Goal: Information Seeking & Learning: Learn about a topic

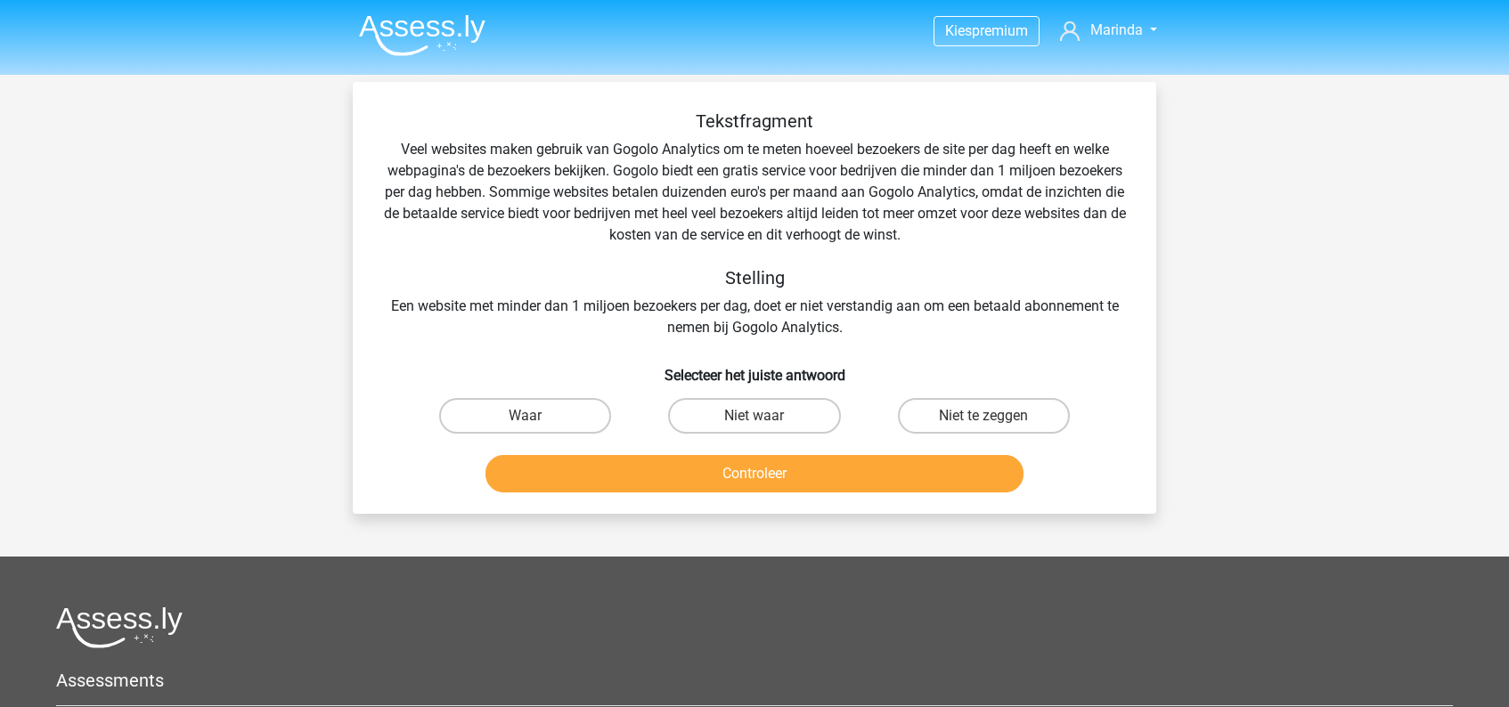
scroll to position [320, 0]
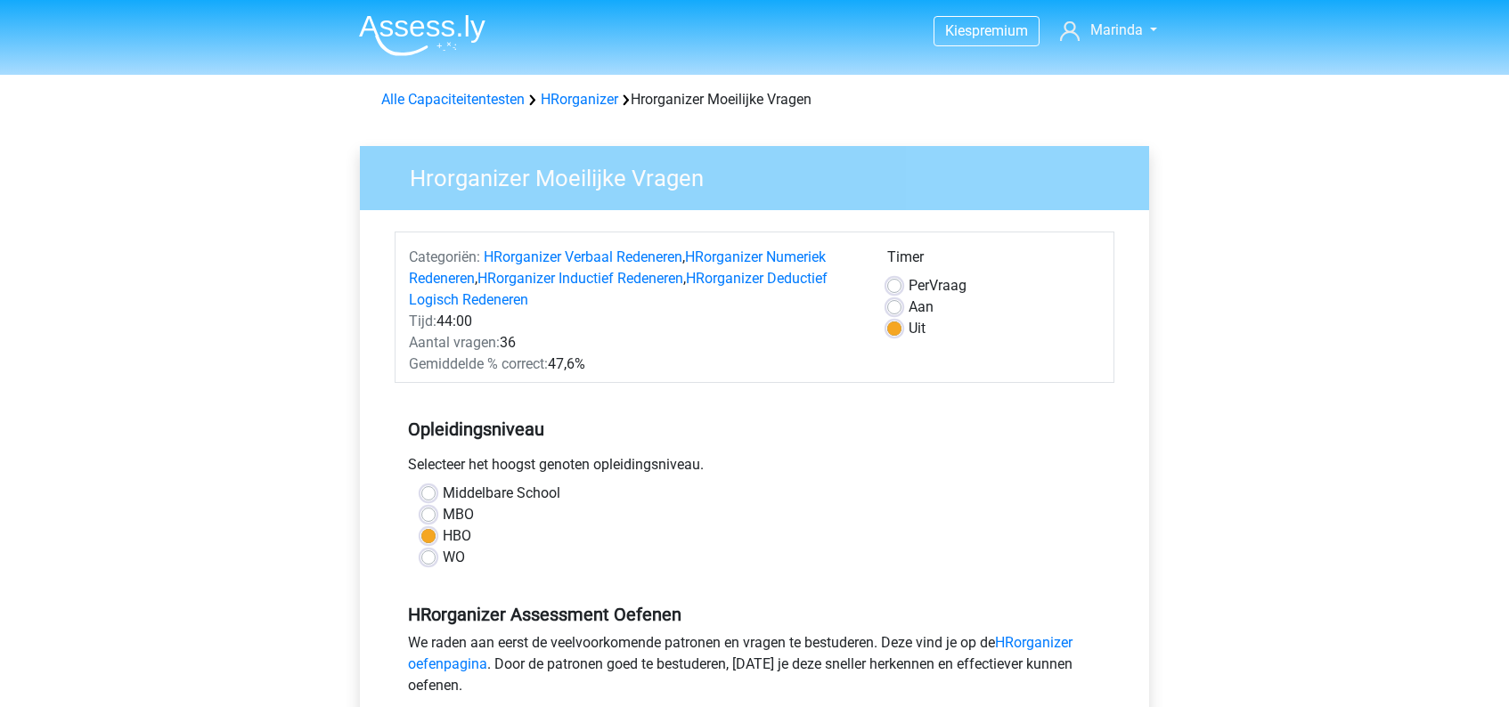
scroll to position [412, 0]
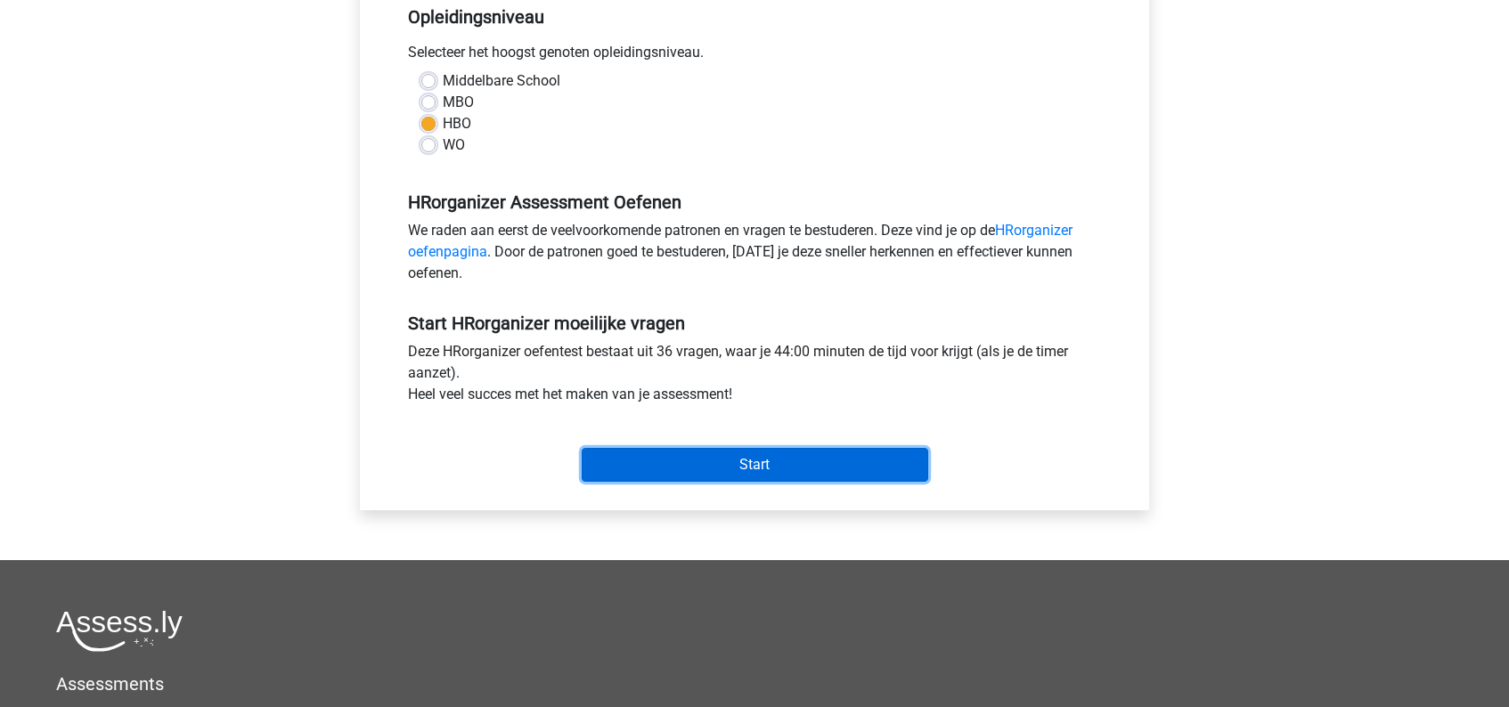
click at [764, 468] on input "Start" at bounding box center [754, 465] width 346 height 34
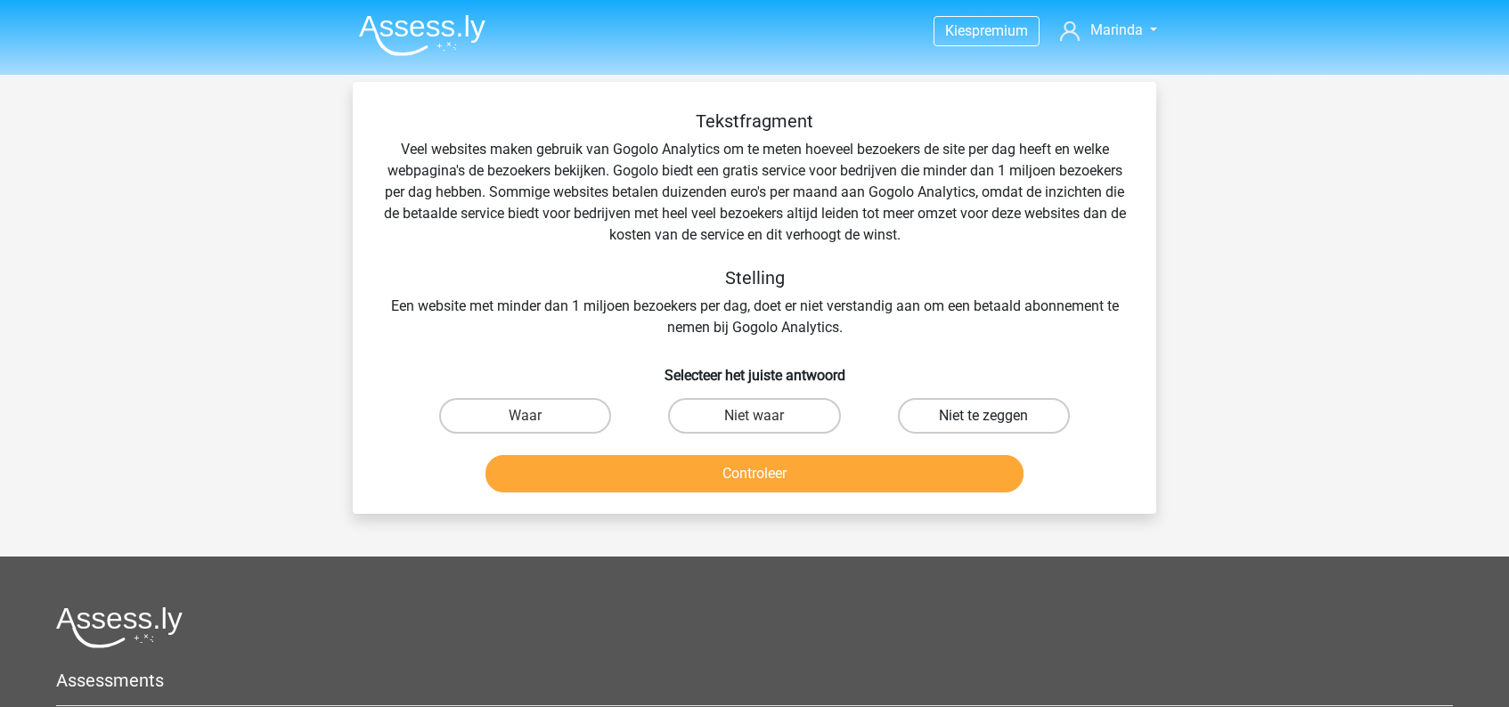
click at [1005, 413] on label "Niet te zeggen" at bounding box center [984, 416] width 172 height 36
click at [995, 416] on input "Niet te zeggen" at bounding box center [989, 422] width 12 height 12
radio input "true"
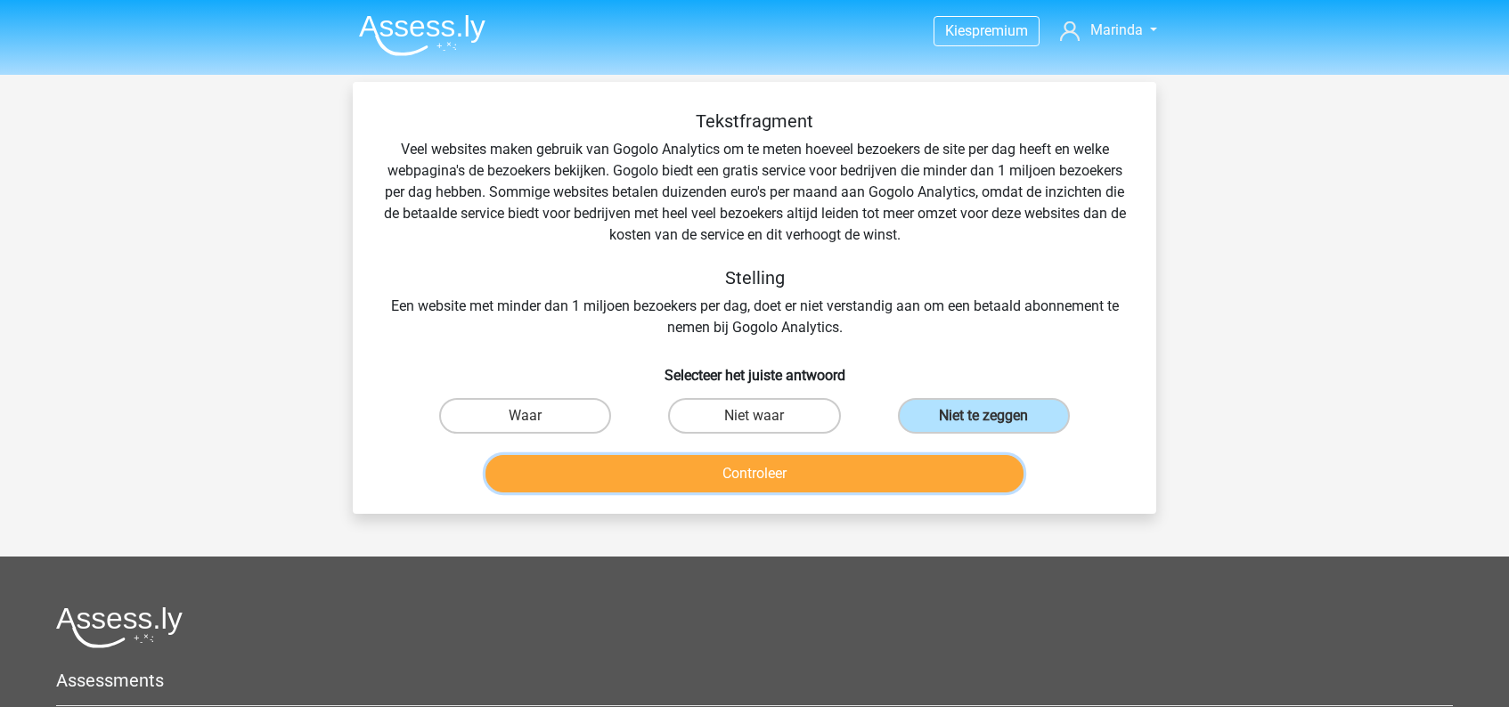
click at [798, 478] on button "Controleer" at bounding box center [754, 473] width 539 height 37
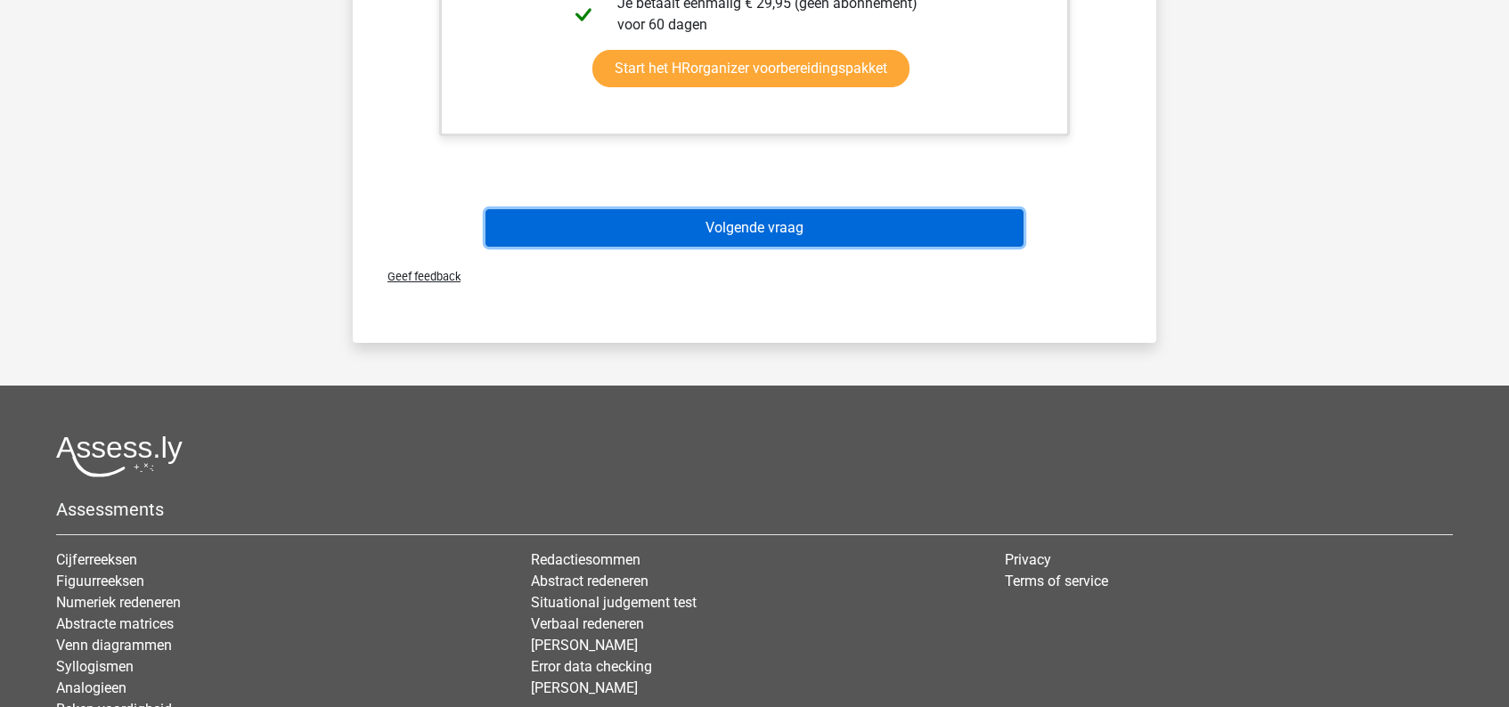
click at [786, 232] on button "Volgende vraag" at bounding box center [754, 227] width 539 height 37
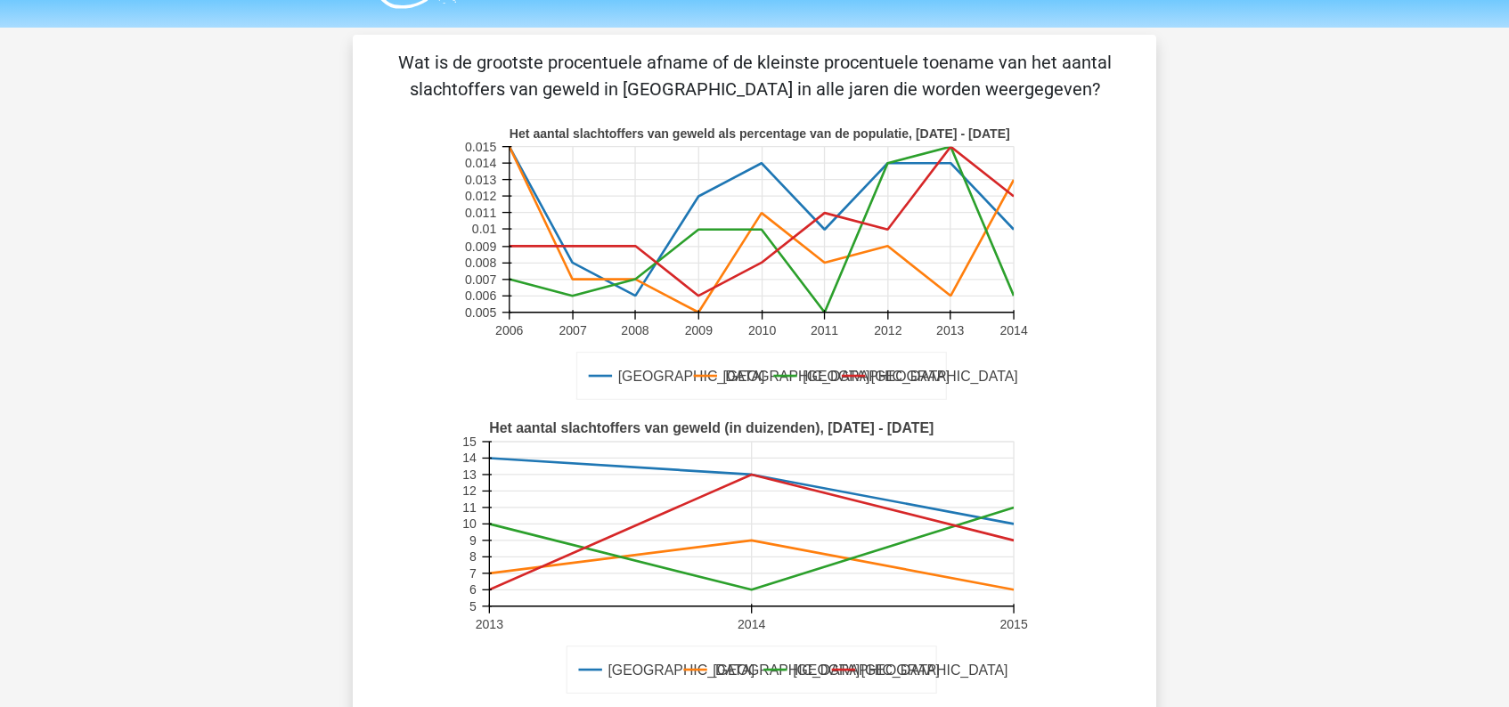
scroll to position [45, 0]
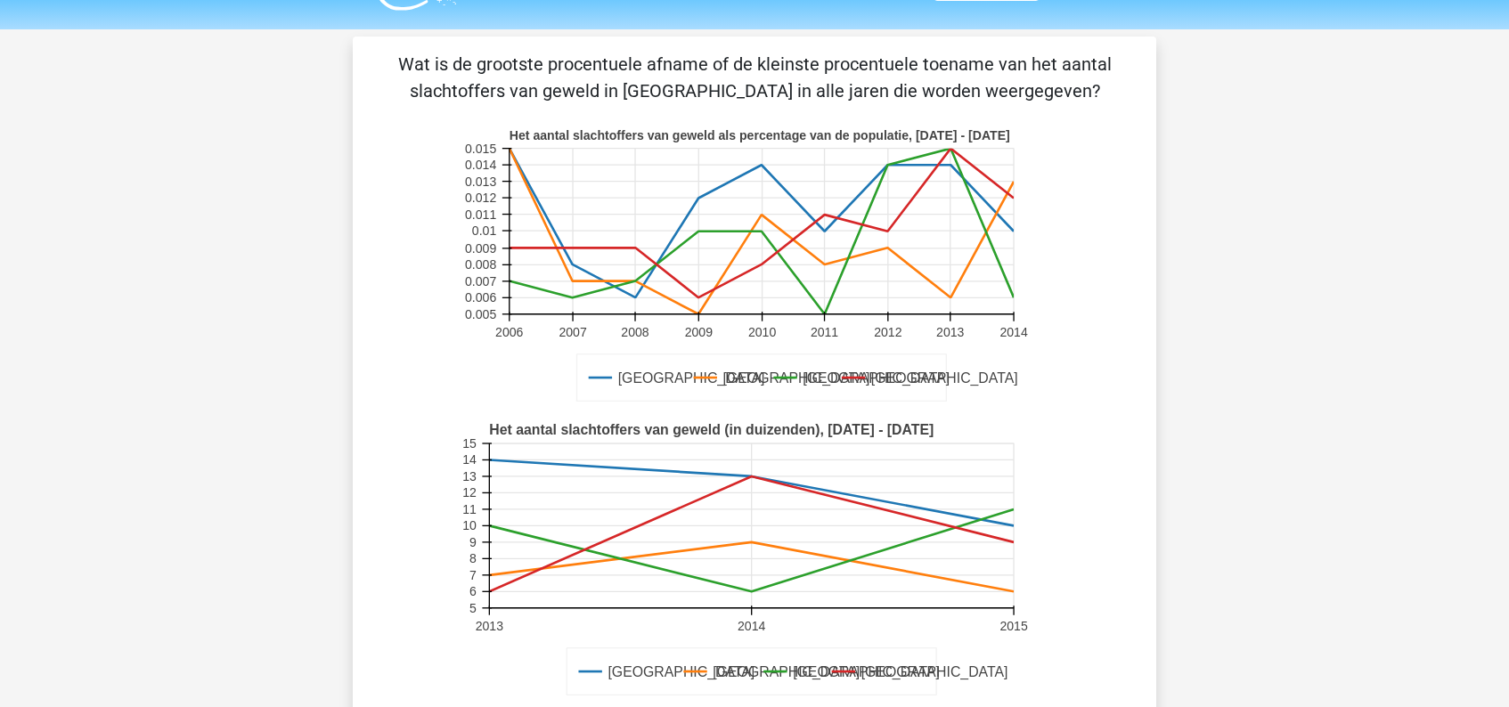
drag, startPoint x: 404, startPoint y: 64, endPoint x: 1039, endPoint y: 85, distance: 635.3
click at [1039, 85] on p "Wat is de grootste procentuele afname of de kleinste procentuele toename van he…" at bounding box center [754, 77] width 746 height 53
copy p "Wat is de grootste procentuele afname of de kleinste procentuele toename van he…"
click at [381, 284] on div "Amsterdam Londen Parijs Barcelona Het aantal slachtoffers van geweld als percen…" at bounding box center [754, 265] width 746 height 294
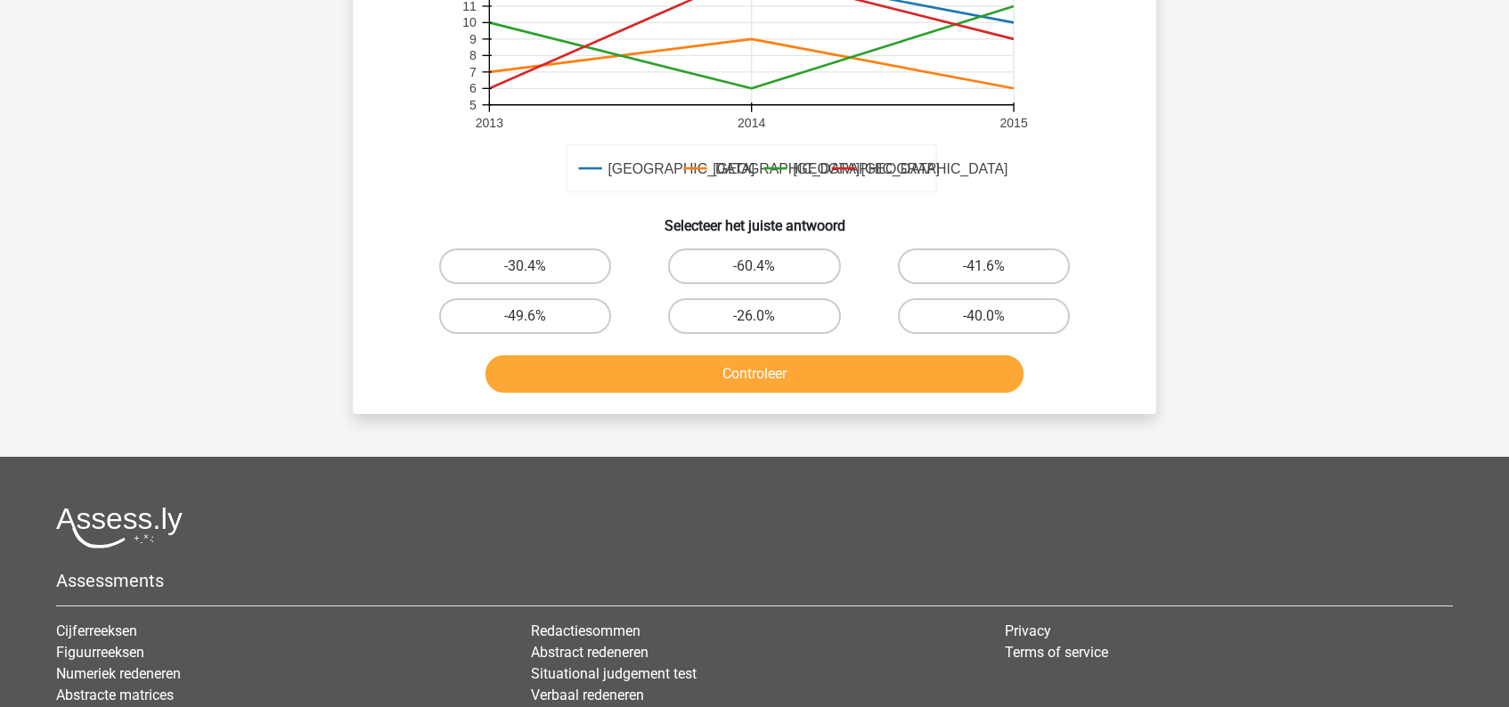
scroll to position [551, 0]
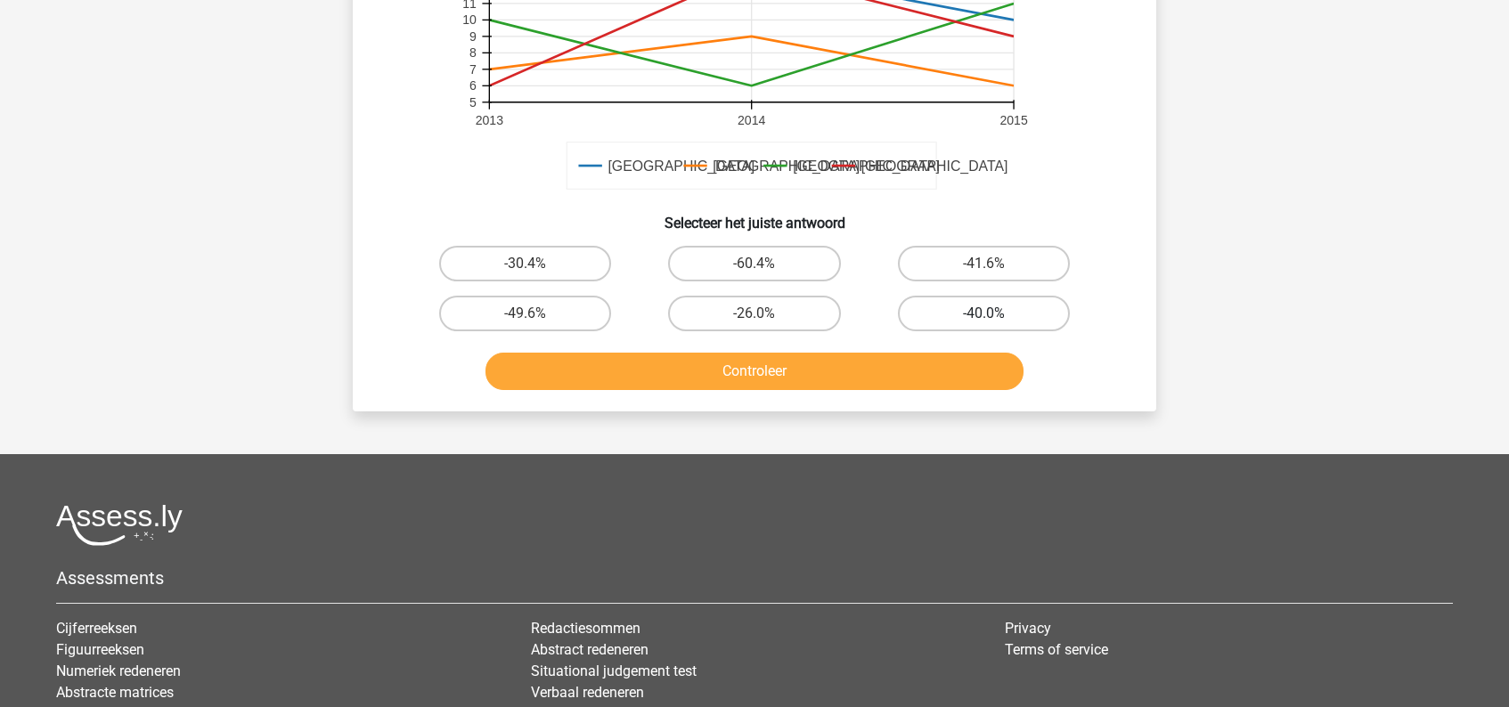
click at [976, 307] on label "-40.0%" at bounding box center [984, 314] width 172 height 36
click at [983, 313] on input "-40.0%" at bounding box center [989, 319] width 12 height 12
radio input "true"
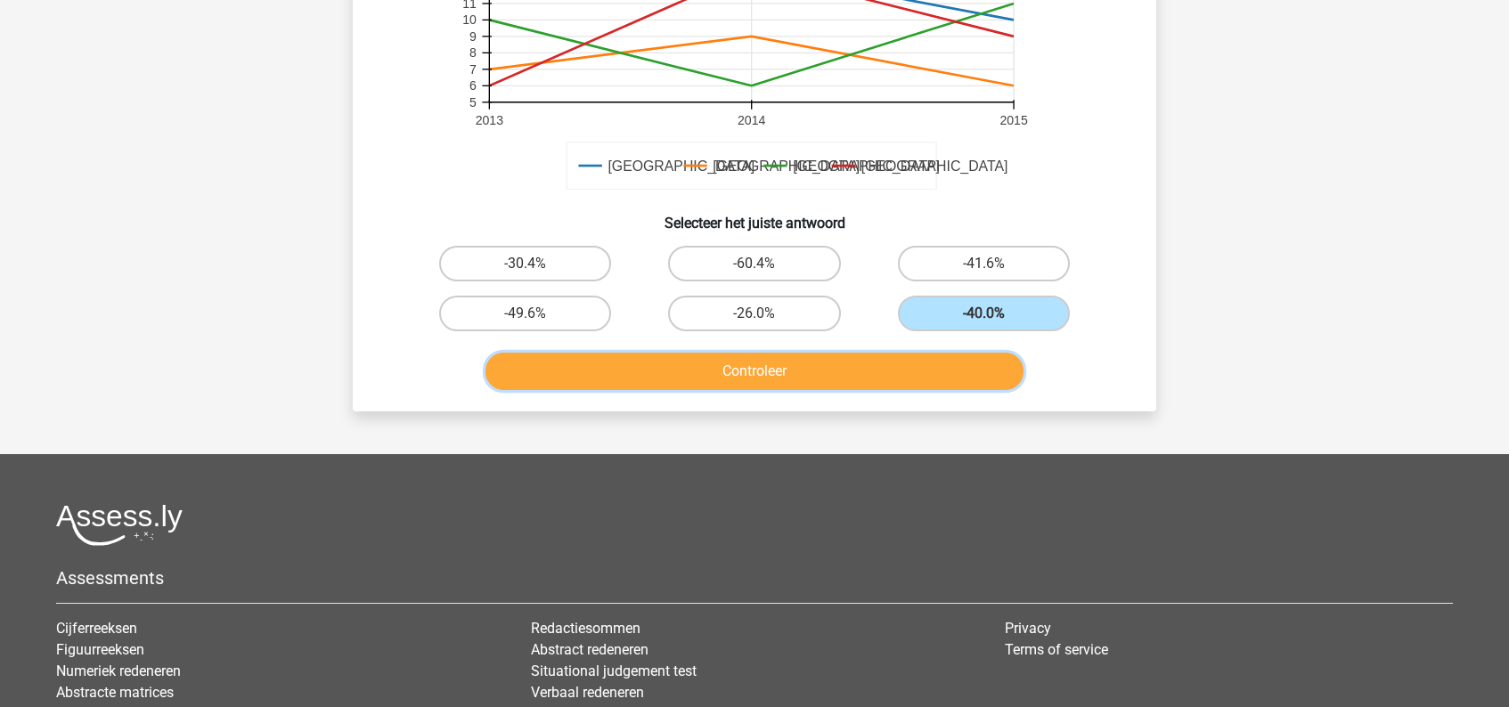
click at [852, 374] on button "Controleer" at bounding box center [754, 371] width 539 height 37
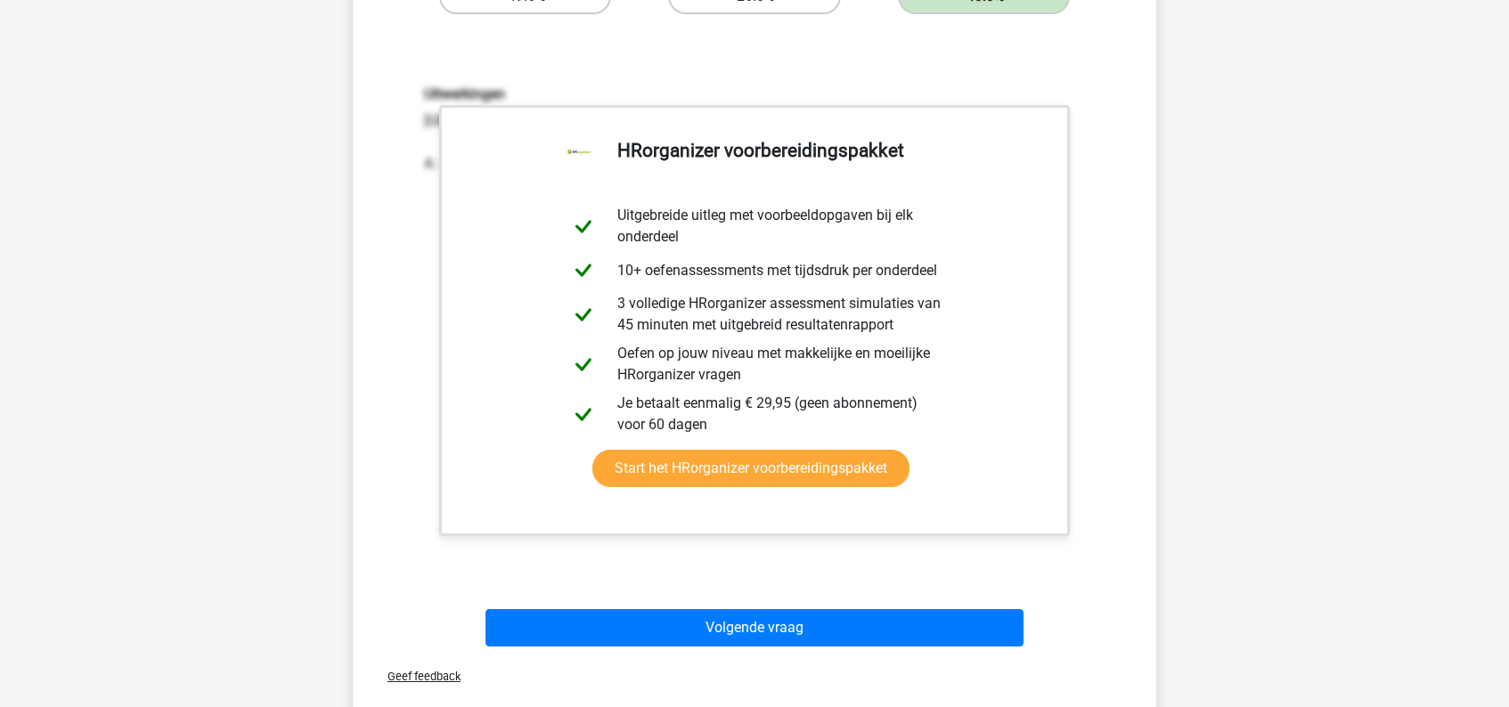
scroll to position [874, 0]
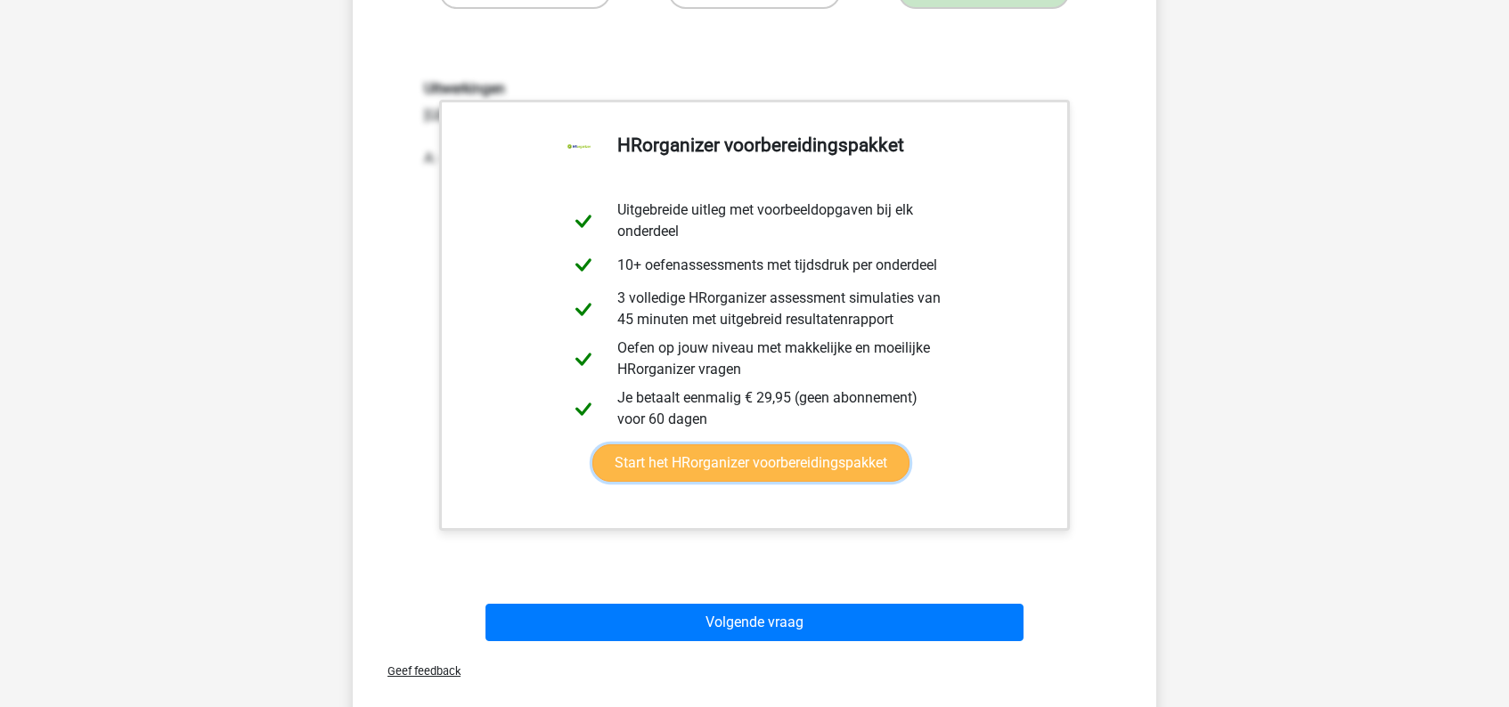
click at [722, 476] on link "Start het HRorganizer voorbereidingspakket" at bounding box center [750, 462] width 317 height 37
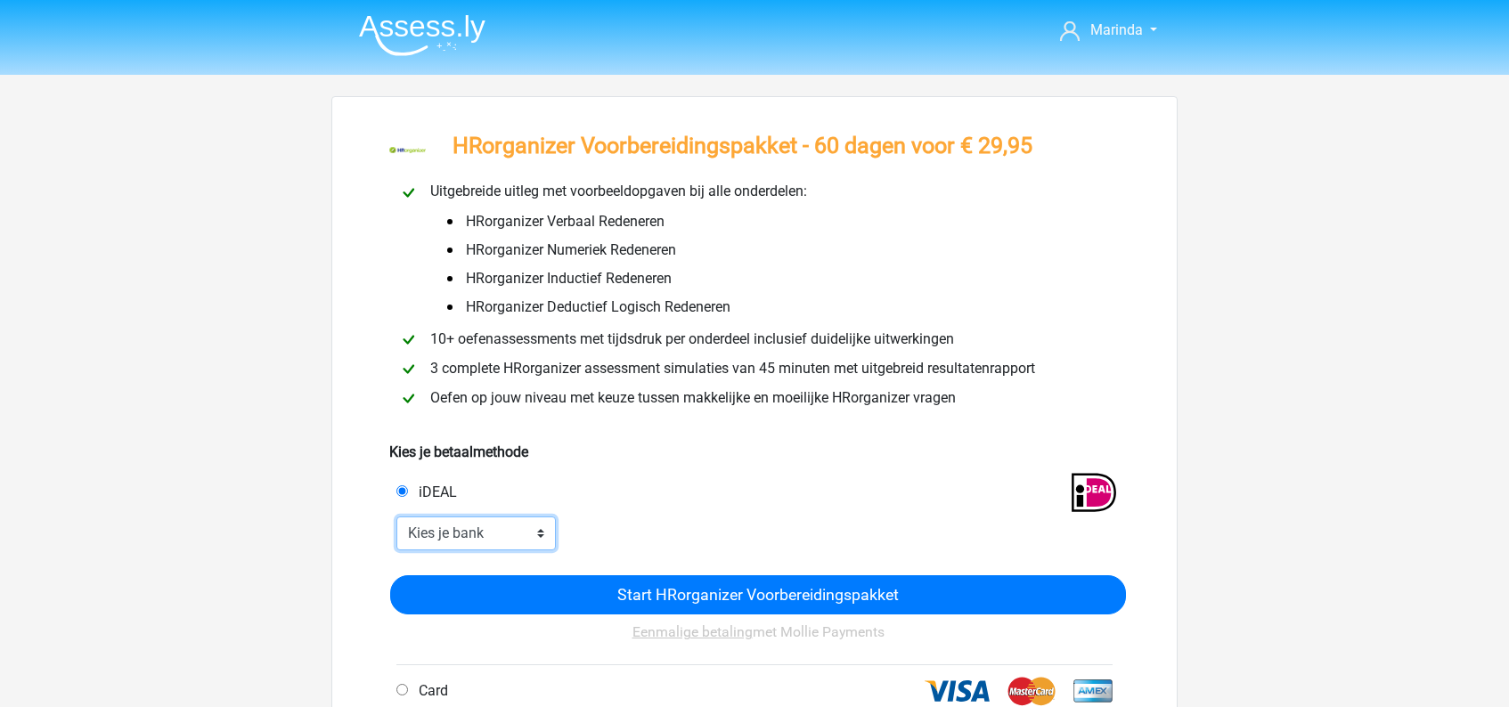
click at [540, 539] on select "Kies je bank ABN AMRO ING Rabobank ASN Bank bunq Knab N26 NN Regiobank Revolut …" at bounding box center [475, 533] width 159 height 34
select select "ideal_BUNQNL2A"
click at [396, 518] on select "Kies je bank ABN AMRO ING Rabobank ASN Bank bunq Knab N26 NN Regiobank Revolut …" at bounding box center [475, 533] width 159 height 34
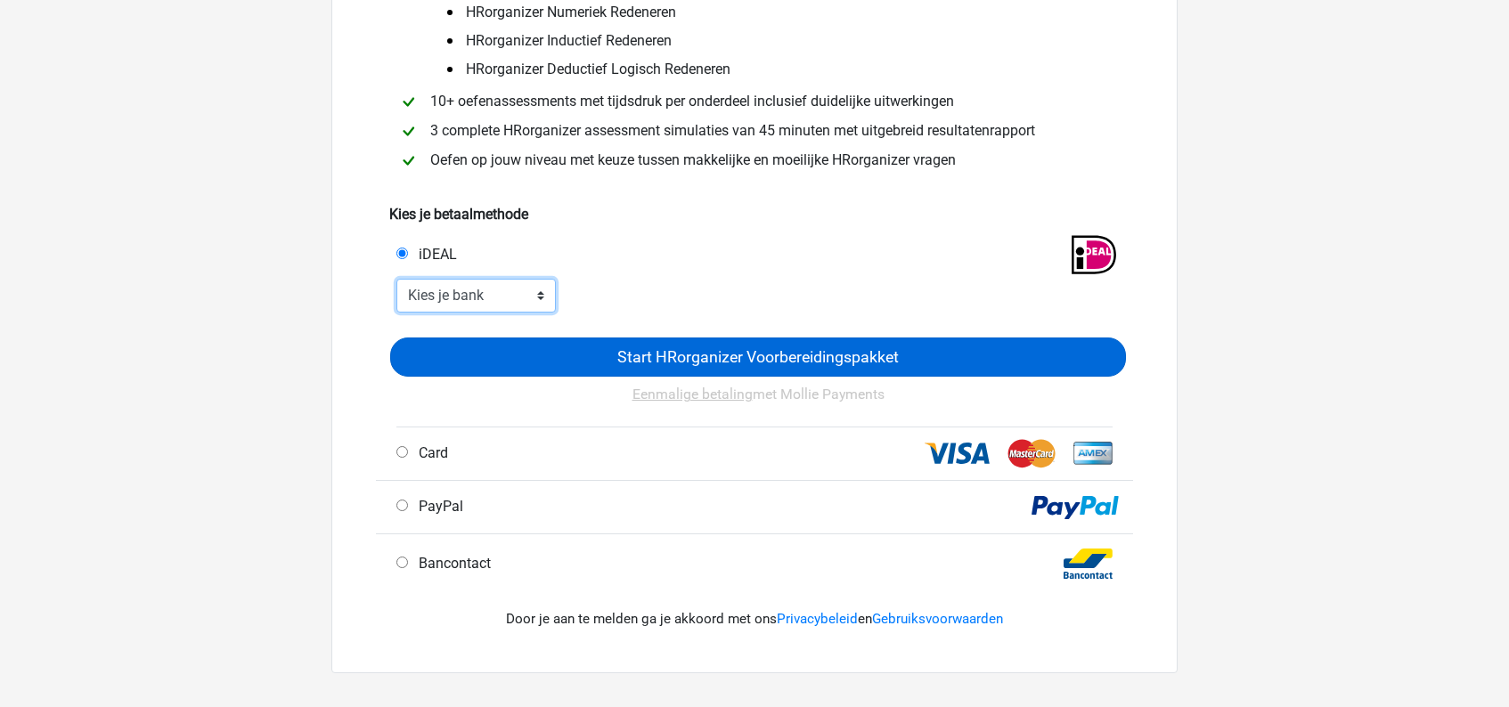
scroll to position [249, 0]
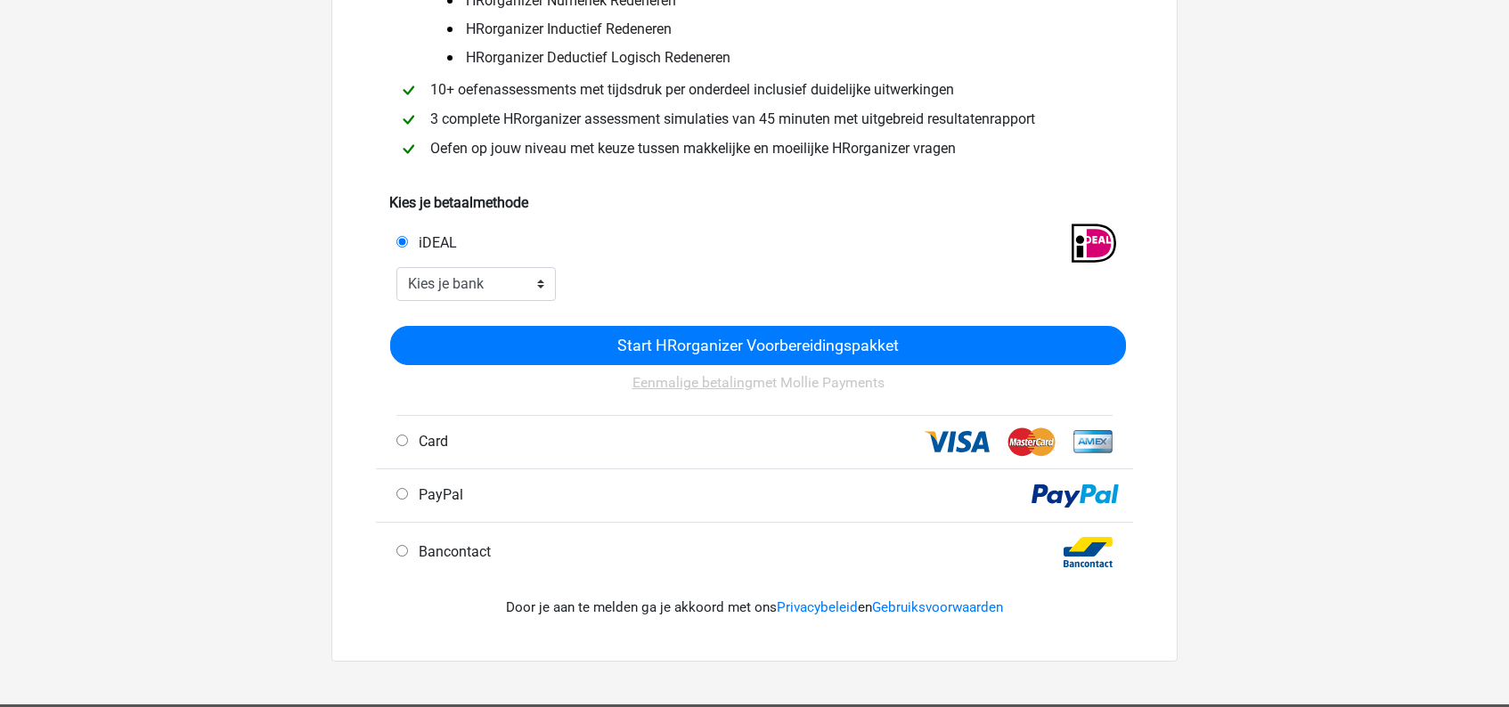
click at [404, 446] on input "Card" at bounding box center [402, 441] width 12 height 12
radio input "true"
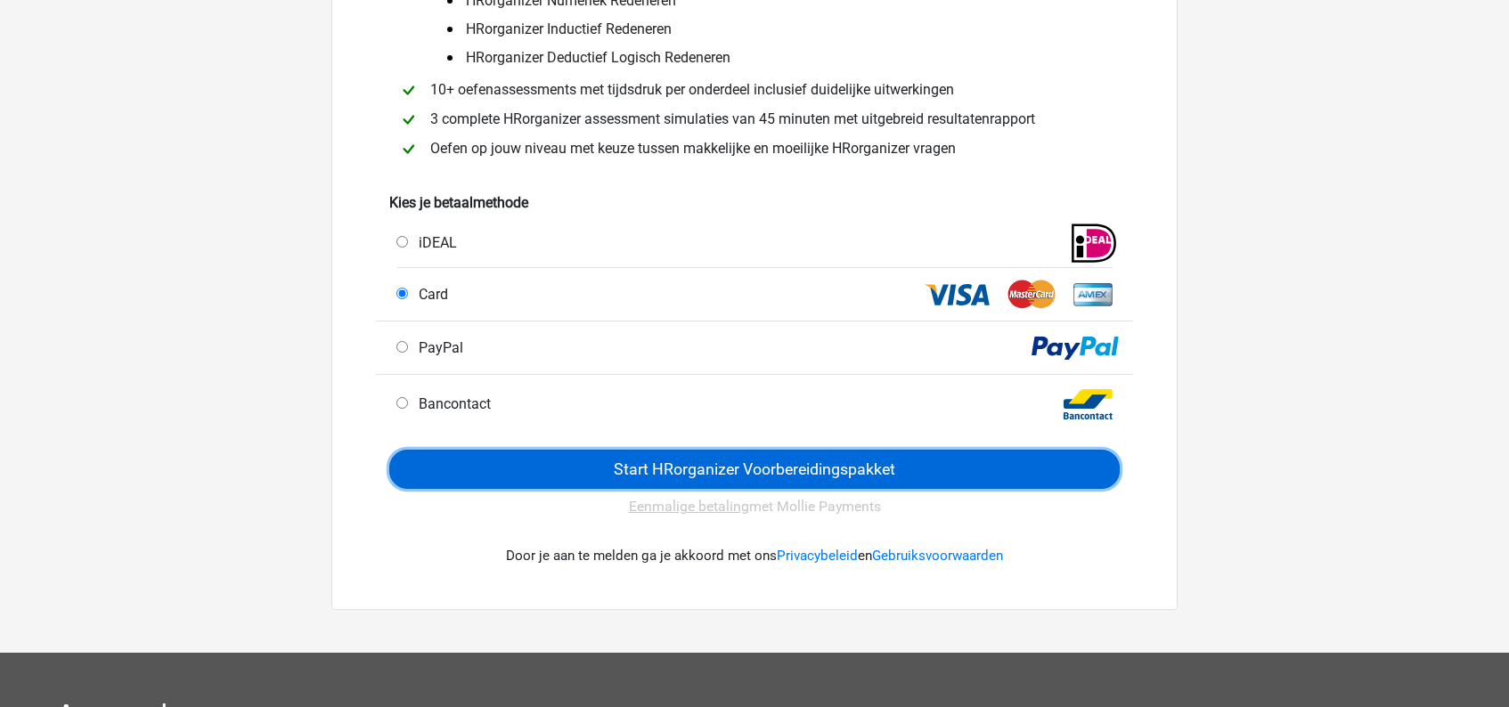
click at [793, 479] on input "Start HRorganizer Voorbereidingspakket" at bounding box center [754, 469] width 730 height 39
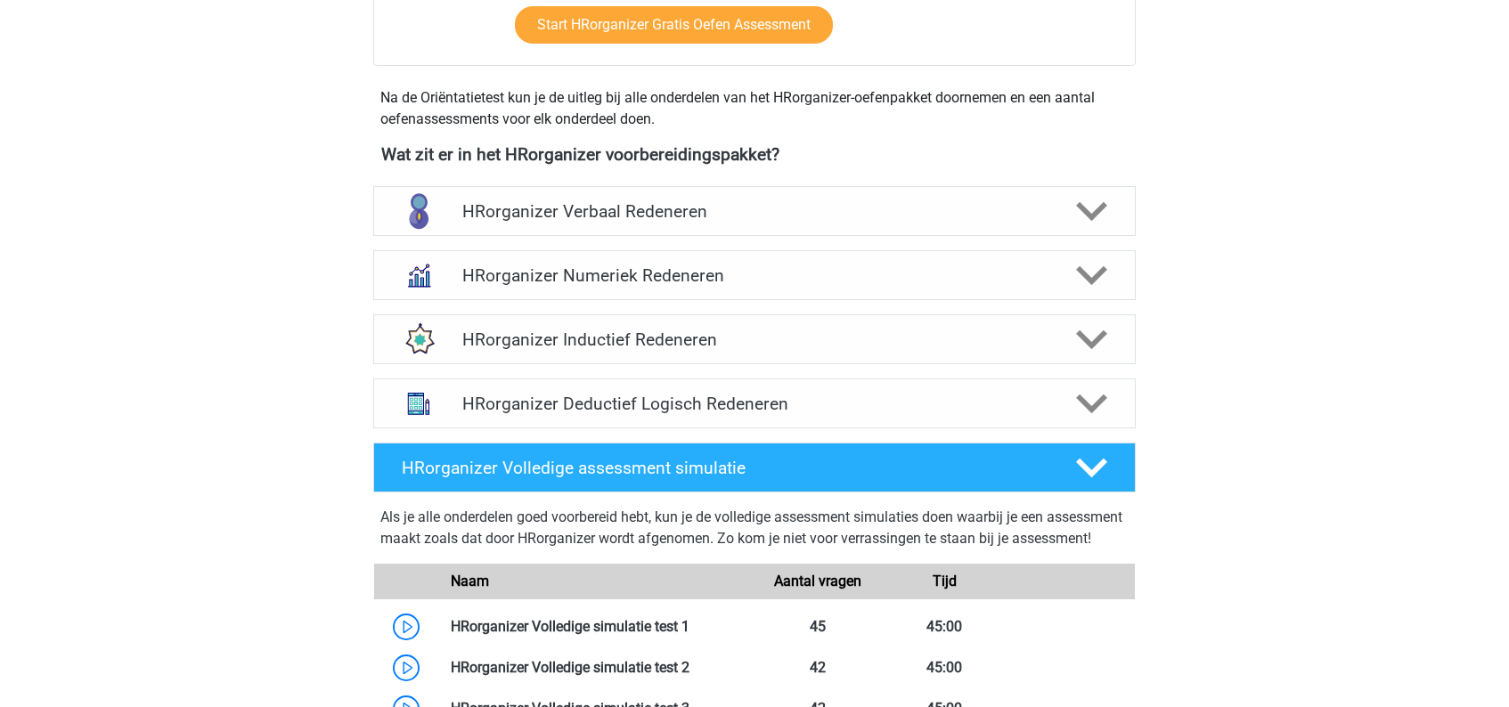
scroll to position [1027, 0]
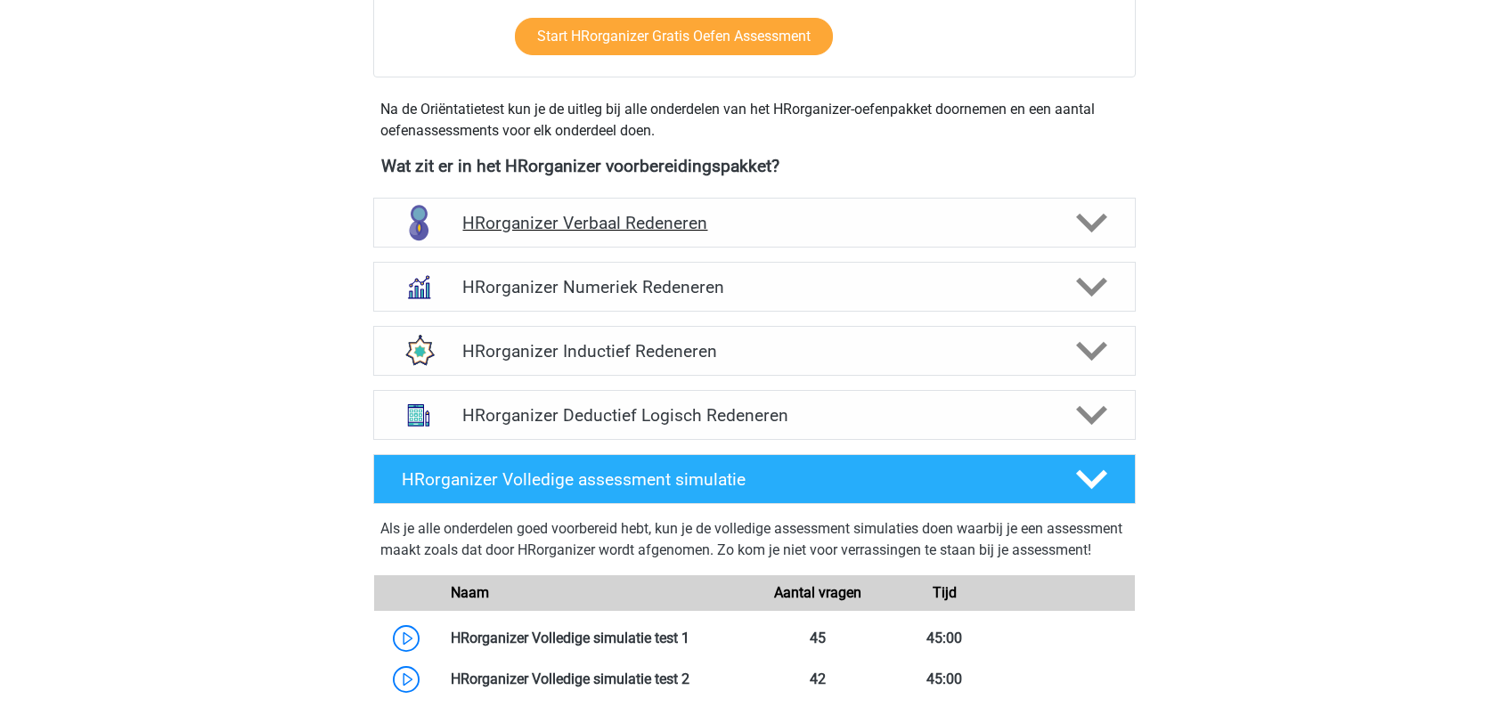
click at [1088, 238] on icon at bounding box center [1091, 222] width 31 height 31
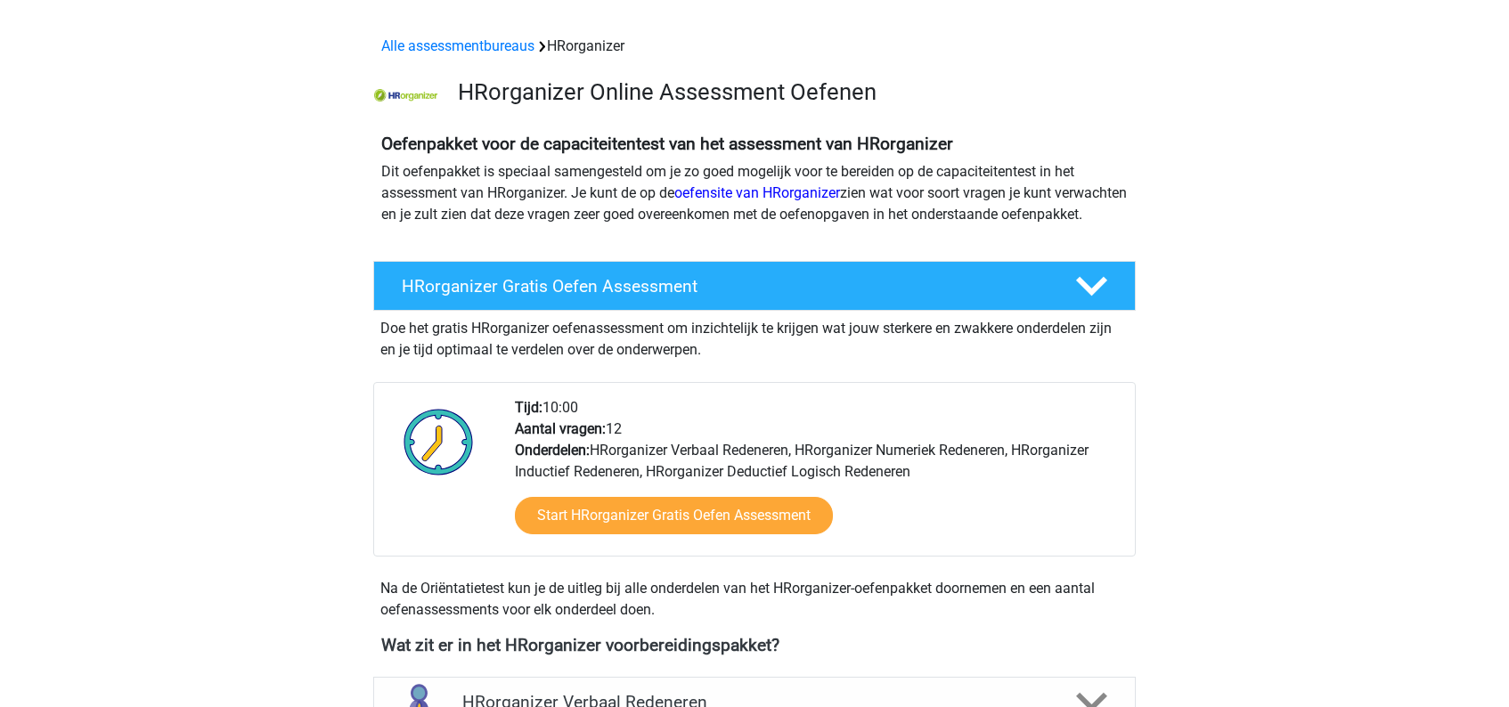
scroll to position [545, 0]
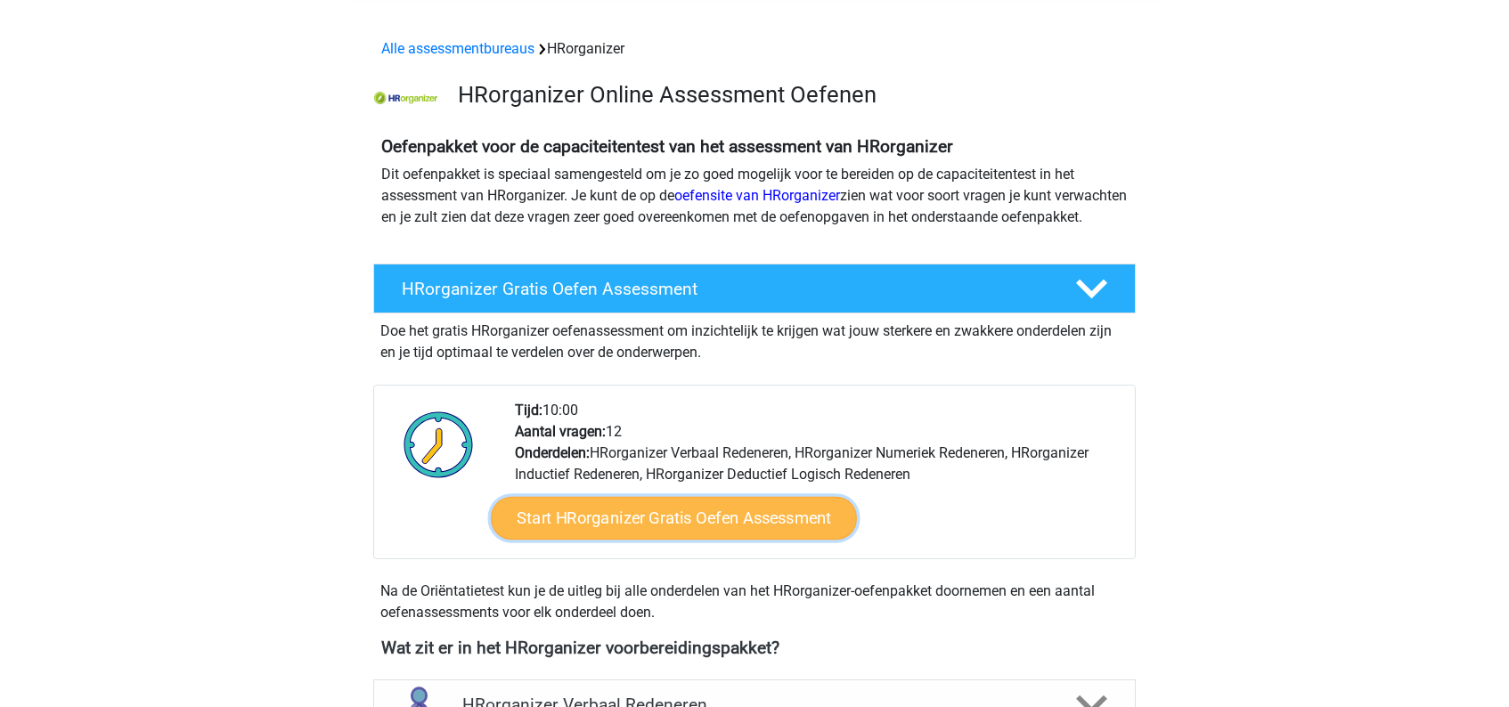
click at [682, 540] on link "Start HRorganizer Gratis Oefen Assessment" at bounding box center [674, 518] width 366 height 43
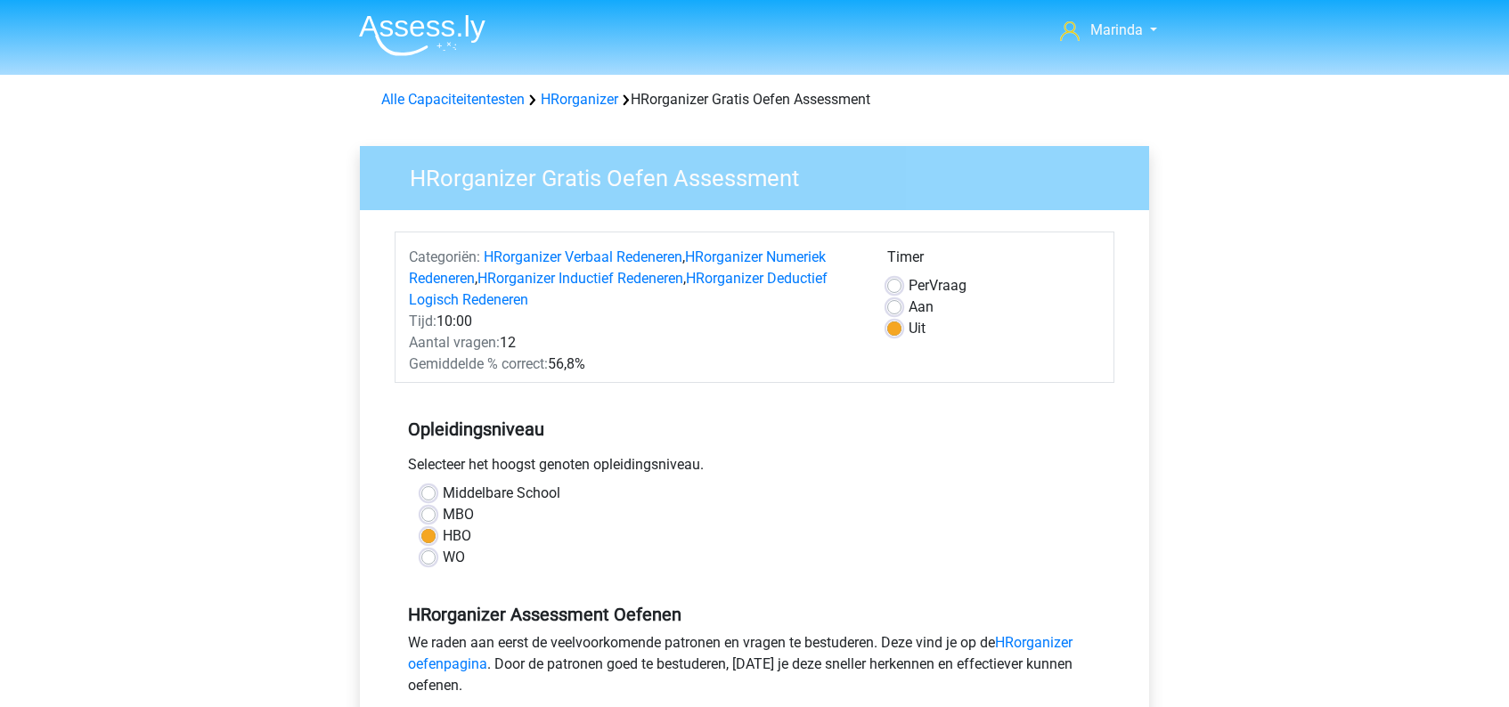
click at [908, 307] on label "Aan" at bounding box center [920, 307] width 25 height 21
click at [890, 307] on input "Aan" at bounding box center [894, 306] width 14 height 18
radio input "true"
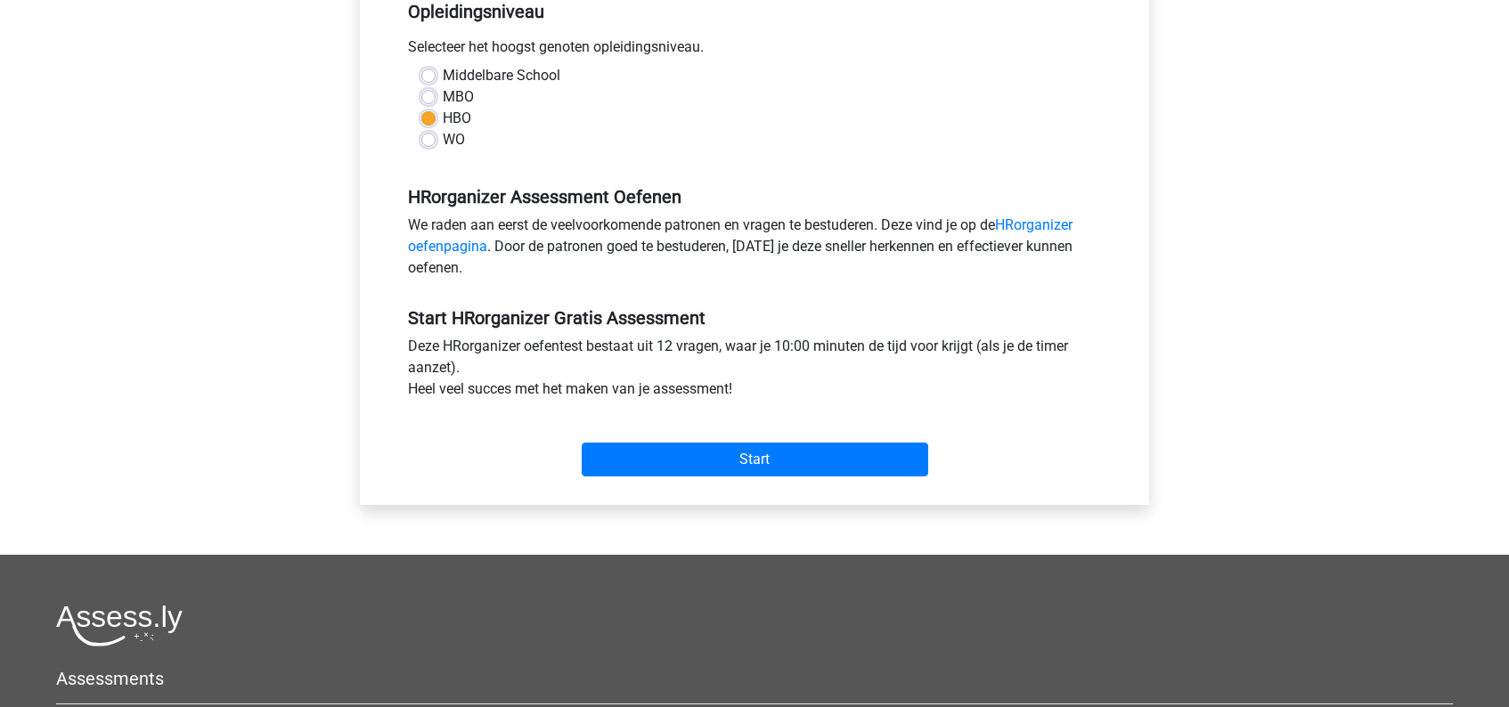
scroll to position [419, 0]
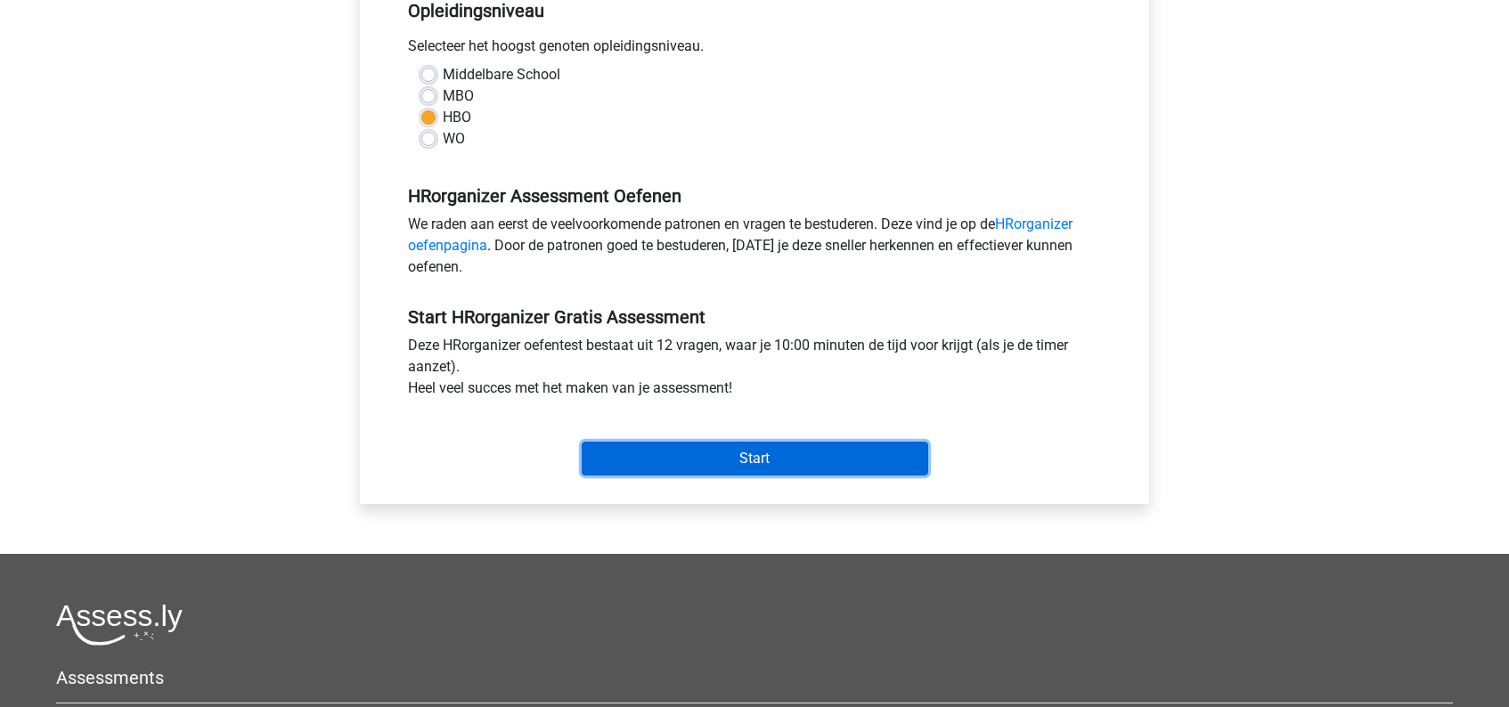
click at [755, 459] on input "Start" at bounding box center [754, 459] width 346 height 34
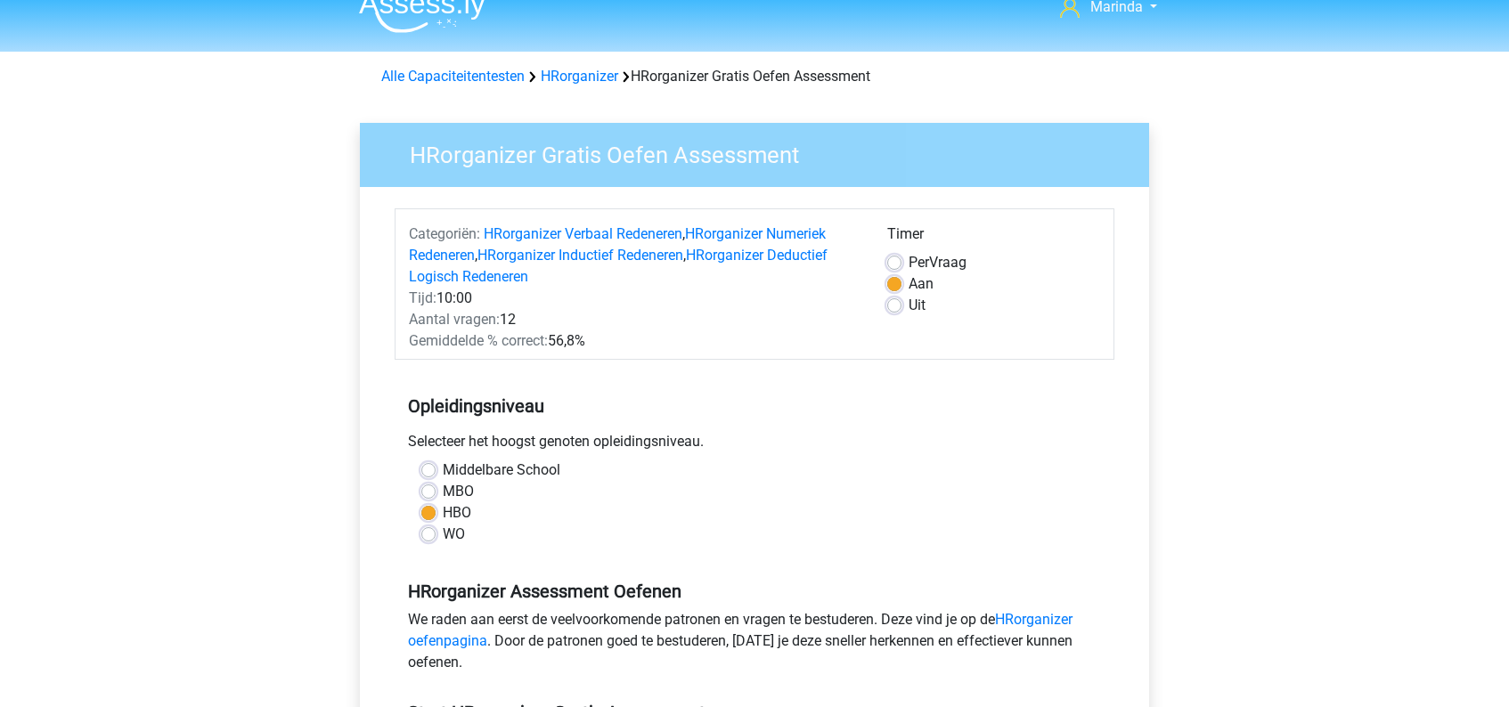
scroll to position [13, 0]
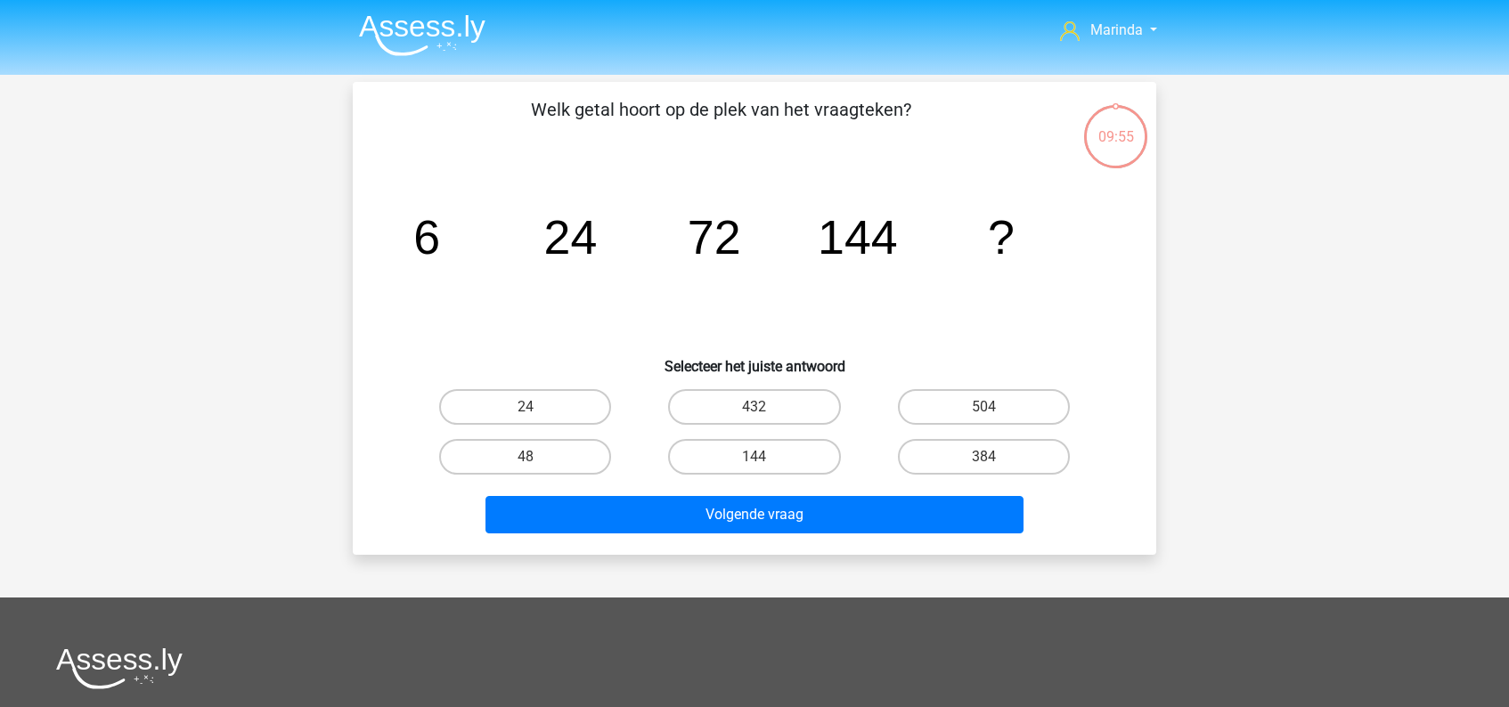
click at [755, 459] on input "144" at bounding box center [760, 463] width 12 height 12
radio input "true"
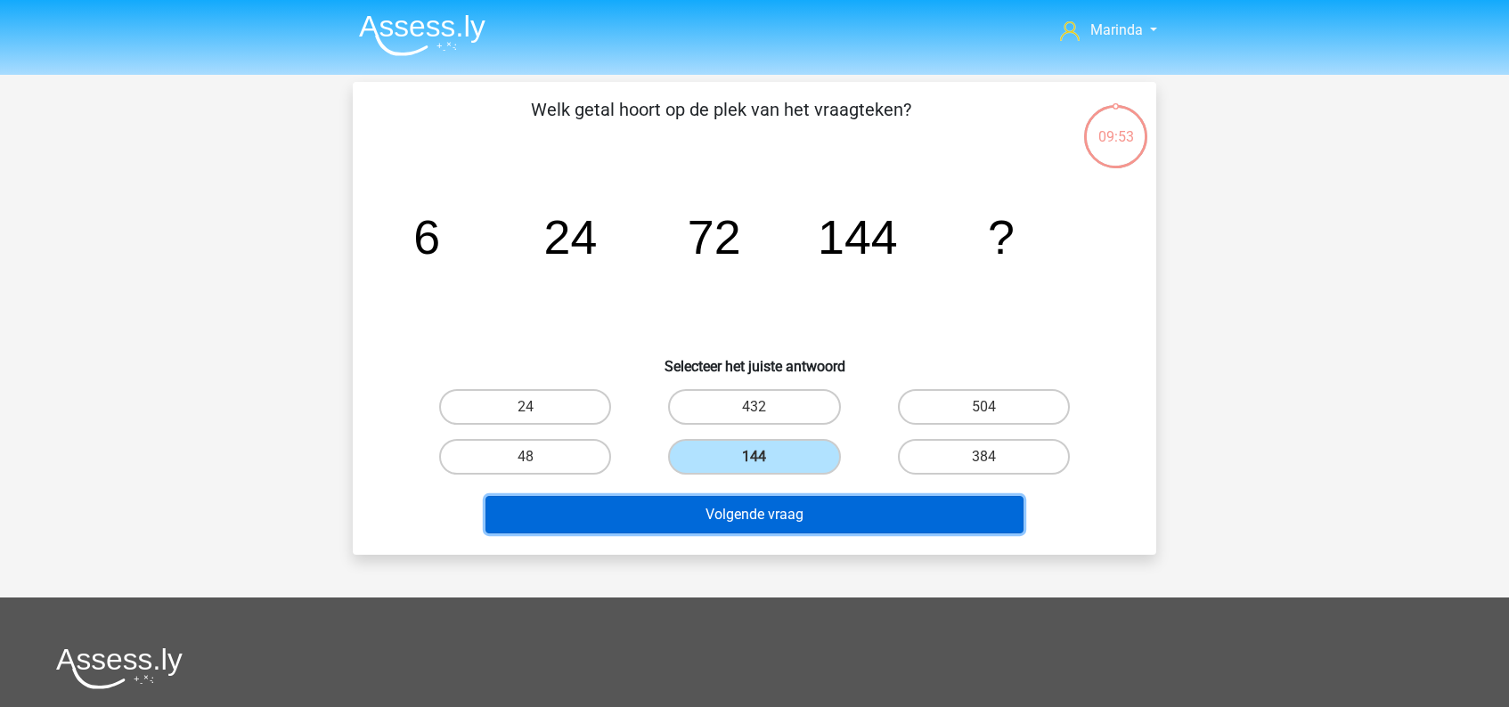
click at [766, 514] on button "Volgende vraag" at bounding box center [754, 514] width 539 height 37
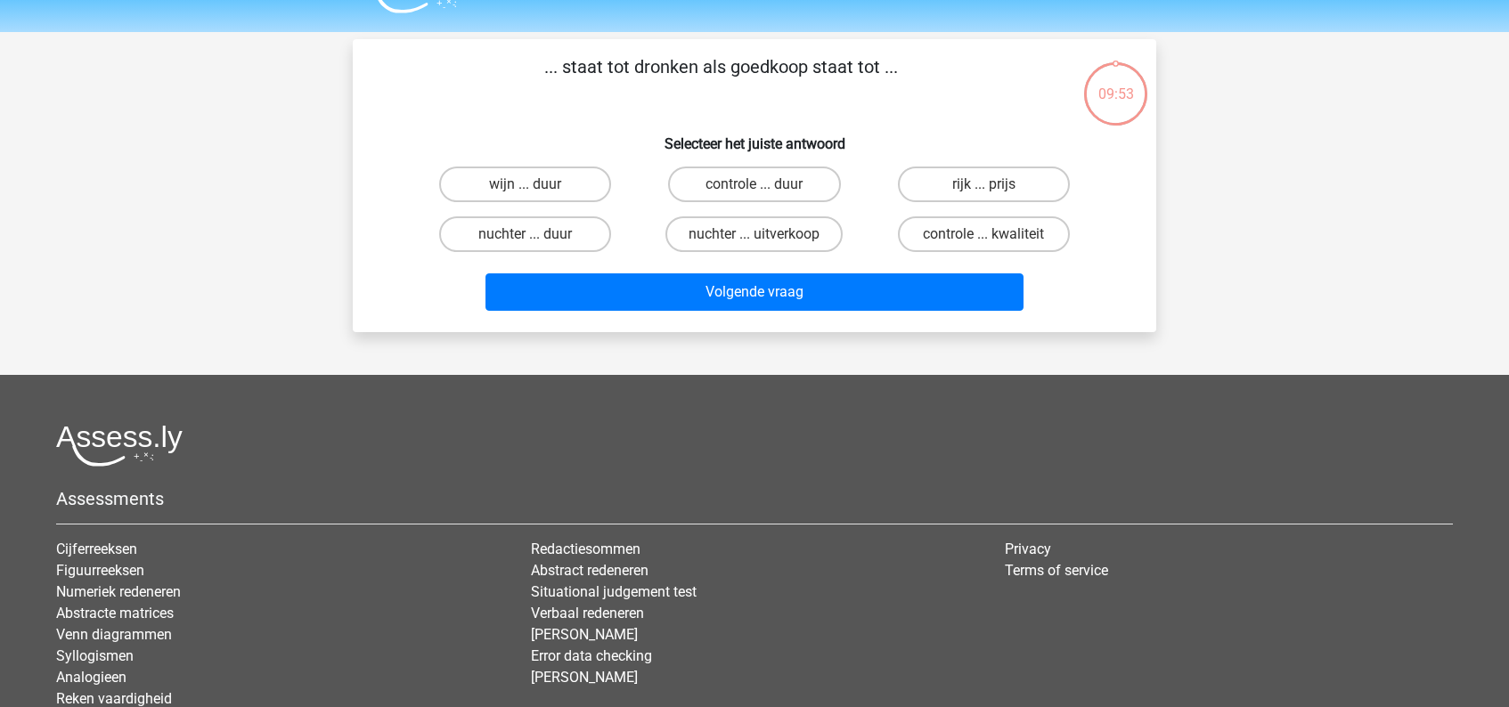
scroll to position [82, 0]
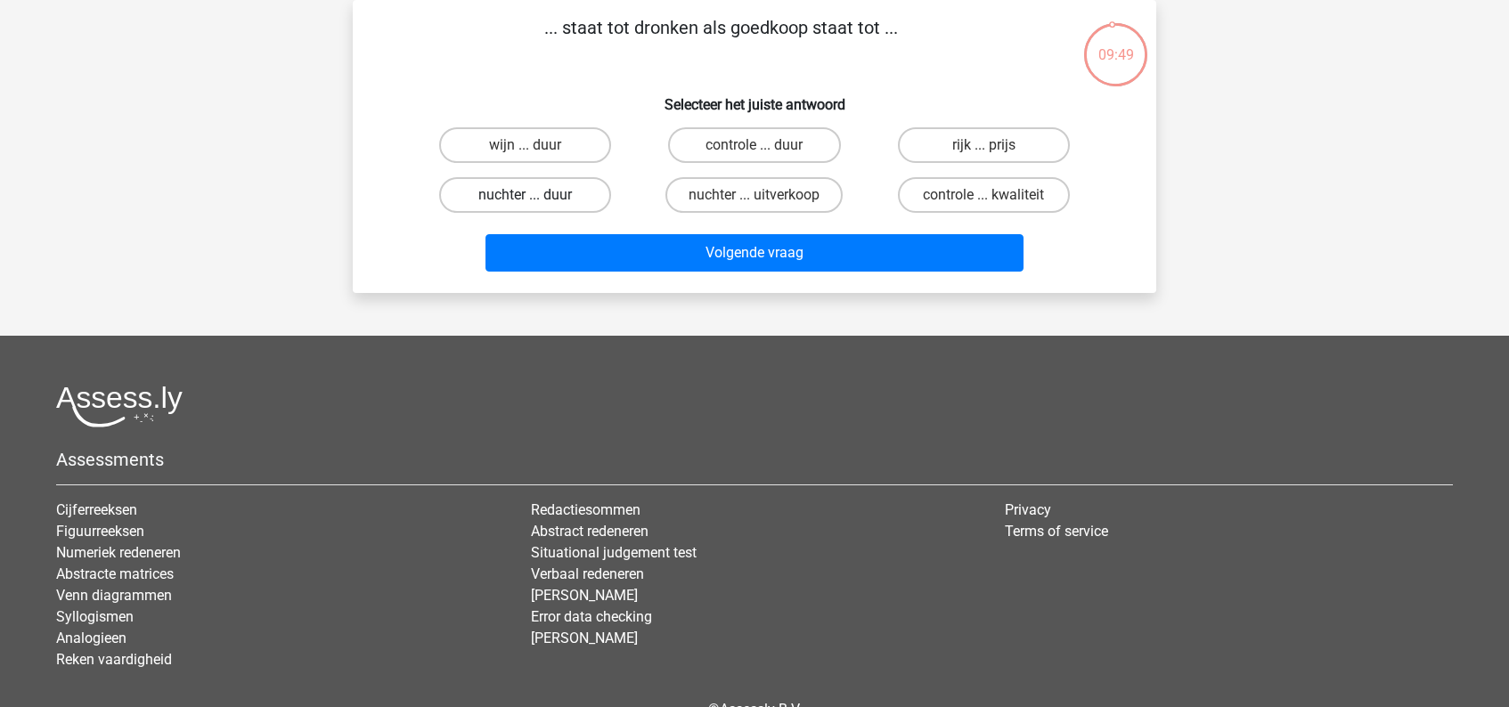
click at [571, 198] on label "nuchter ... duur" at bounding box center [525, 195] width 172 height 36
click at [537, 198] on input "nuchter ... duur" at bounding box center [531, 201] width 12 height 12
radio input "true"
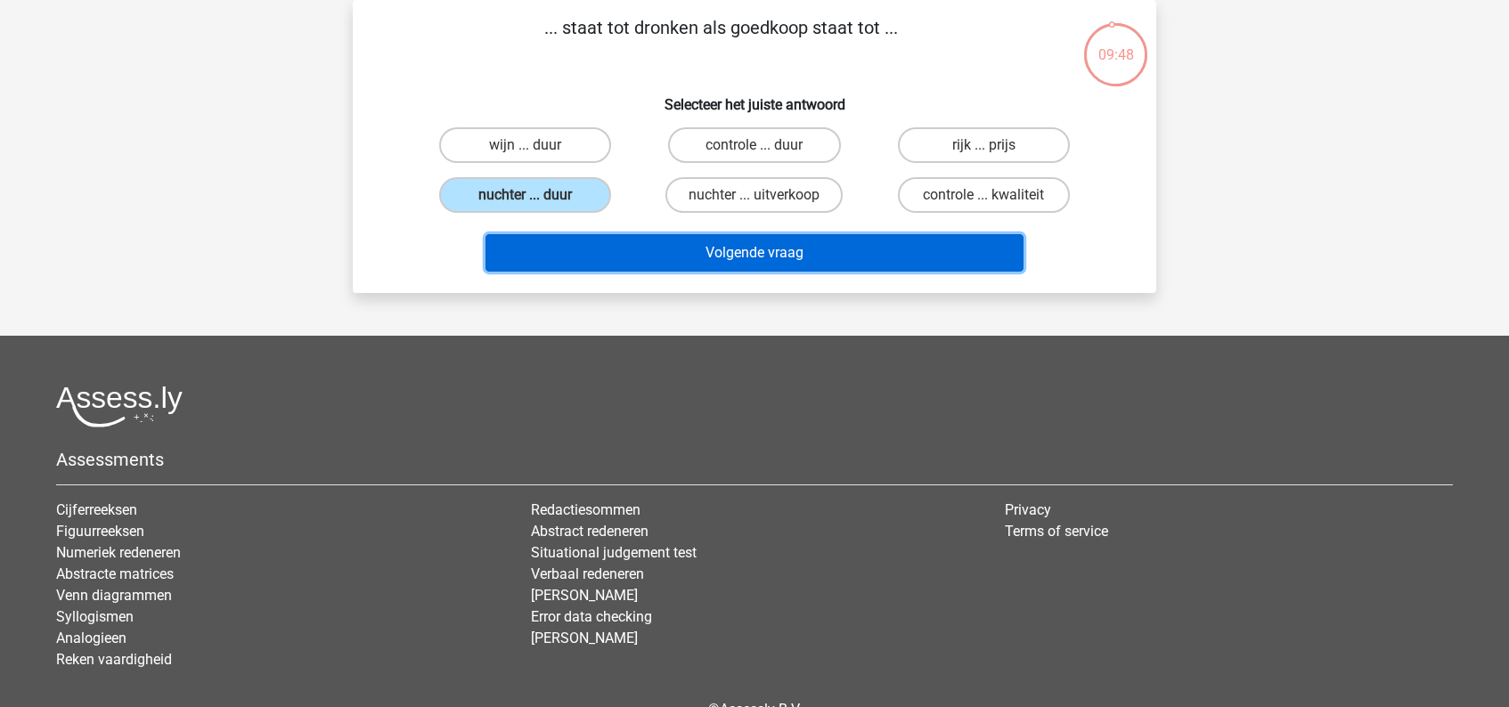
click at [760, 248] on button "Volgende vraag" at bounding box center [754, 252] width 539 height 37
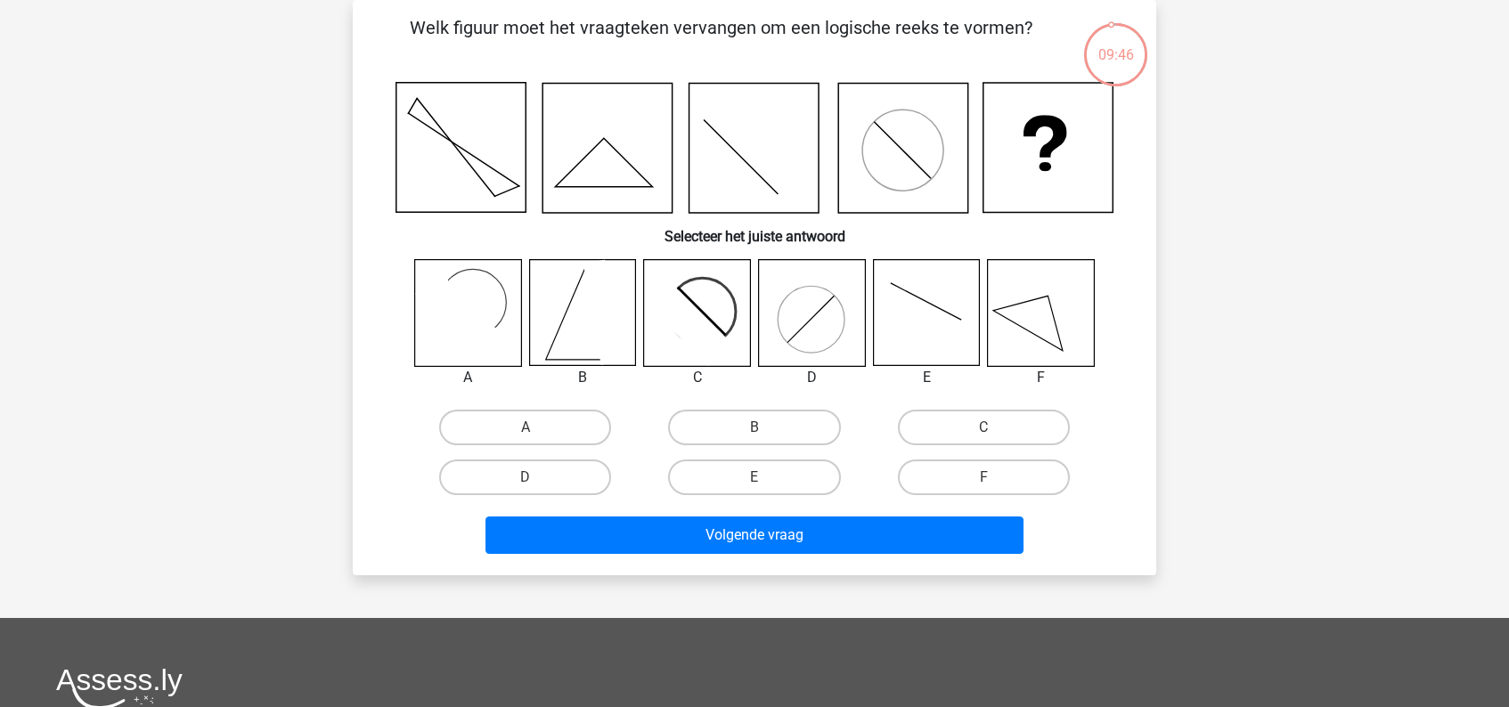
click at [738, 315] on icon at bounding box center [697, 313] width 106 height 106
click at [1007, 421] on label "C" at bounding box center [984, 428] width 172 height 36
click at [995, 427] on input "C" at bounding box center [989, 433] width 12 height 12
radio input "true"
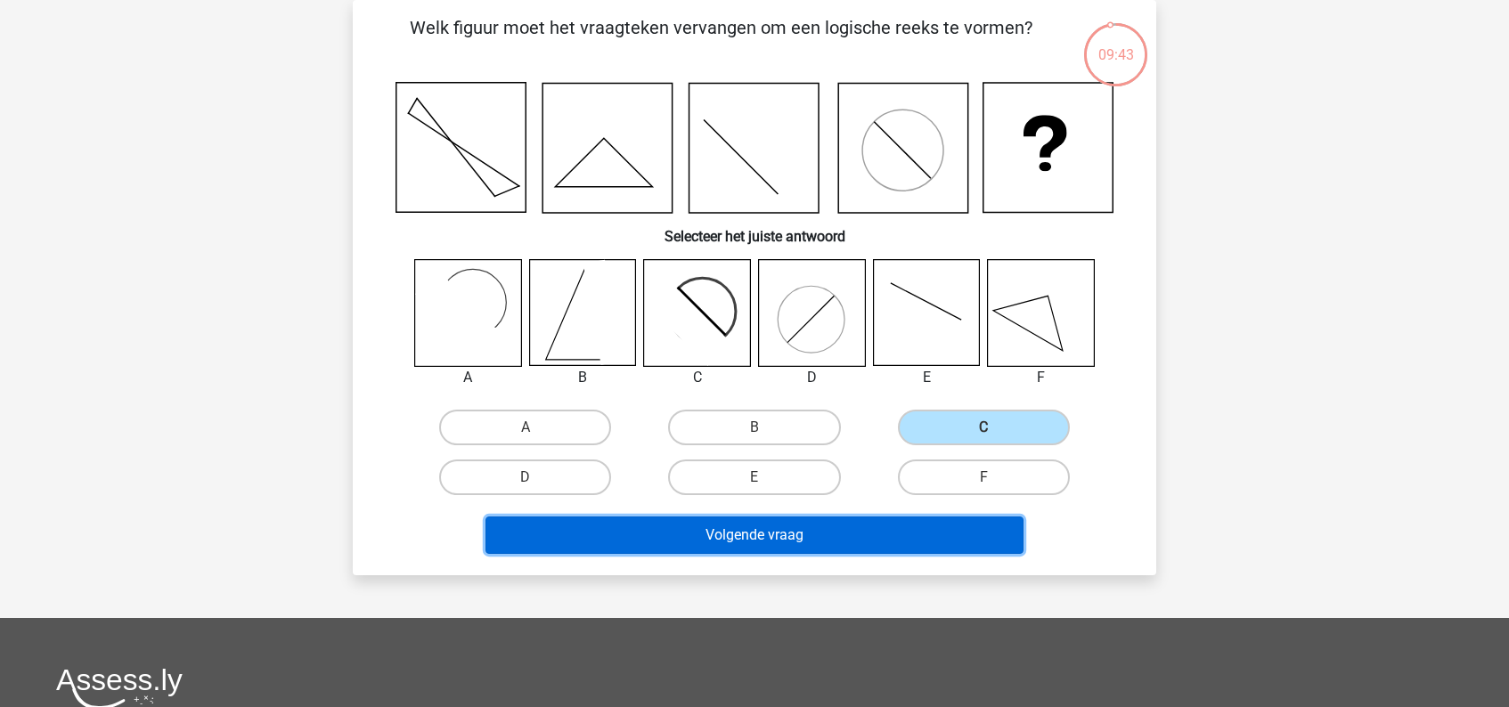
click at [749, 533] on button "Volgende vraag" at bounding box center [754, 534] width 539 height 37
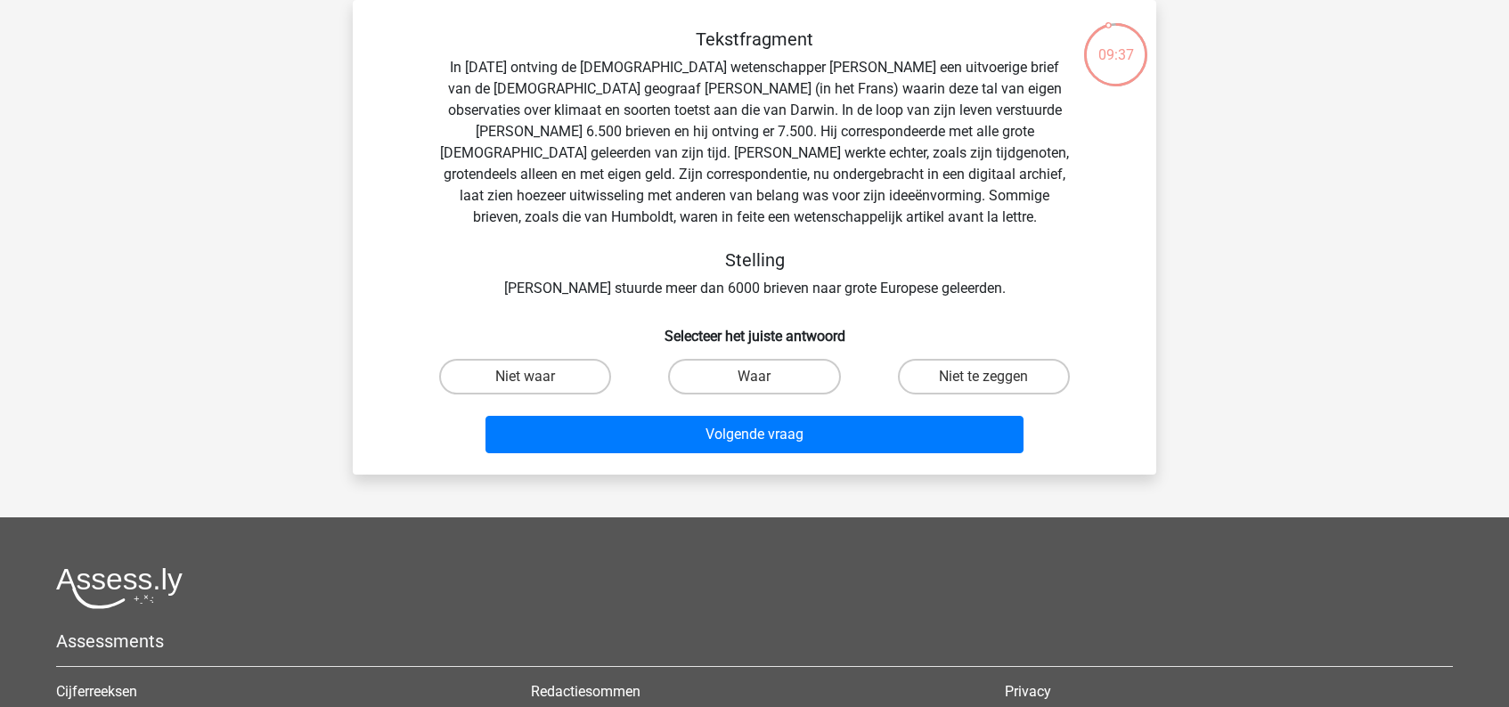
click at [987, 379] on input "Niet te zeggen" at bounding box center [989, 383] width 12 height 12
radio input "true"
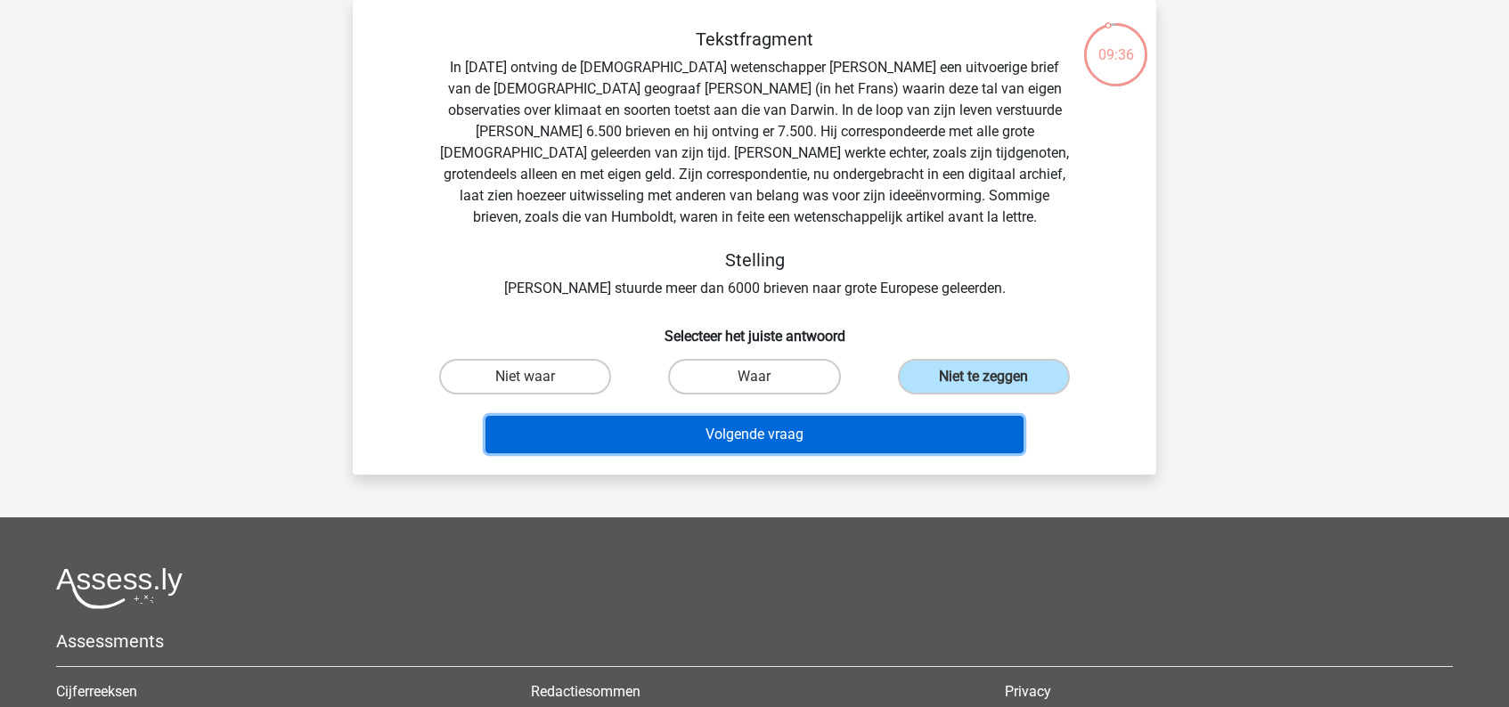
click at [780, 443] on button "Volgende vraag" at bounding box center [754, 434] width 539 height 37
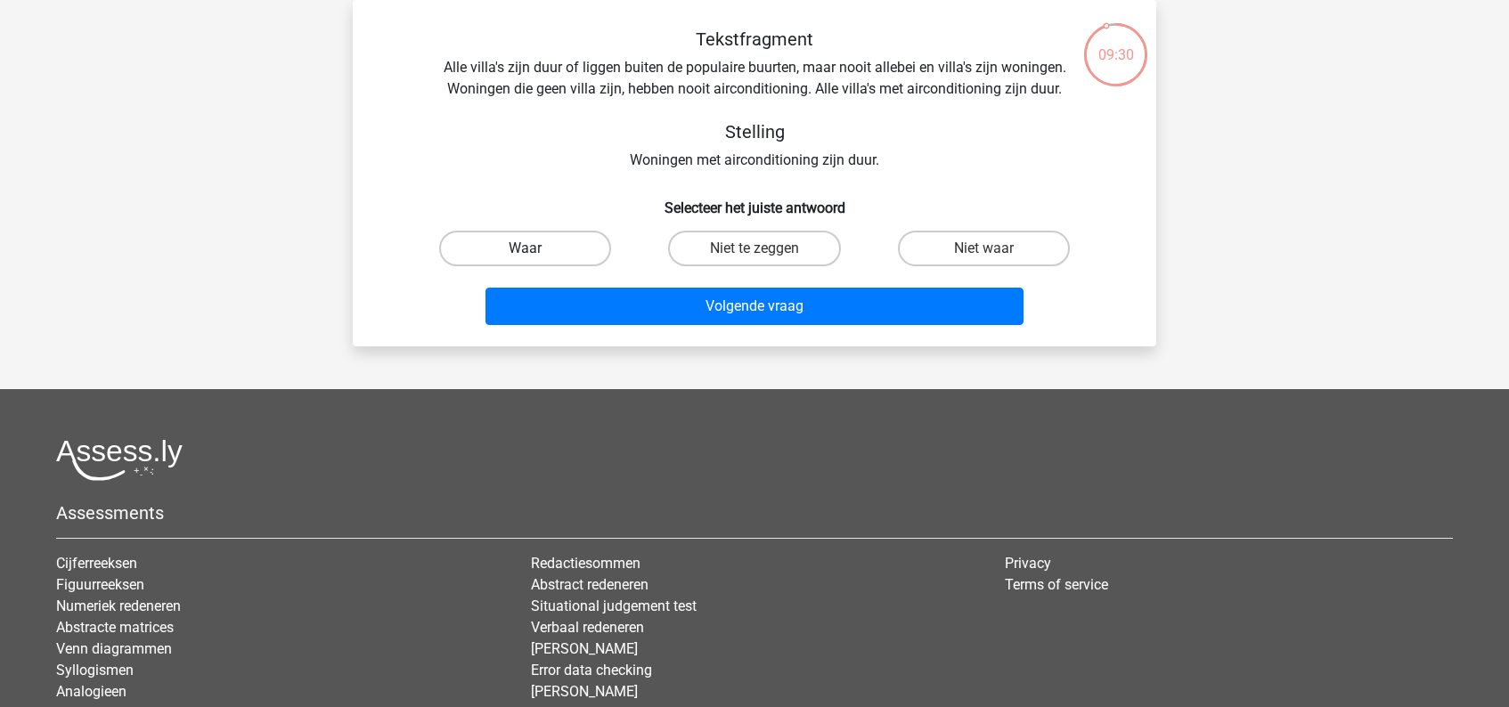
click at [553, 244] on label "Waar" at bounding box center [525, 249] width 172 height 36
click at [537, 248] on input "Waar" at bounding box center [531, 254] width 12 height 12
radio input "true"
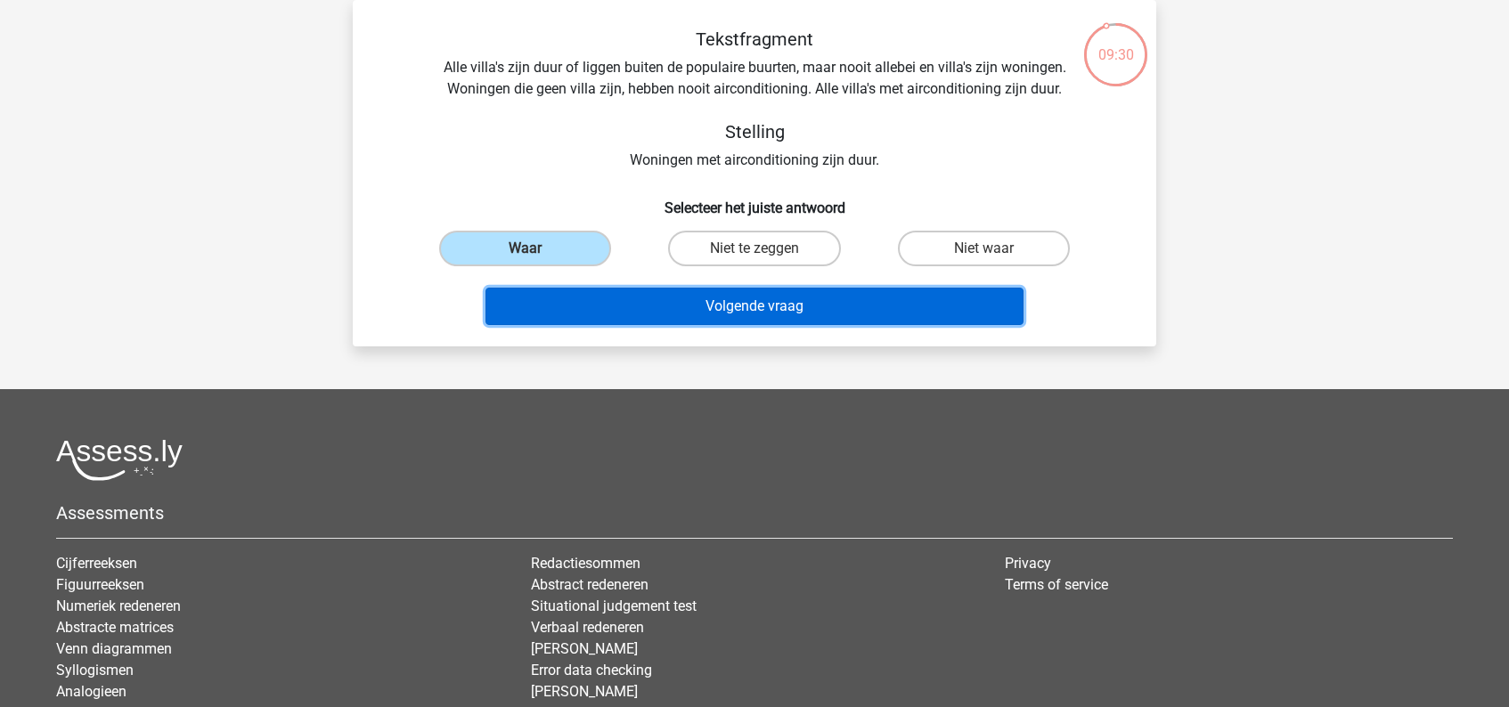
click at [709, 309] on button "Volgende vraag" at bounding box center [754, 306] width 539 height 37
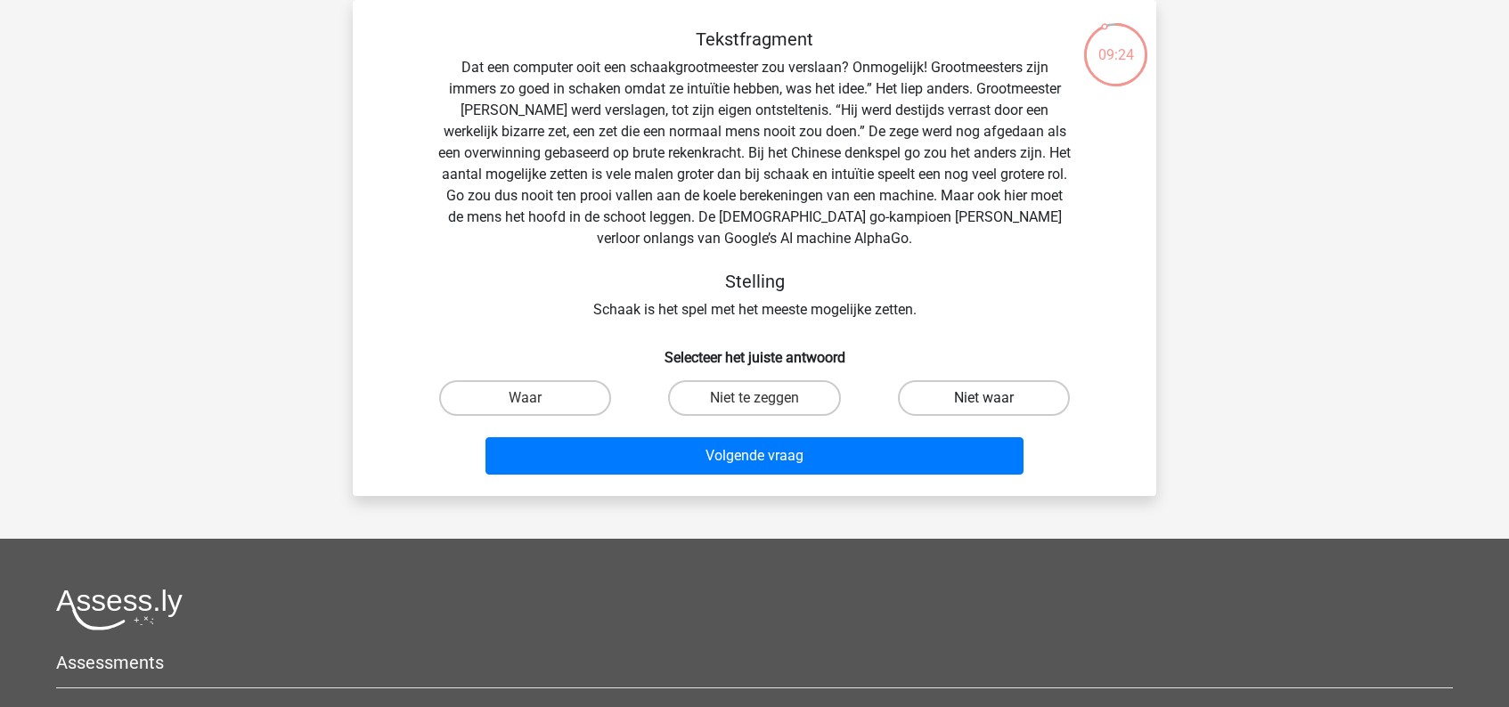
click at [972, 400] on label "Niet waar" at bounding box center [984, 398] width 172 height 36
click at [983, 400] on input "Niet waar" at bounding box center [989, 404] width 12 height 12
radio input "true"
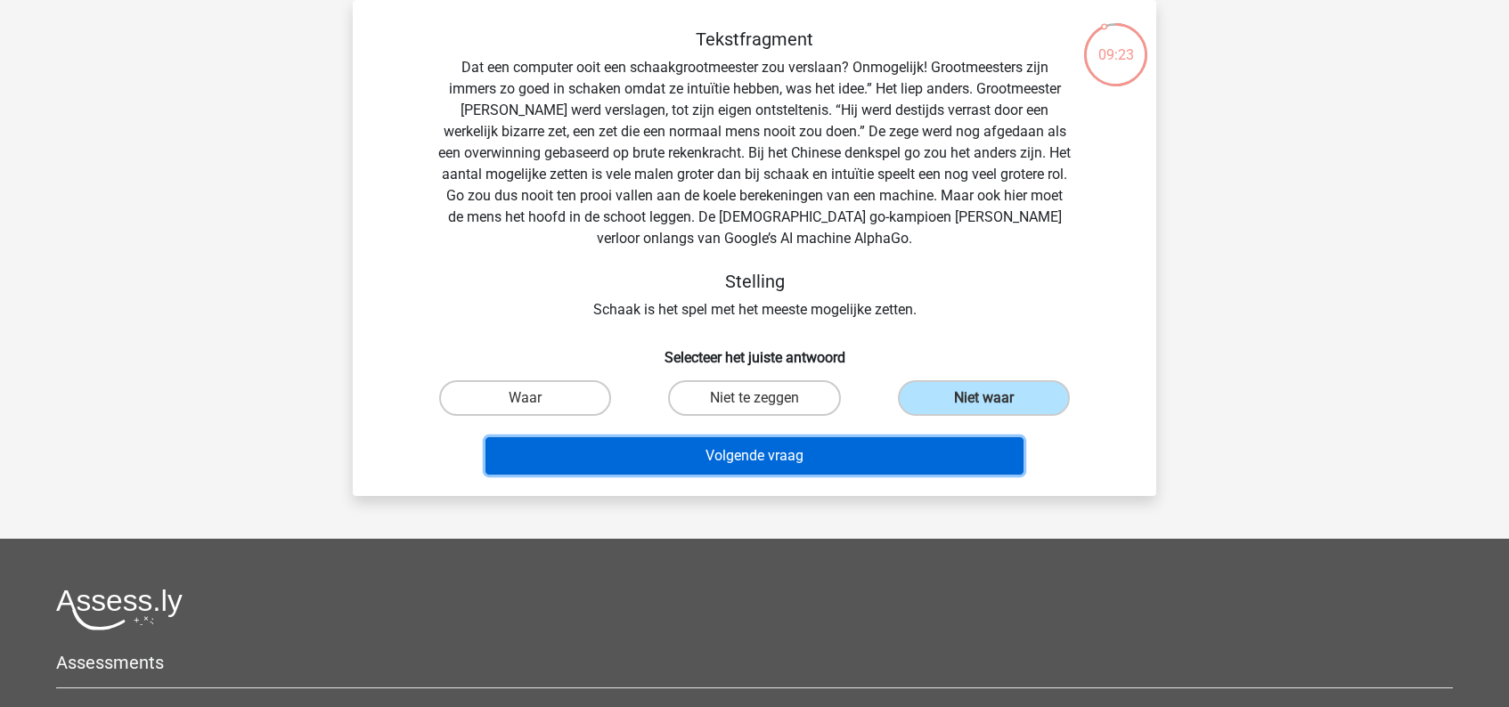
click at [785, 460] on button "Volgende vraag" at bounding box center [754, 455] width 539 height 37
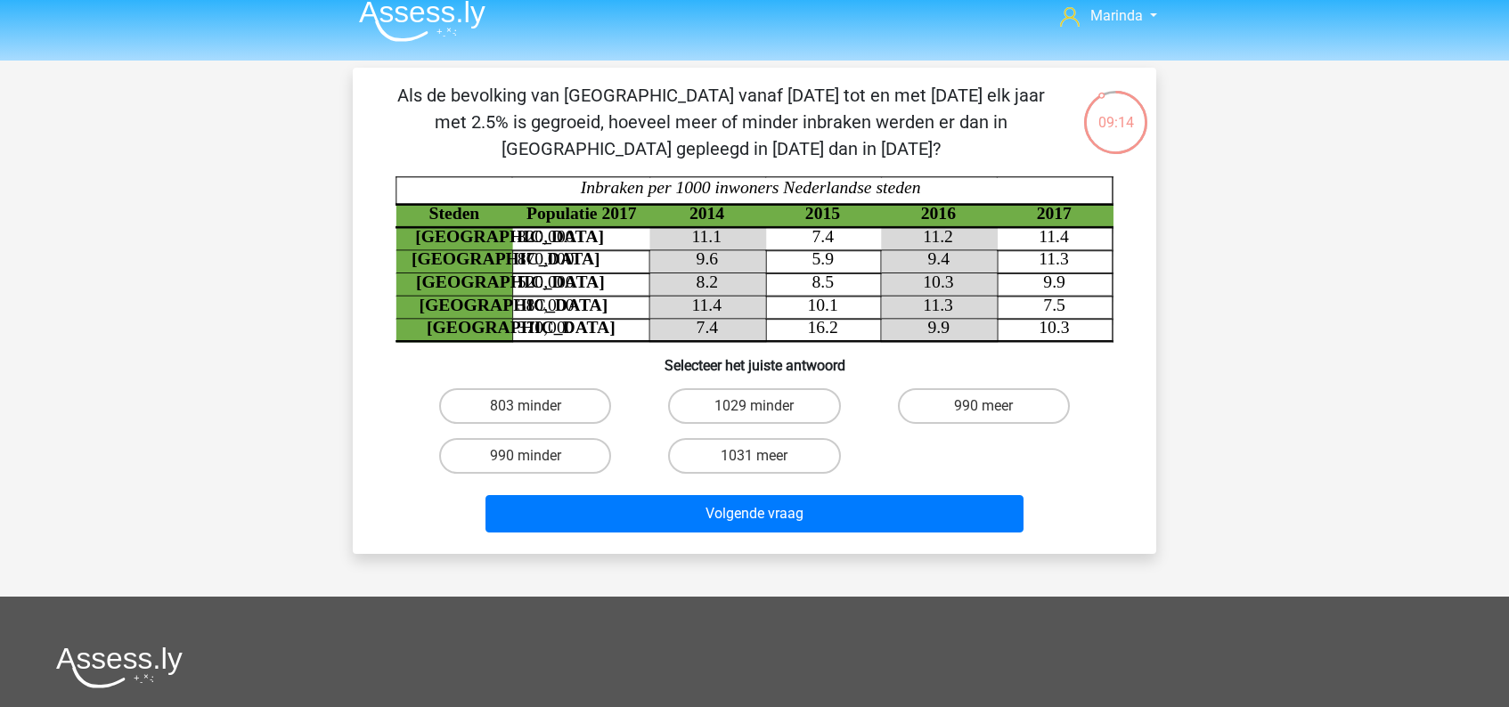
scroll to position [0, 0]
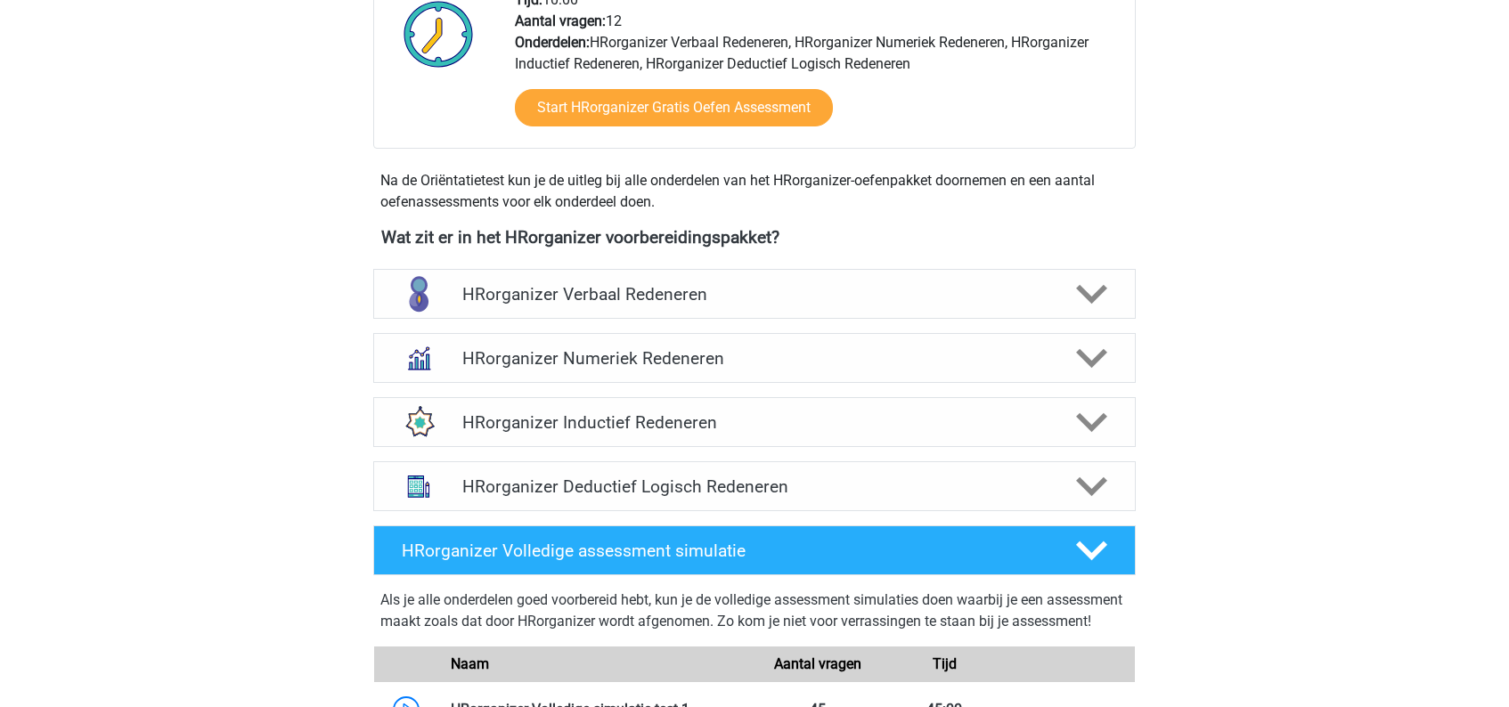
scroll to position [954, 0]
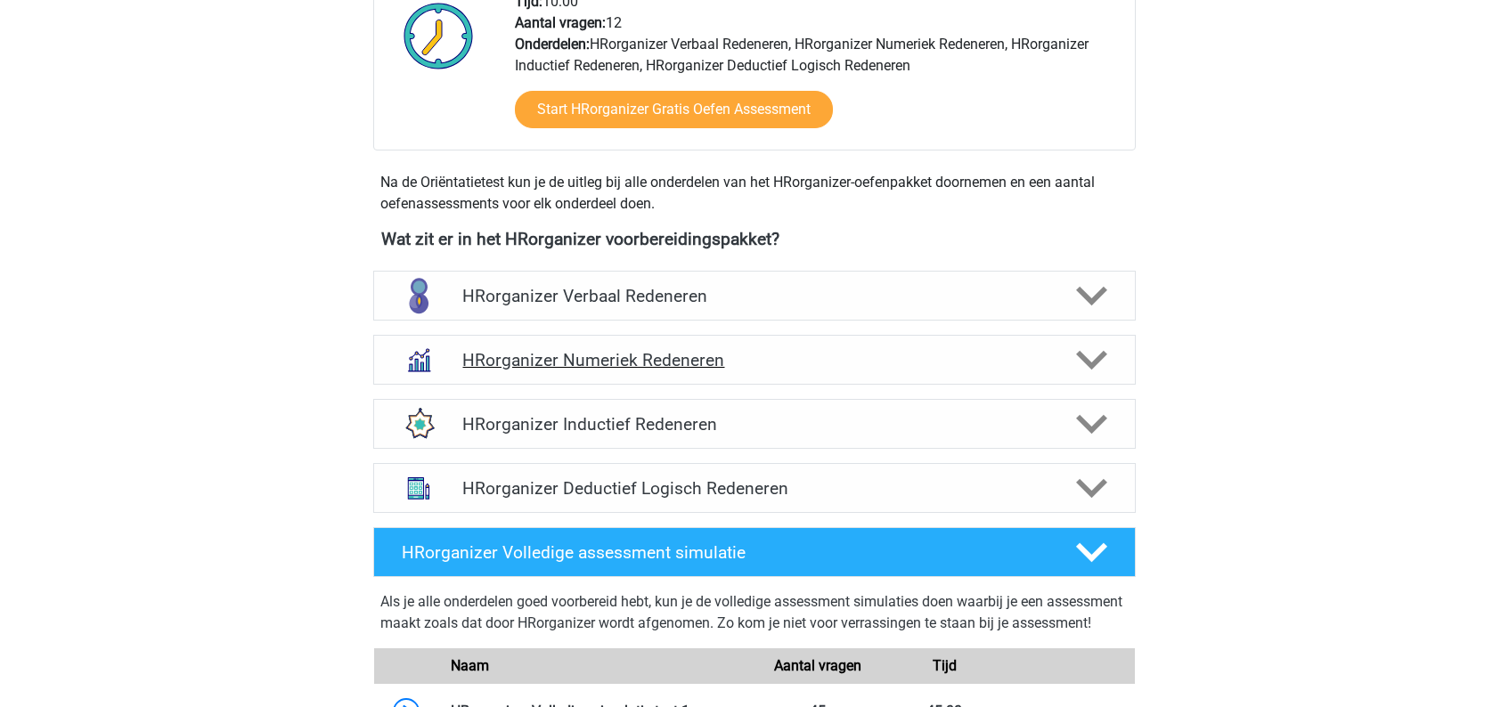
click at [1083, 370] on polygon at bounding box center [1091, 361] width 31 height 20
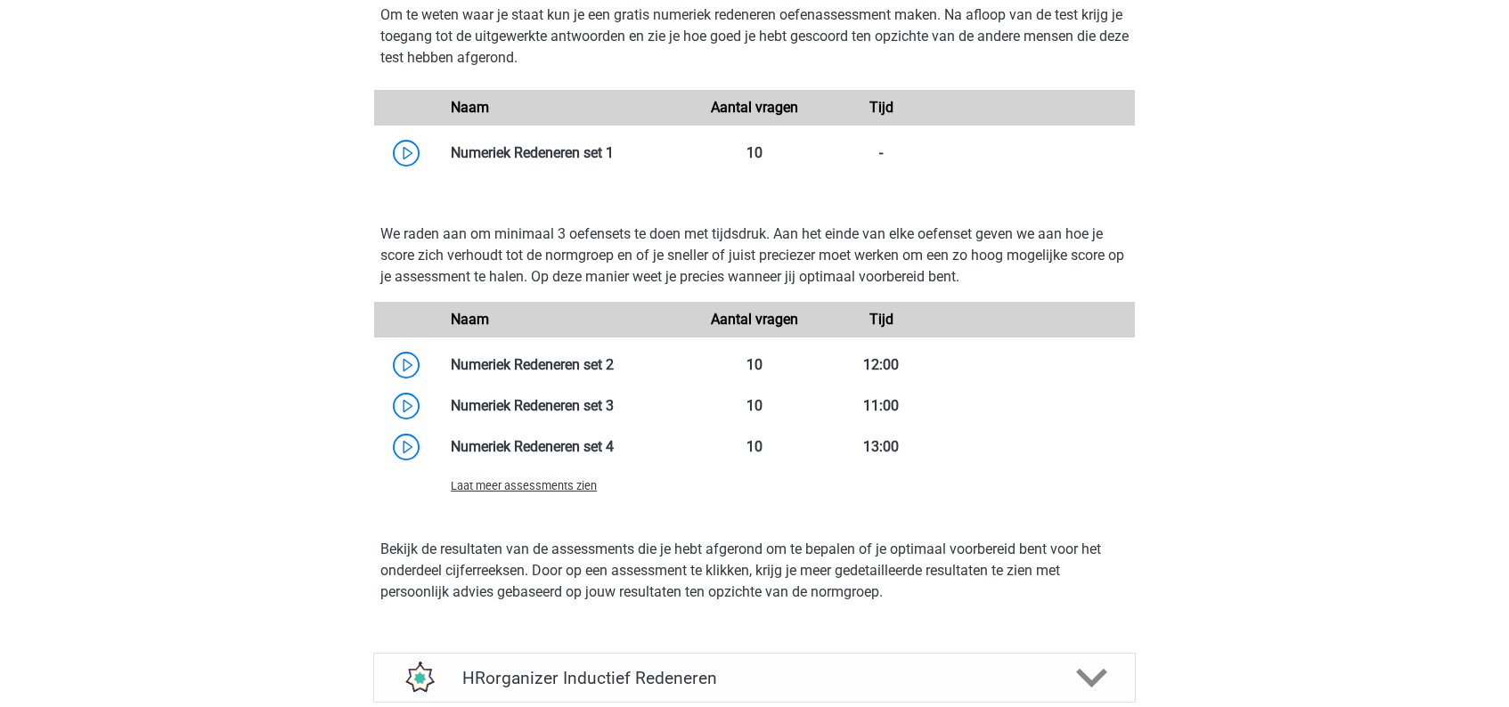
scroll to position [1460, 0]
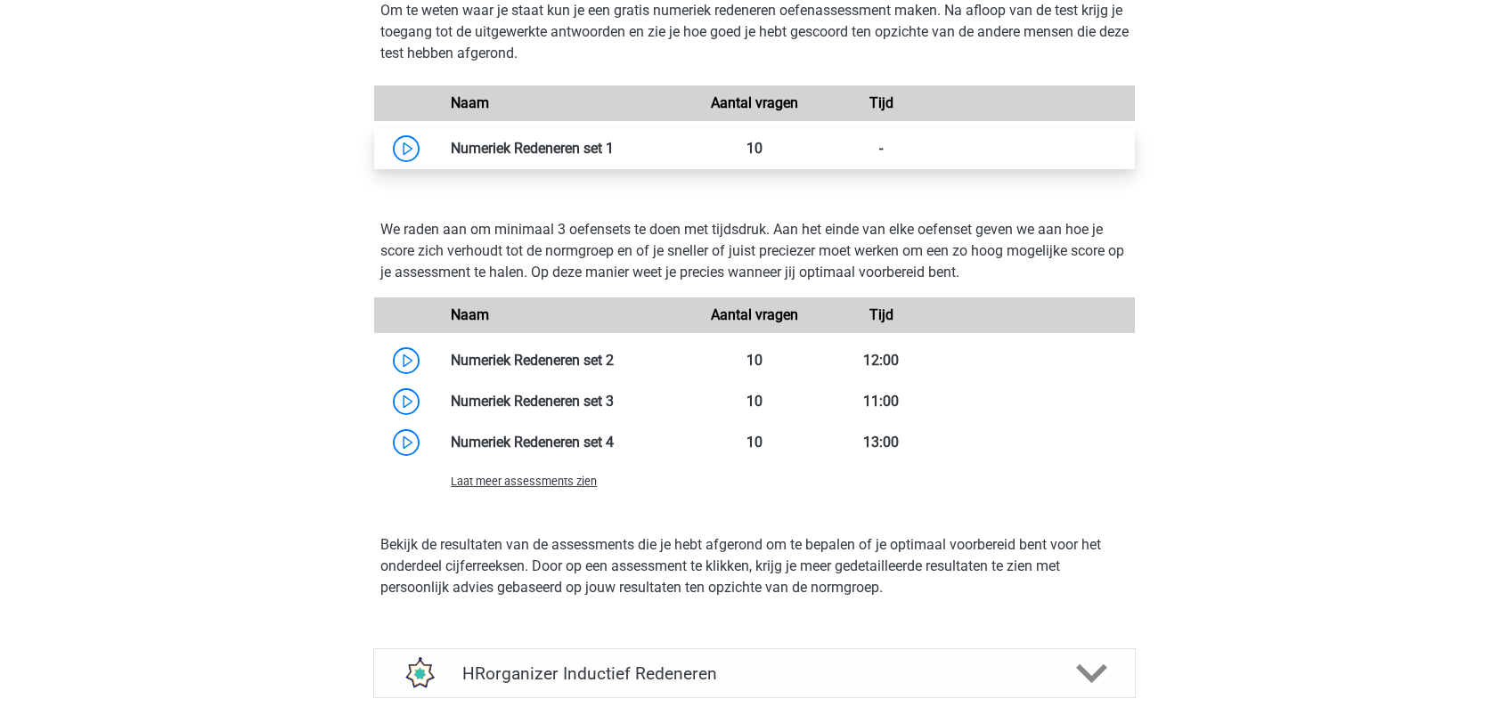
click at [614, 157] on link at bounding box center [614, 148] width 0 height 17
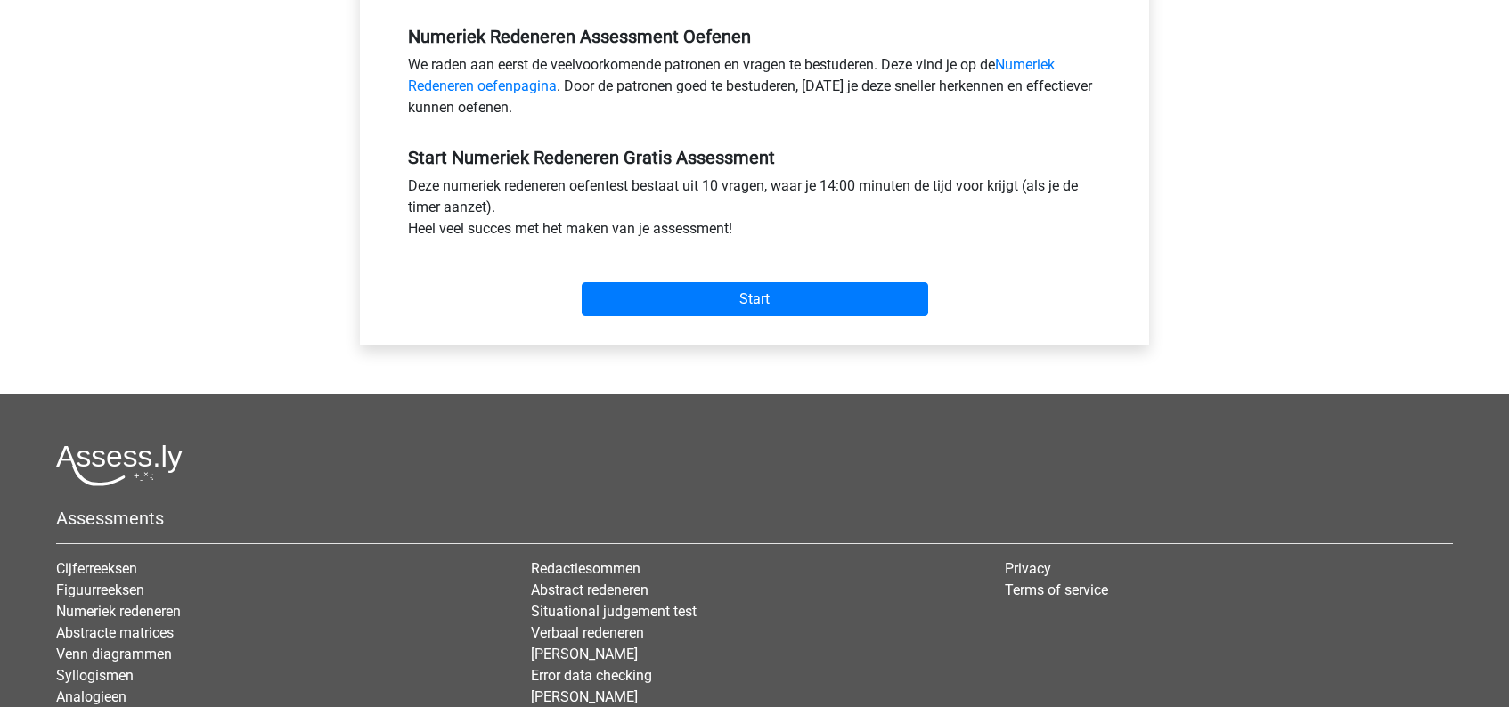
scroll to position [565, 0]
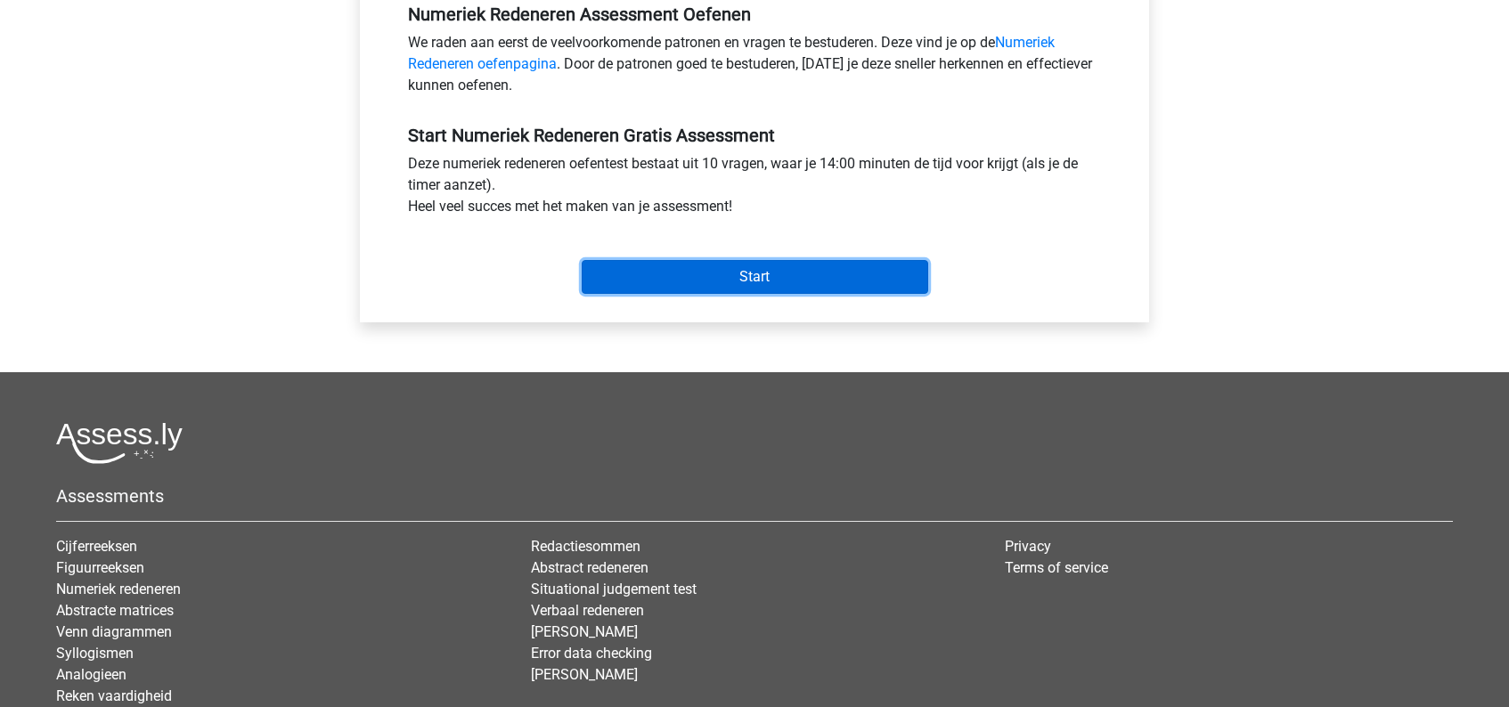
click at [779, 282] on input "Start" at bounding box center [754, 277] width 346 height 34
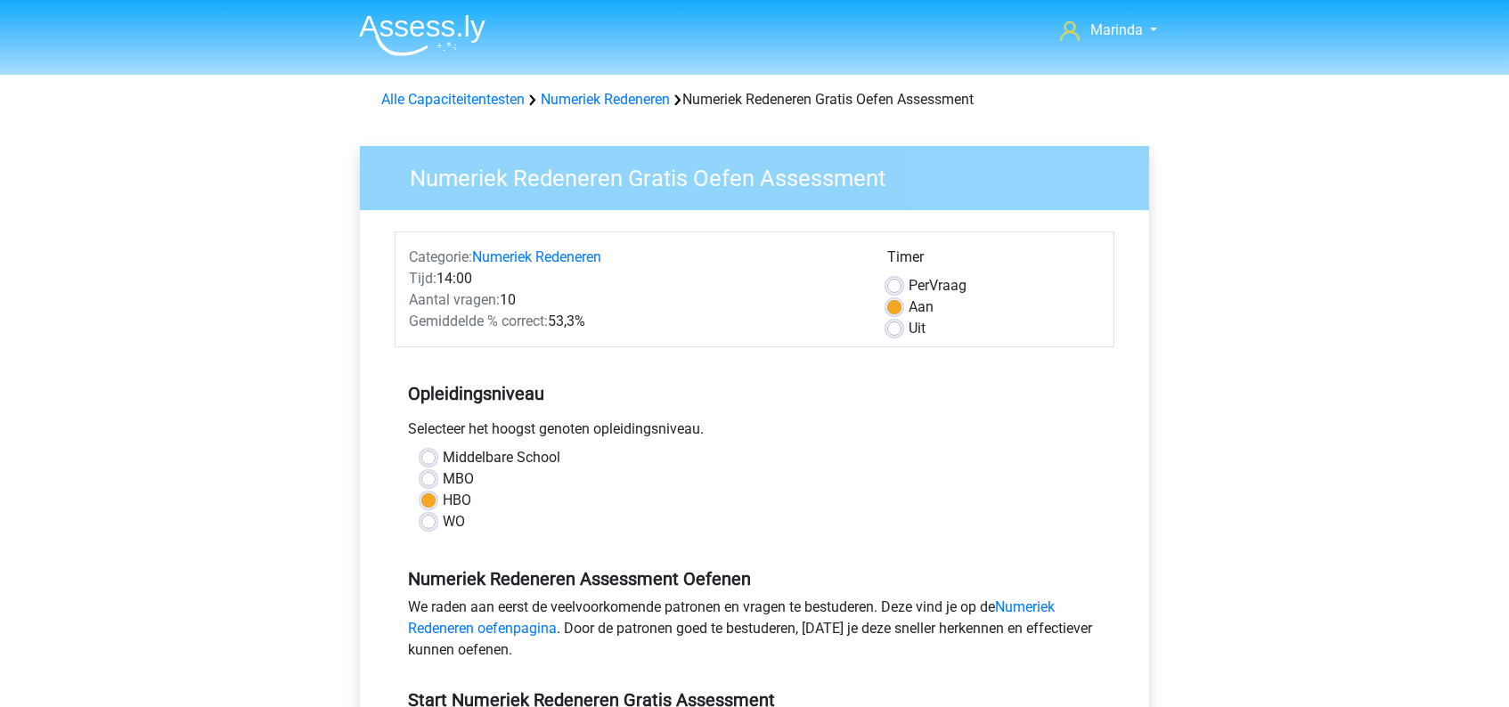
click at [908, 332] on label "Uit" at bounding box center [916, 328] width 17 height 21
click at [894, 332] on input "Uit" at bounding box center [894, 327] width 14 height 18
radio input "true"
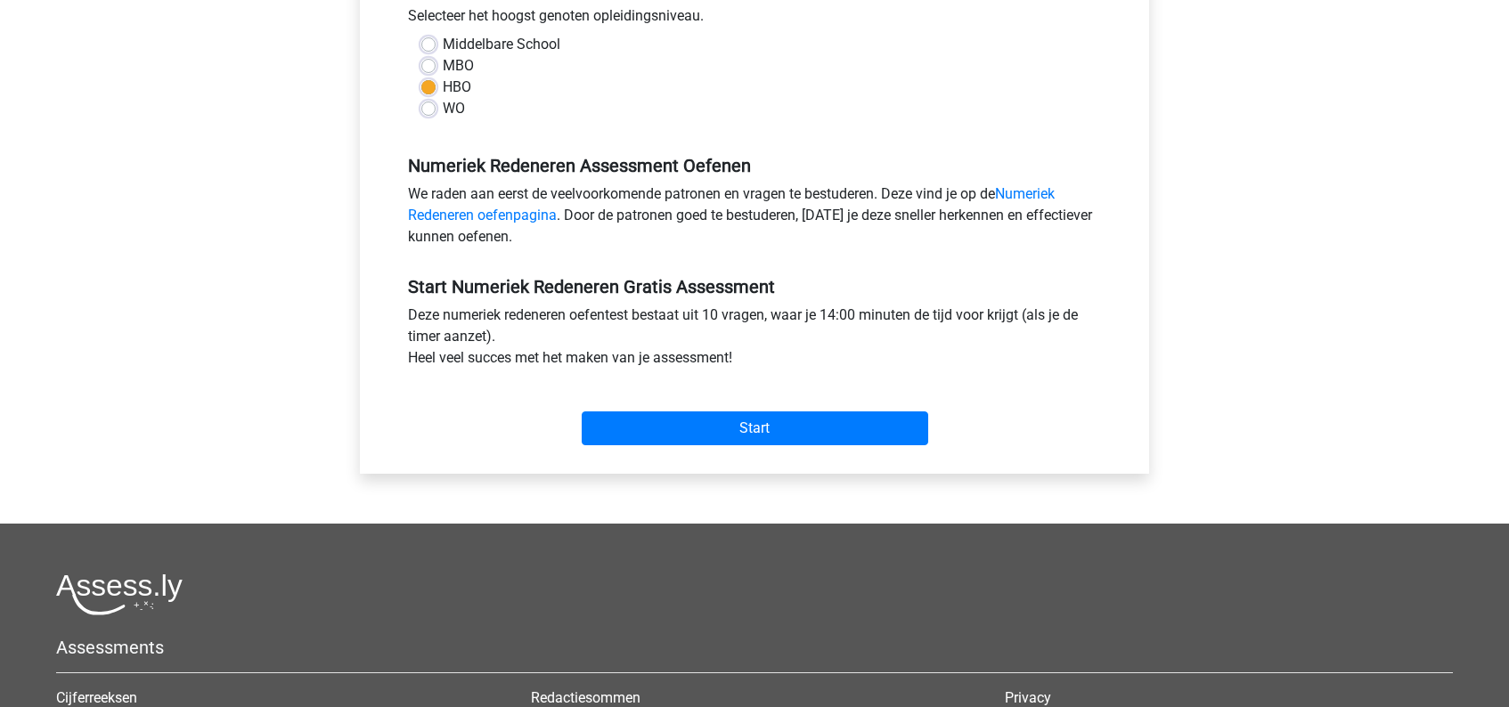
scroll to position [434, 0]
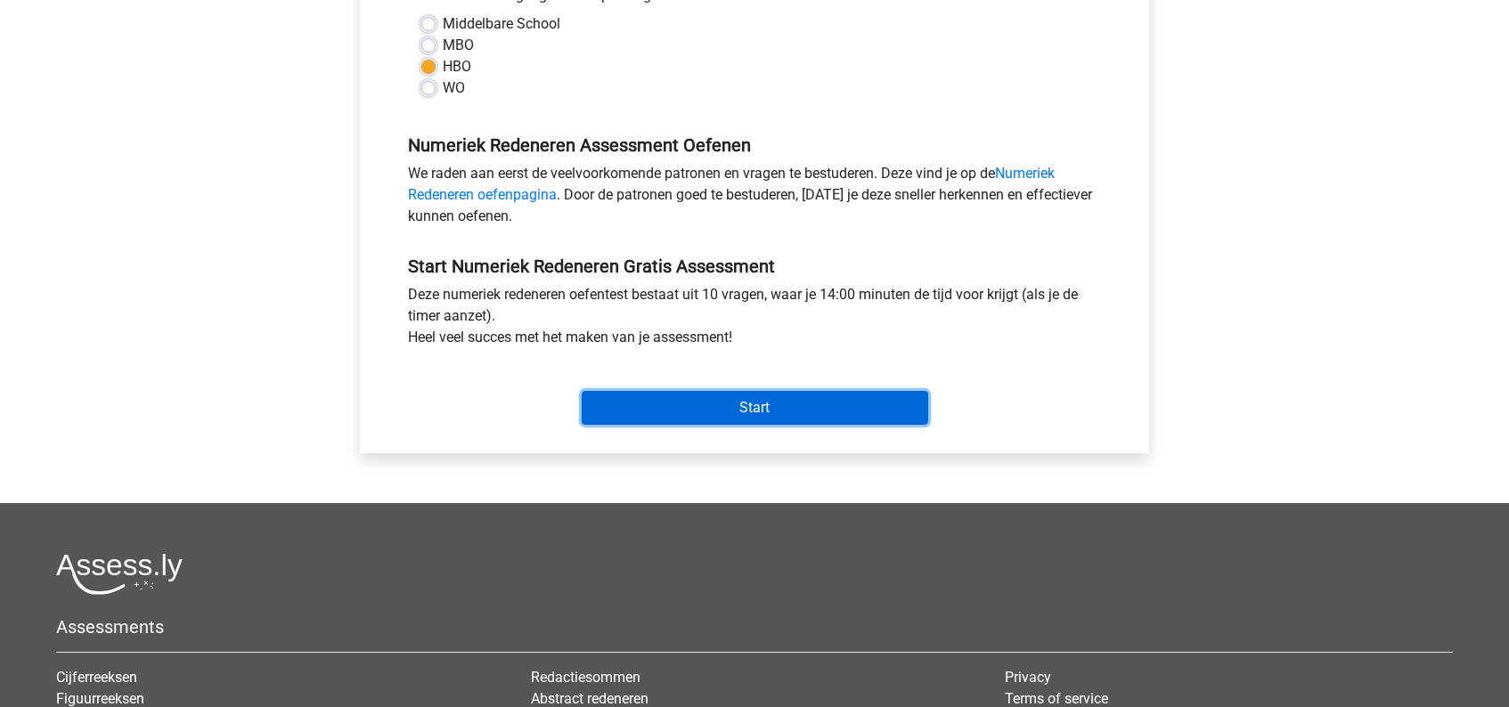
click at [789, 404] on input "Start" at bounding box center [754, 408] width 346 height 34
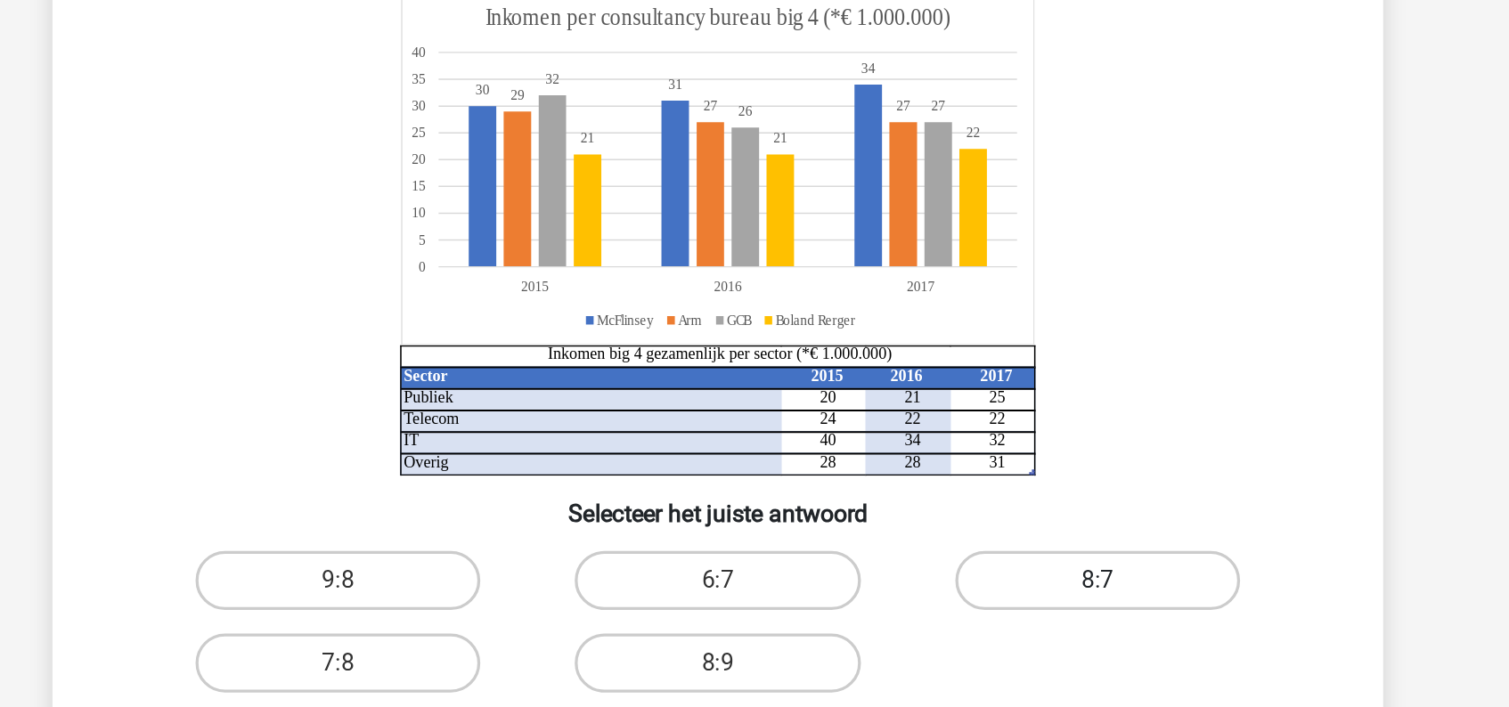
click at [1011, 529] on label "8:7" at bounding box center [984, 521] width 172 height 36
click at [995, 529] on input "8:7" at bounding box center [989, 527] width 12 height 12
radio input "true"
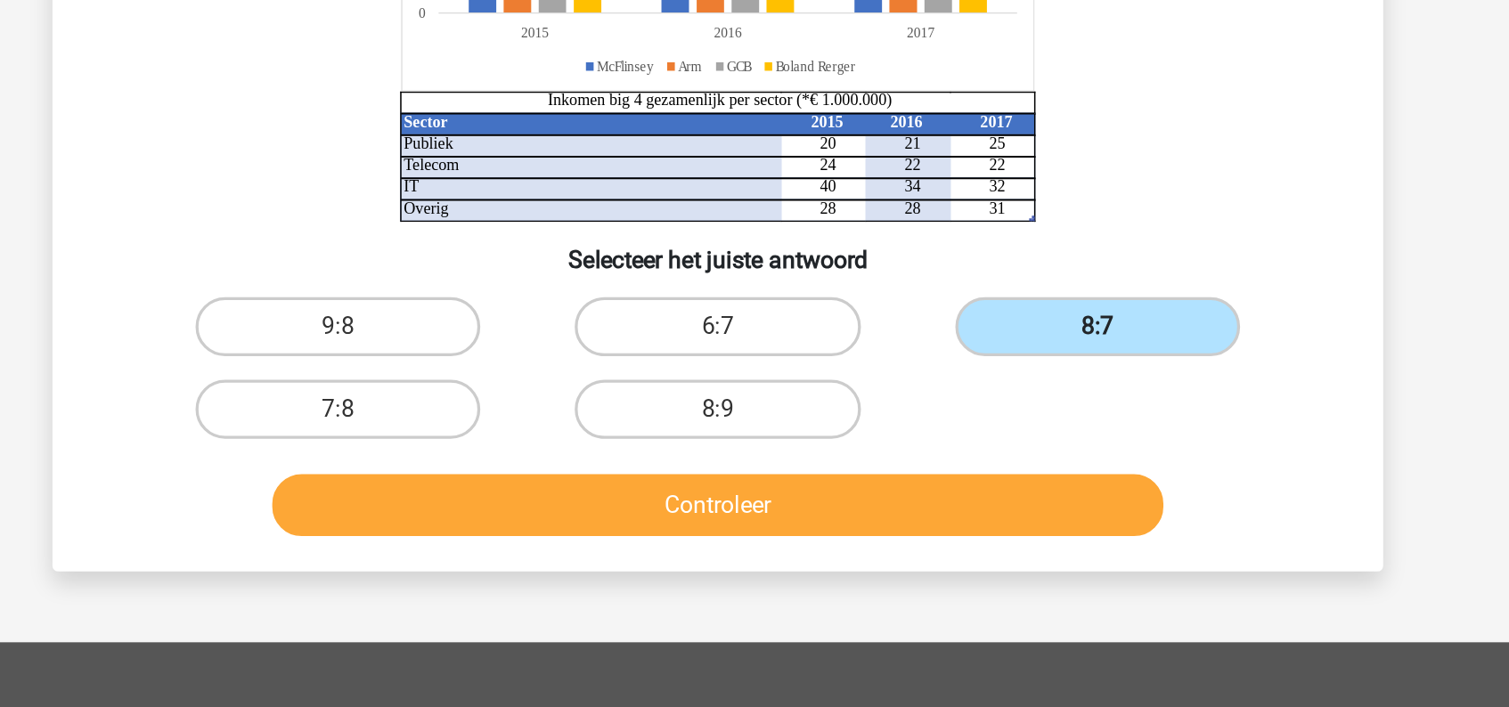
scroll to position [59, 0]
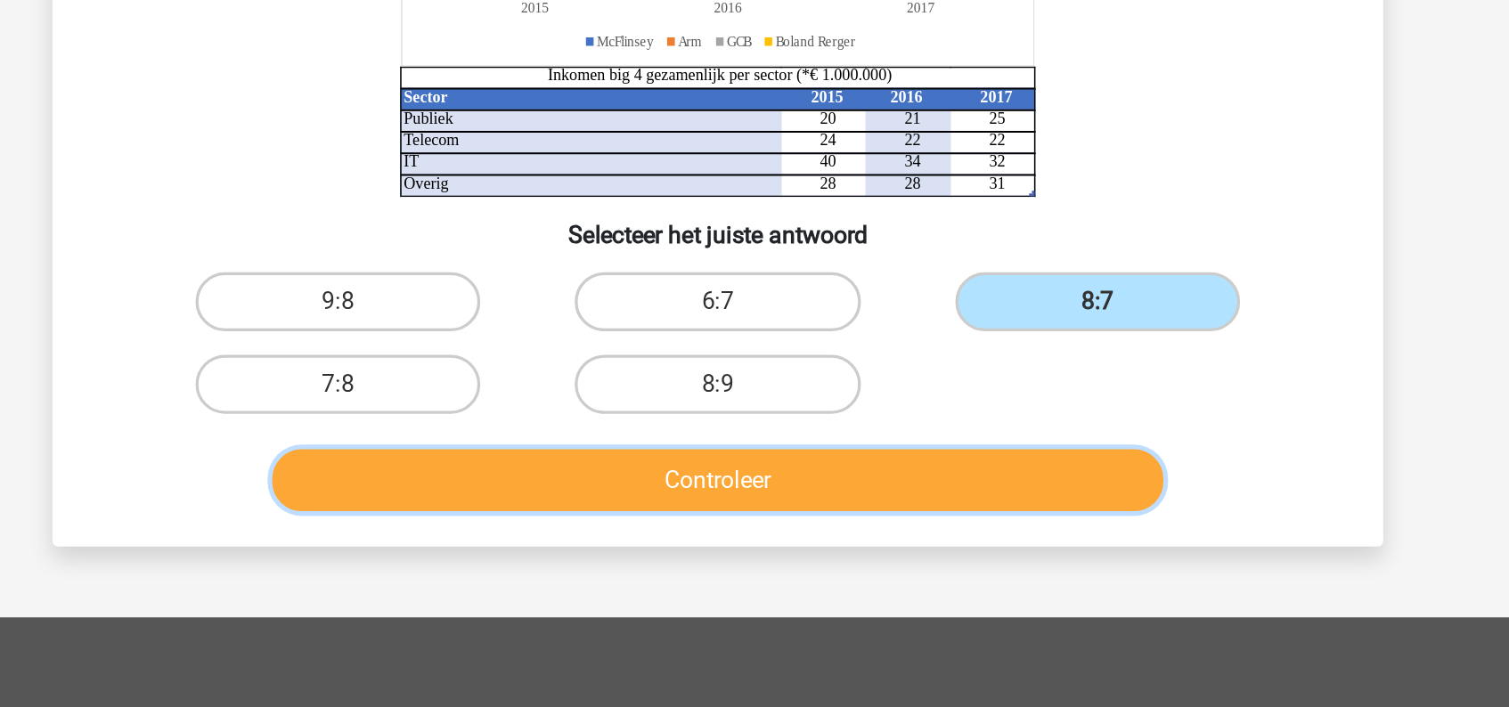
click at [820, 574] on button "Controleer" at bounding box center [754, 569] width 539 height 37
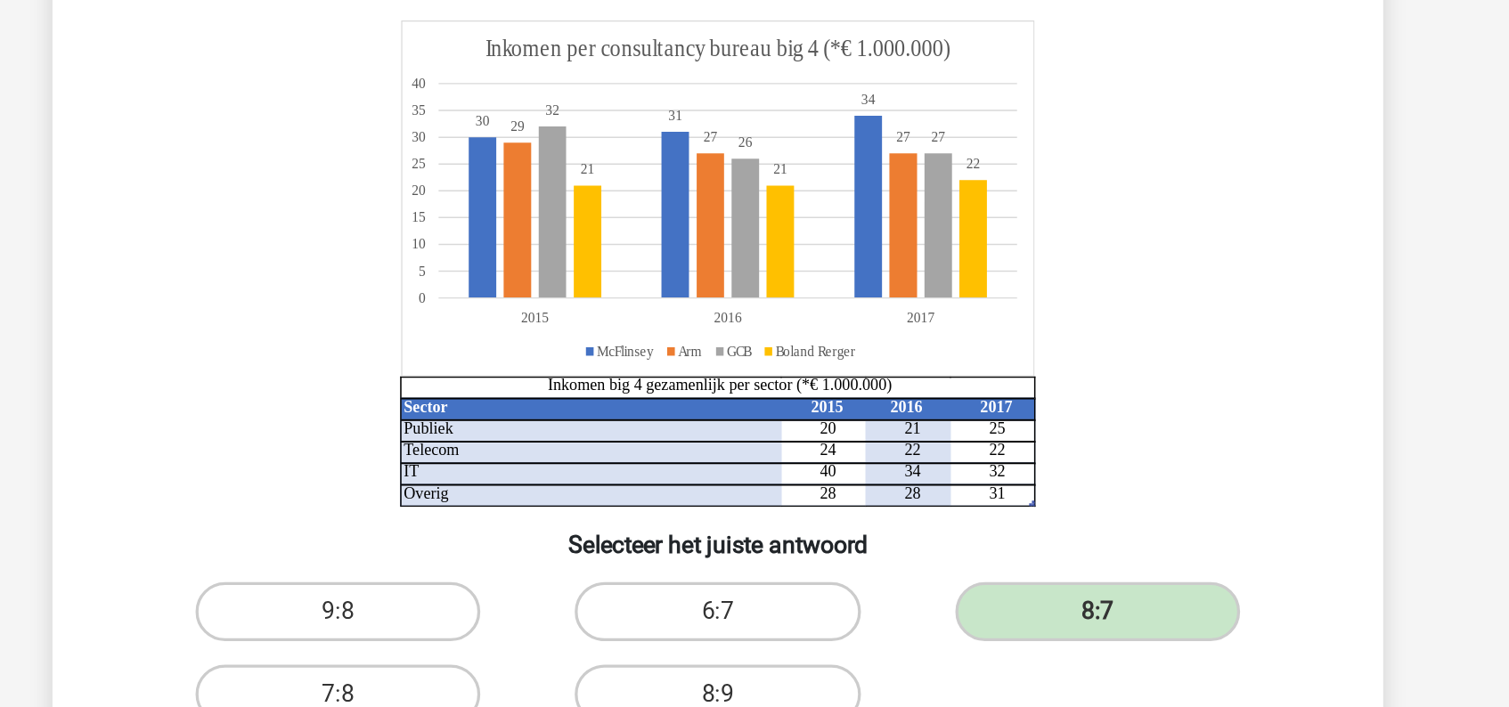
scroll to position [0, 0]
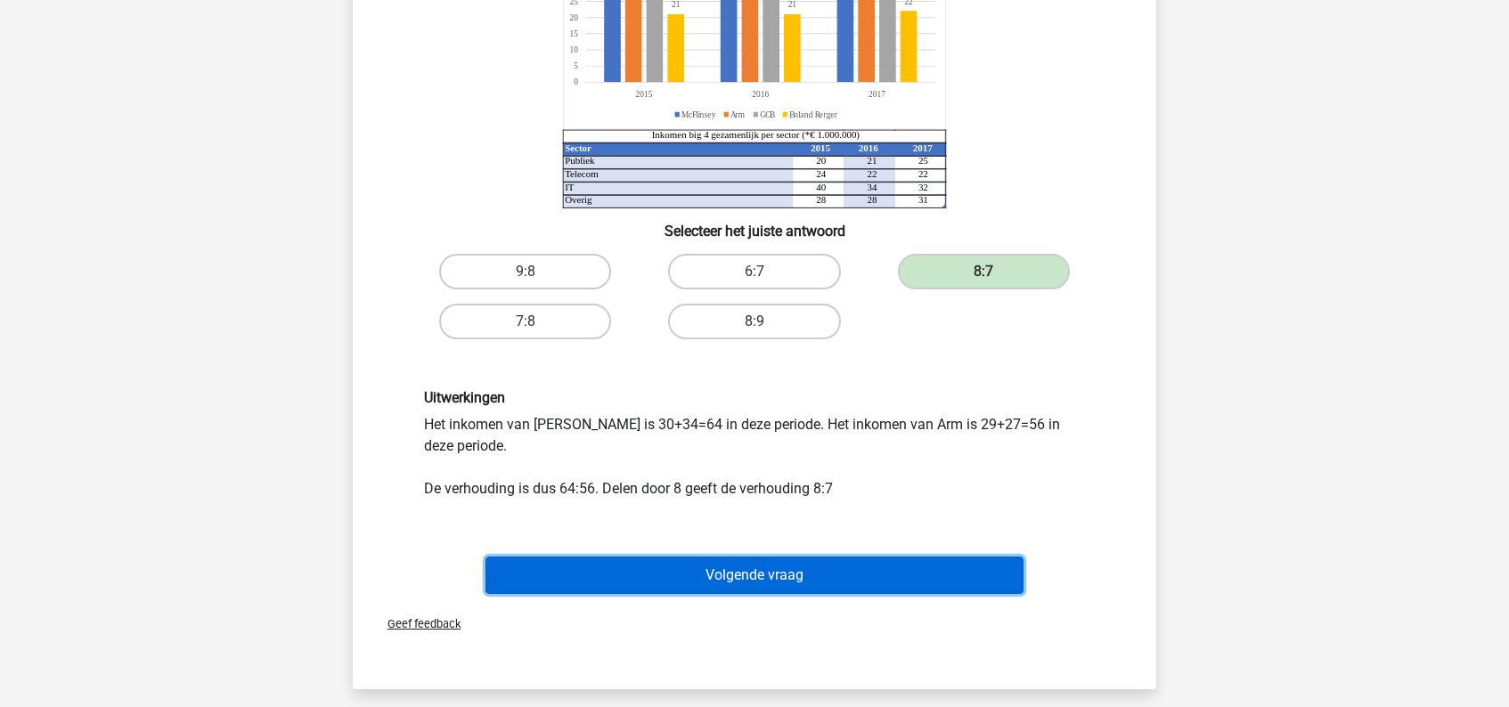
click at [769, 568] on button "Volgende vraag" at bounding box center [754, 575] width 539 height 37
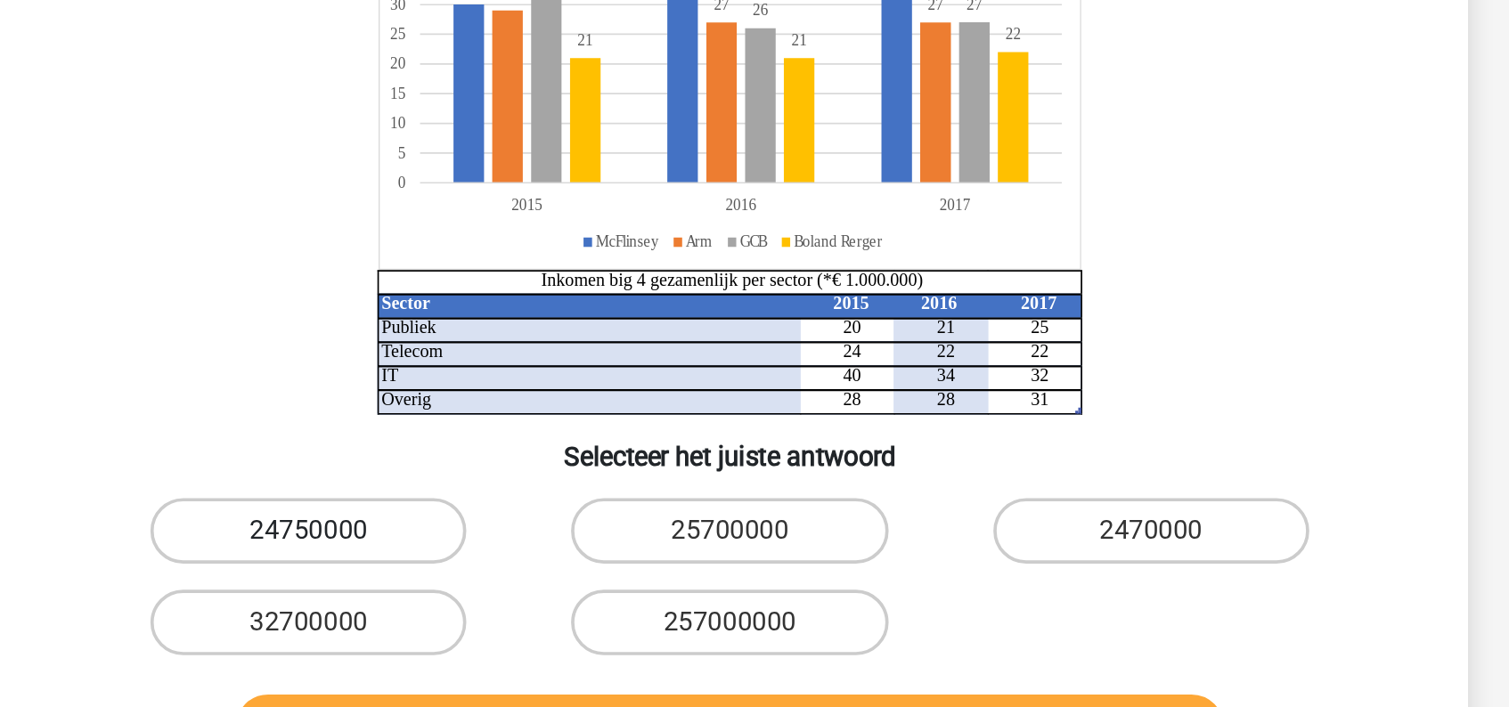
click at [537, 569] on label "24750000" at bounding box center [525, 575] width 172 height 36
click at [537, 574] on input "24750000" at bounding box center [531, 580] width 12 height 12
radio input "true"
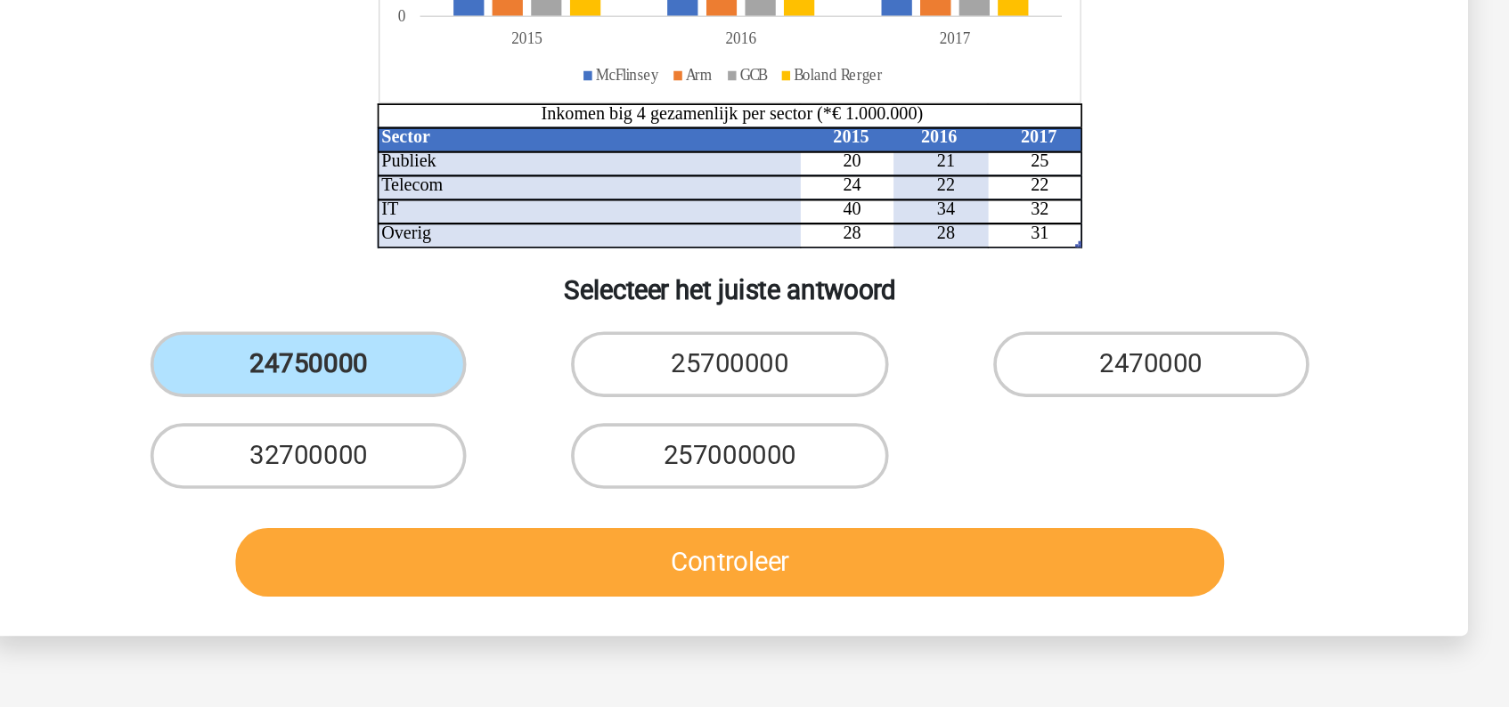
scroll to position [58, 0]
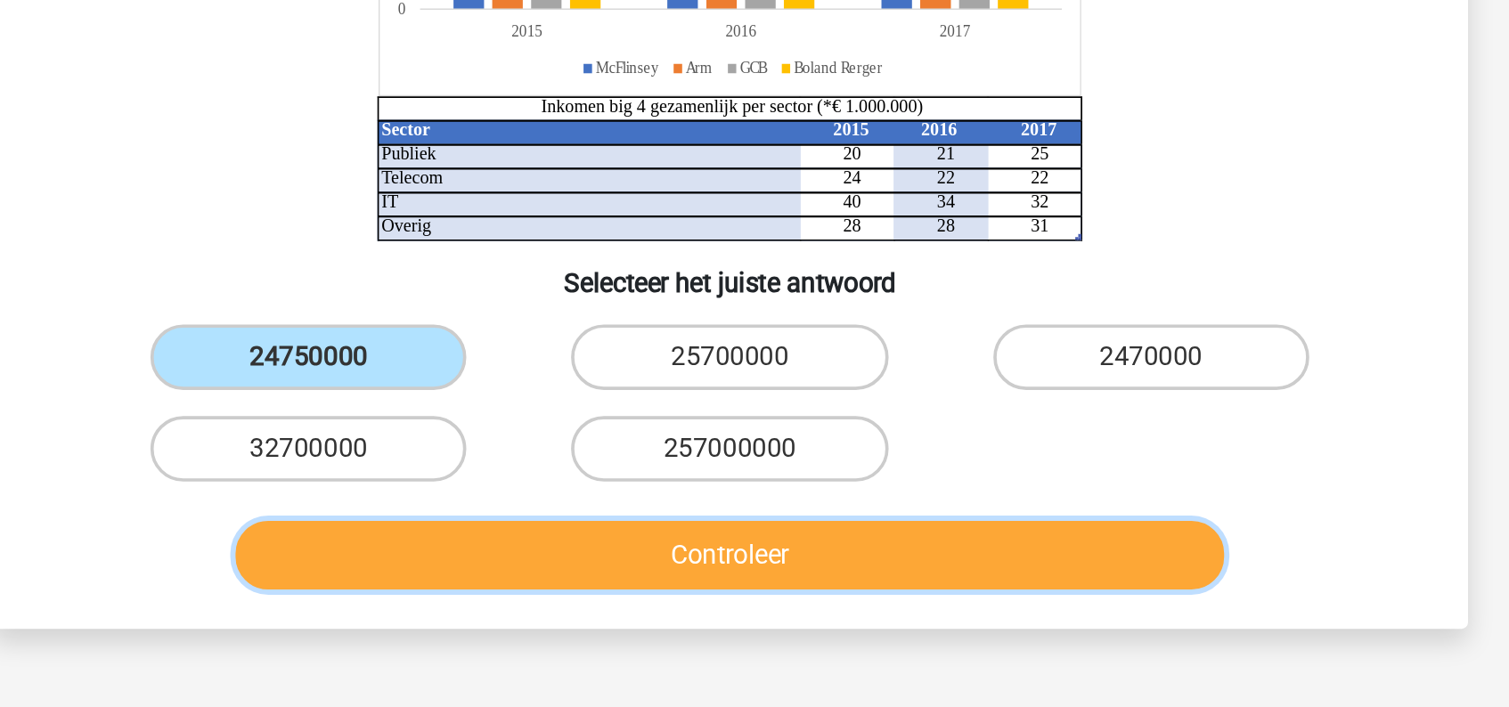
click at [837, 627] on button "Controleer" at bounding box center [754, 624] width 539 height 37
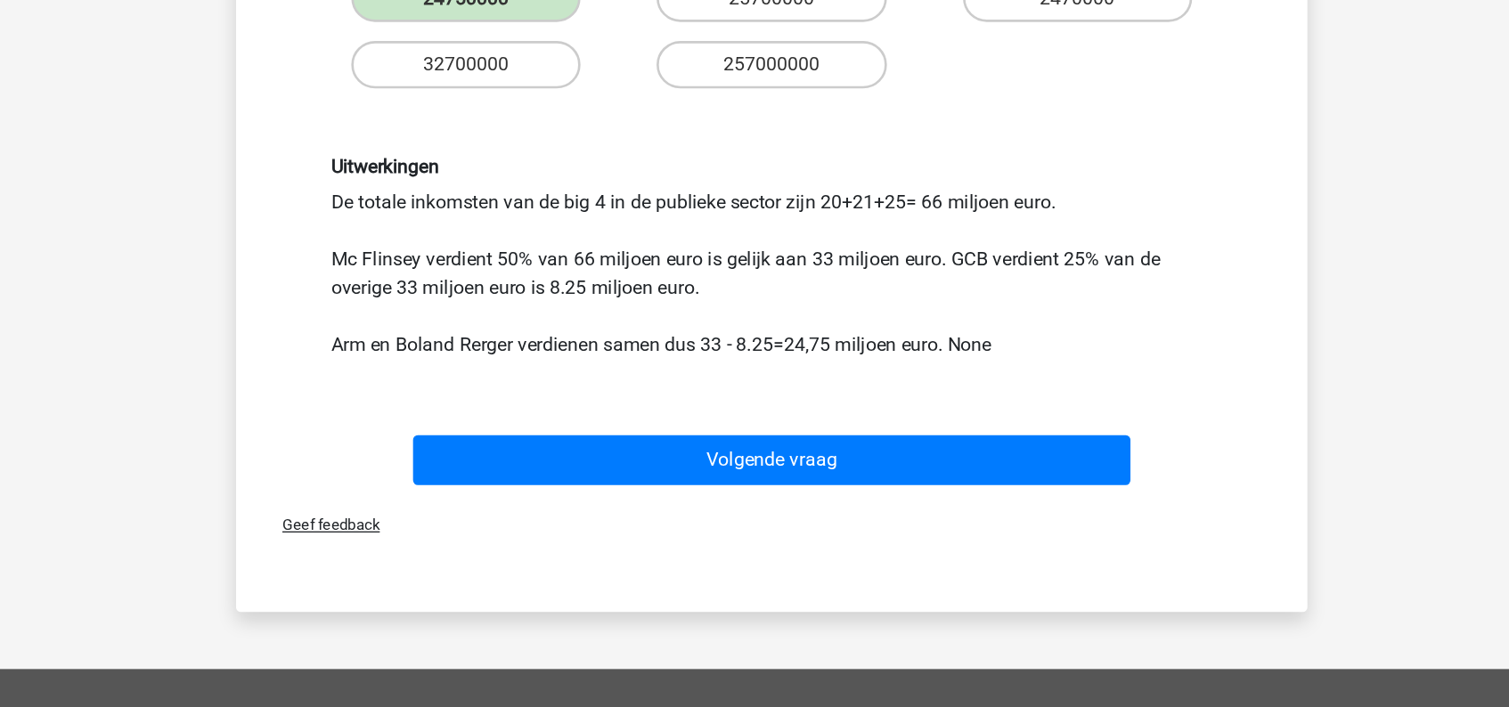
scroll to position [401, 0]
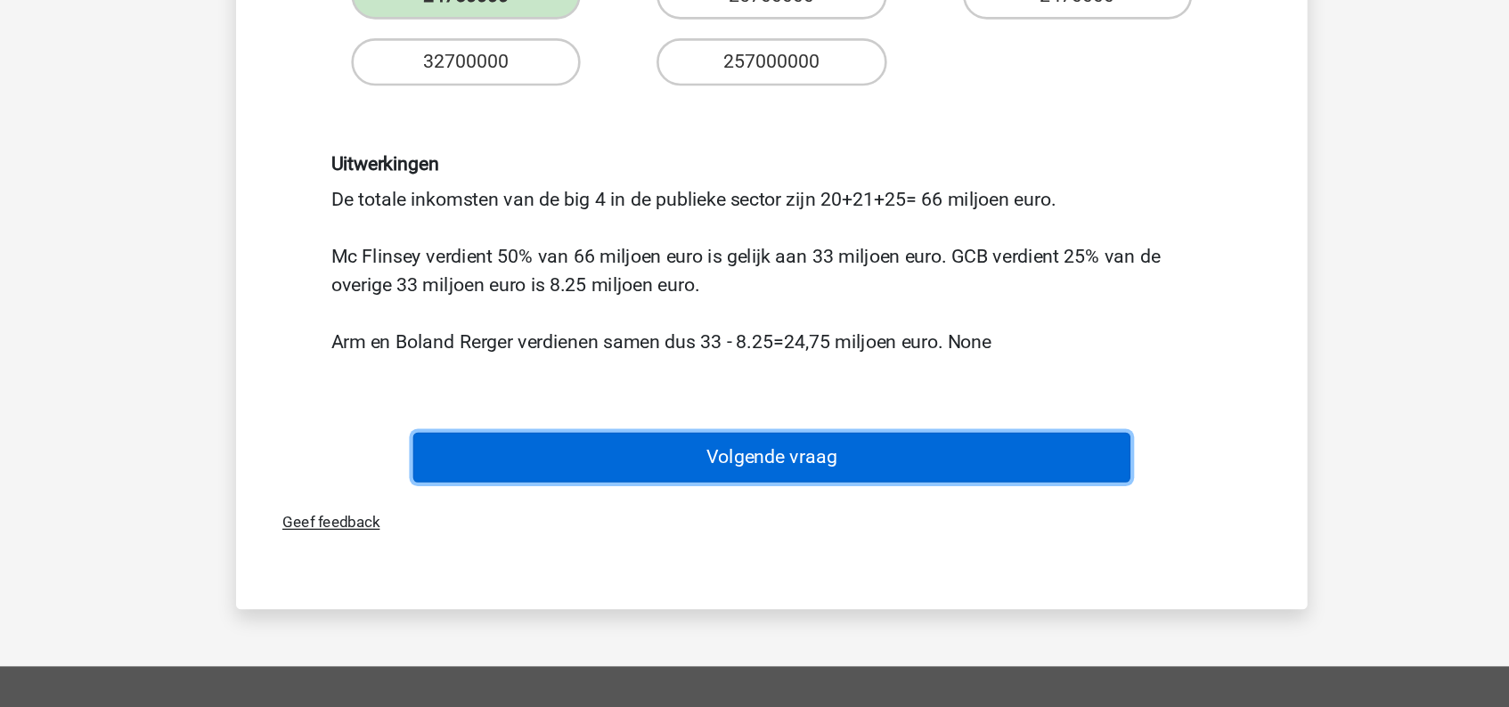
click at [792, 517] on button "Volgende vraag" at bounding box center [754, 519] width 539 height 37
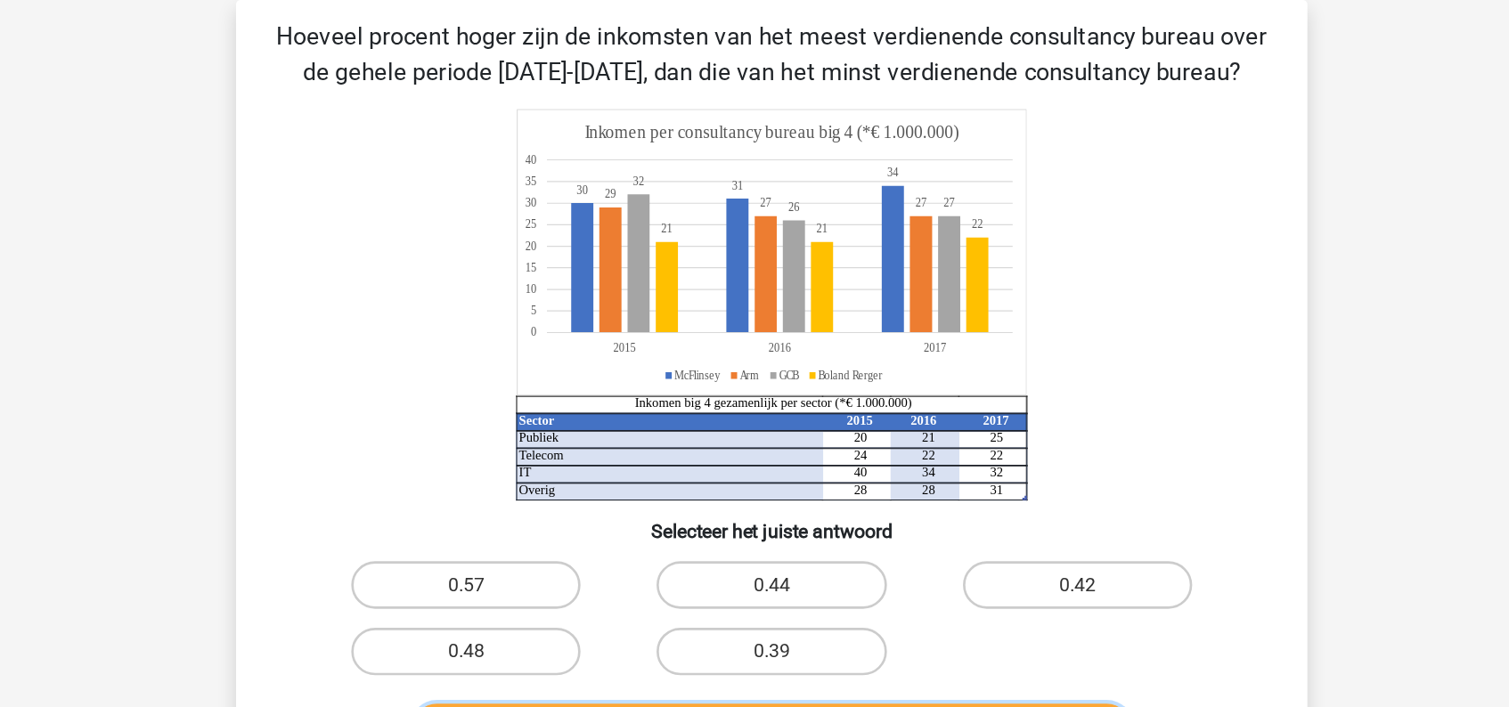
scroll to position [0, 0]
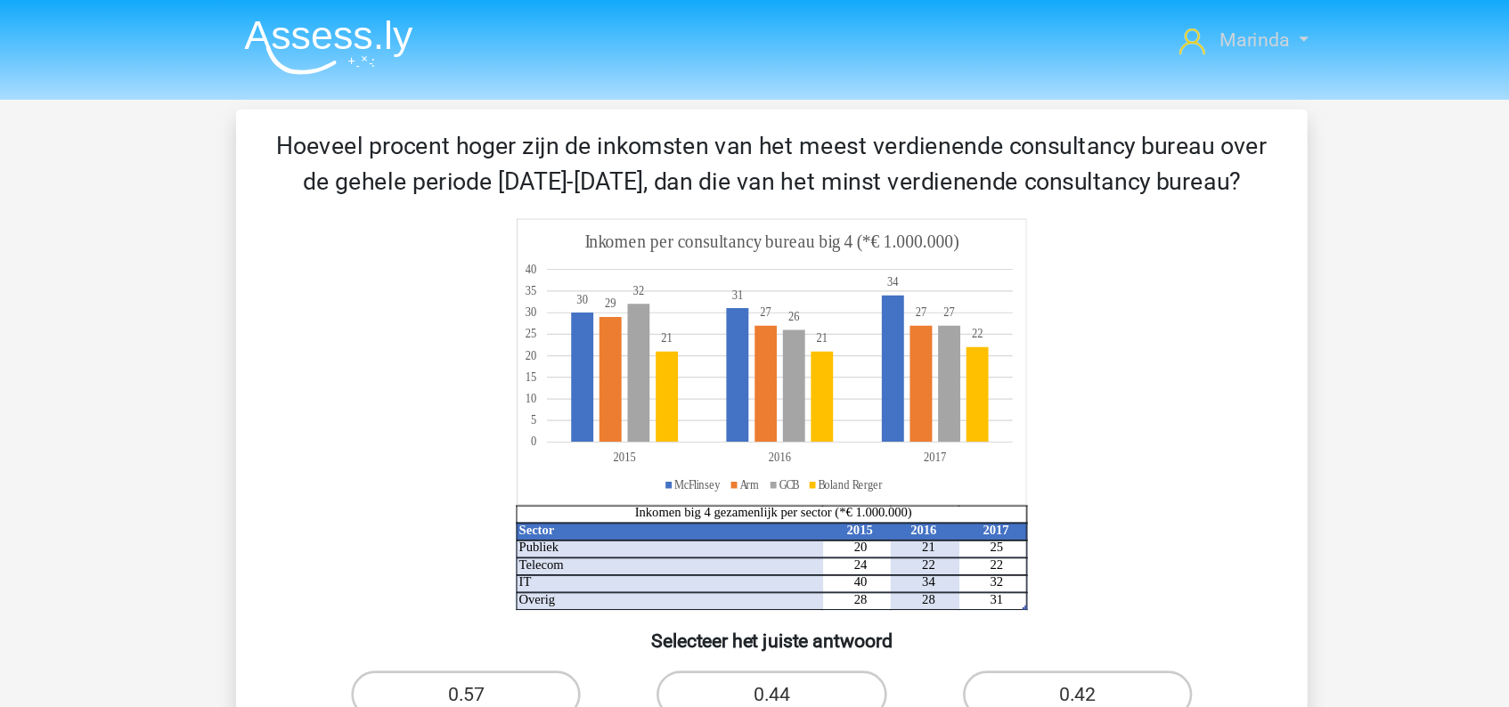
click at [1151, 30] on link "Marinda" at bounding box center [1108, 30] width 111 height 21
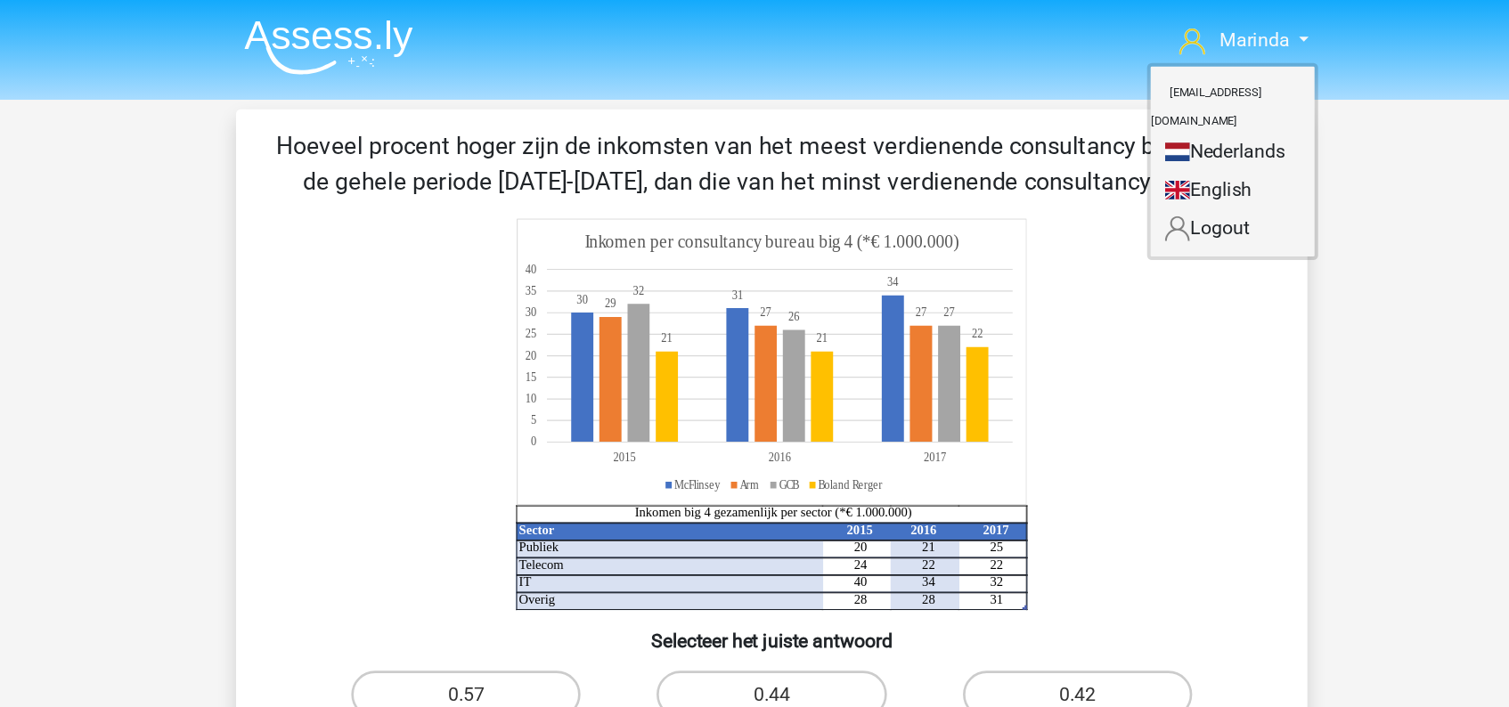
click at [1100, 128] on link "English" at bounding box center [1099, 142] width 123 height 28
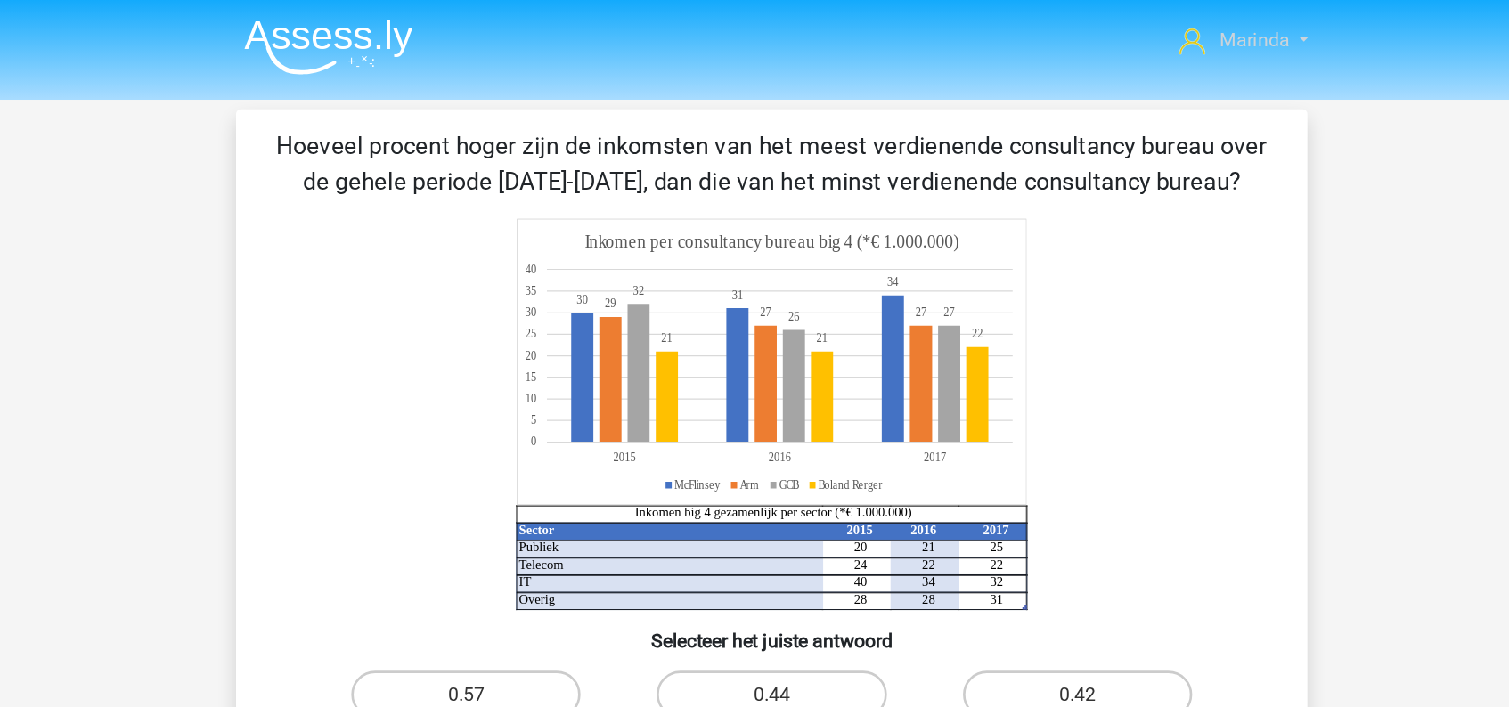
click at [1152, 28] on link "Marinda" at bounding box center [1108, 30] width 111 height 21
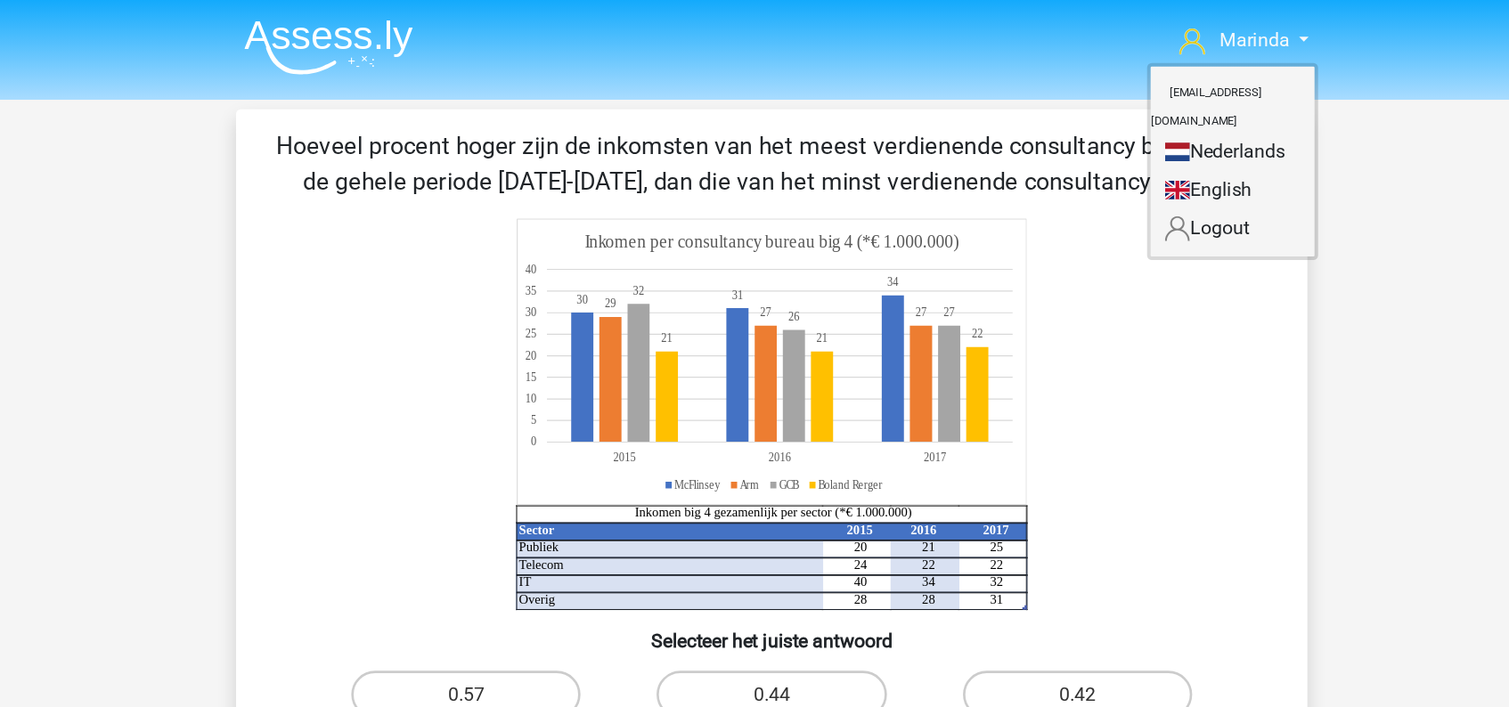
click at [1106, 128] on link "English" at bounding box center [1099, 142] width 123 height 28
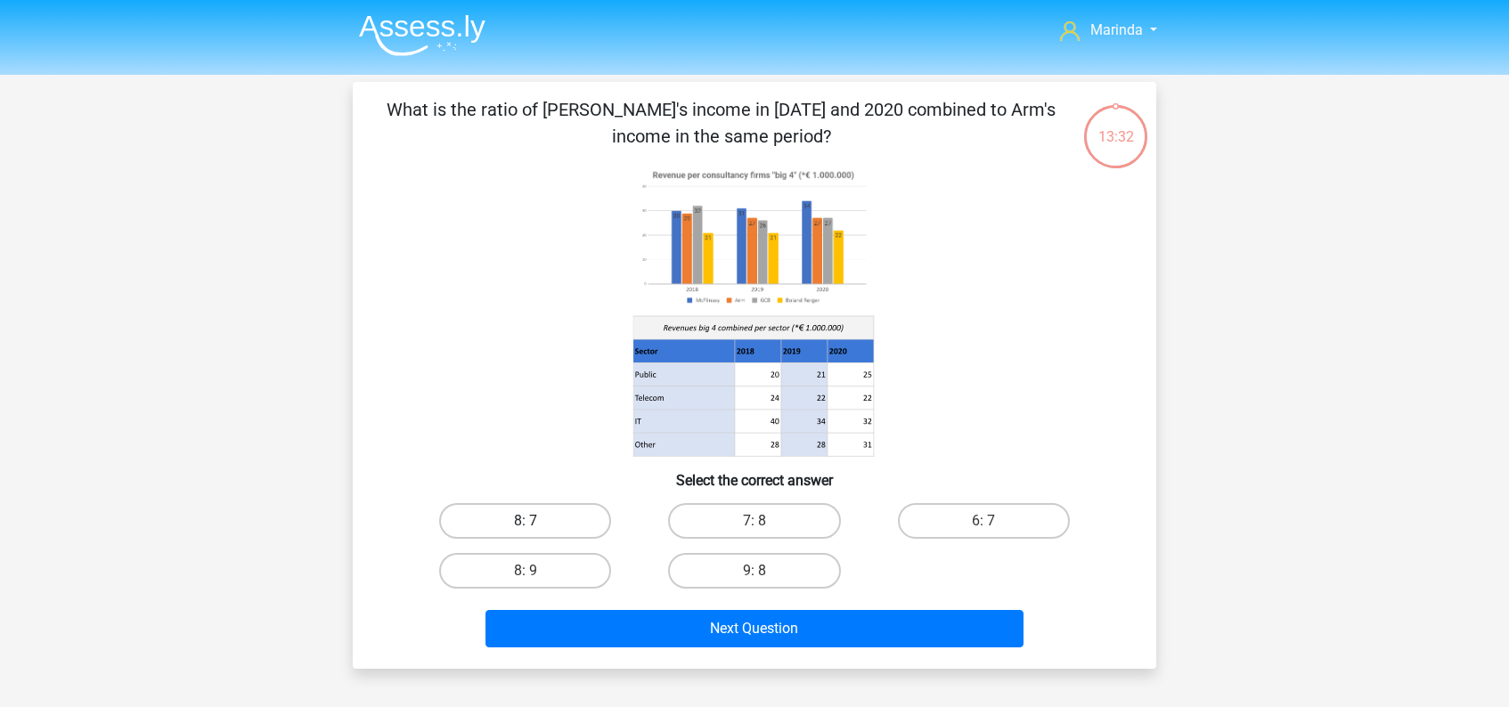
click at [516, 522] on label "8: 7" at bounding box center [525, 521] width 172 height 36
click at [525, 522] on input "8: 7" at bounding box center [531, 527] width 12 height 12
radio input "true"
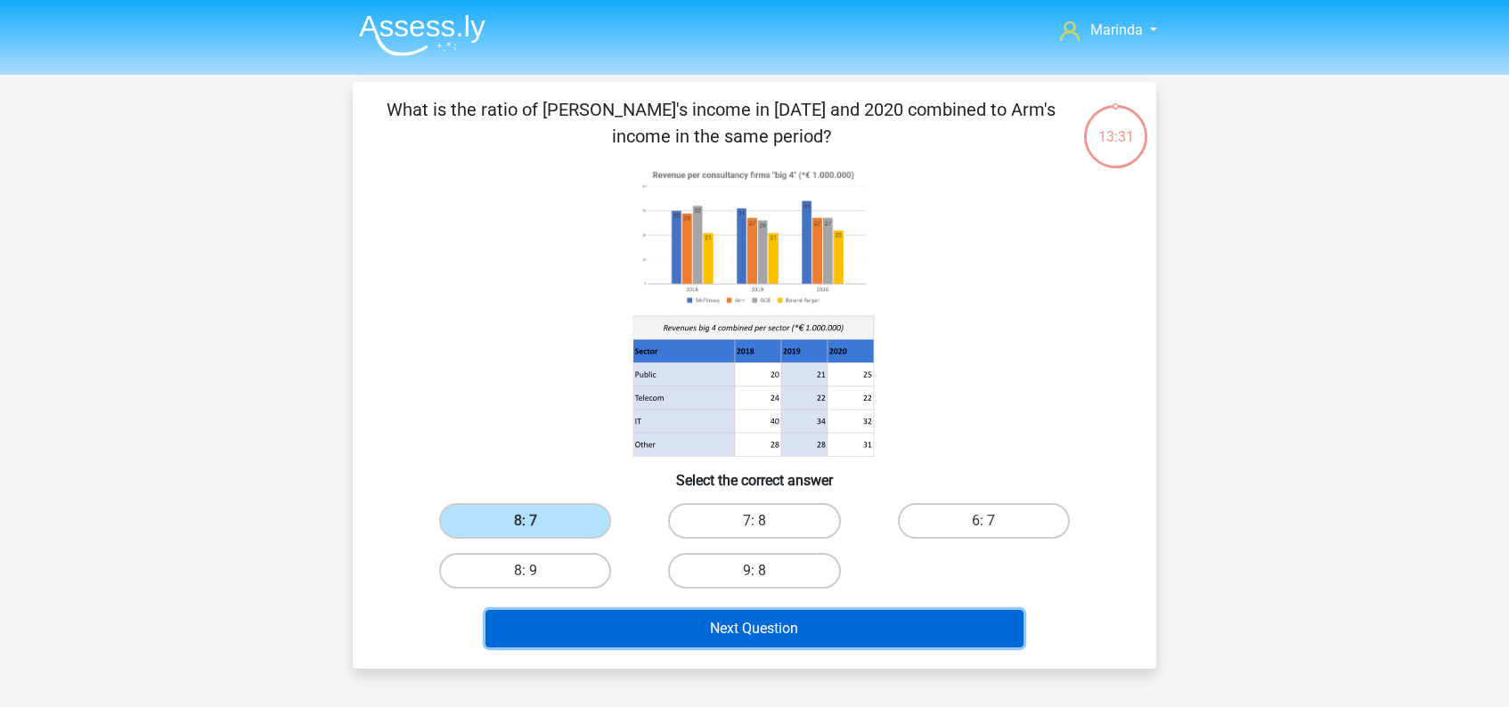
click at [746, 630] on button "Next Question" at bounding box center [754, 628] width 539 height 37
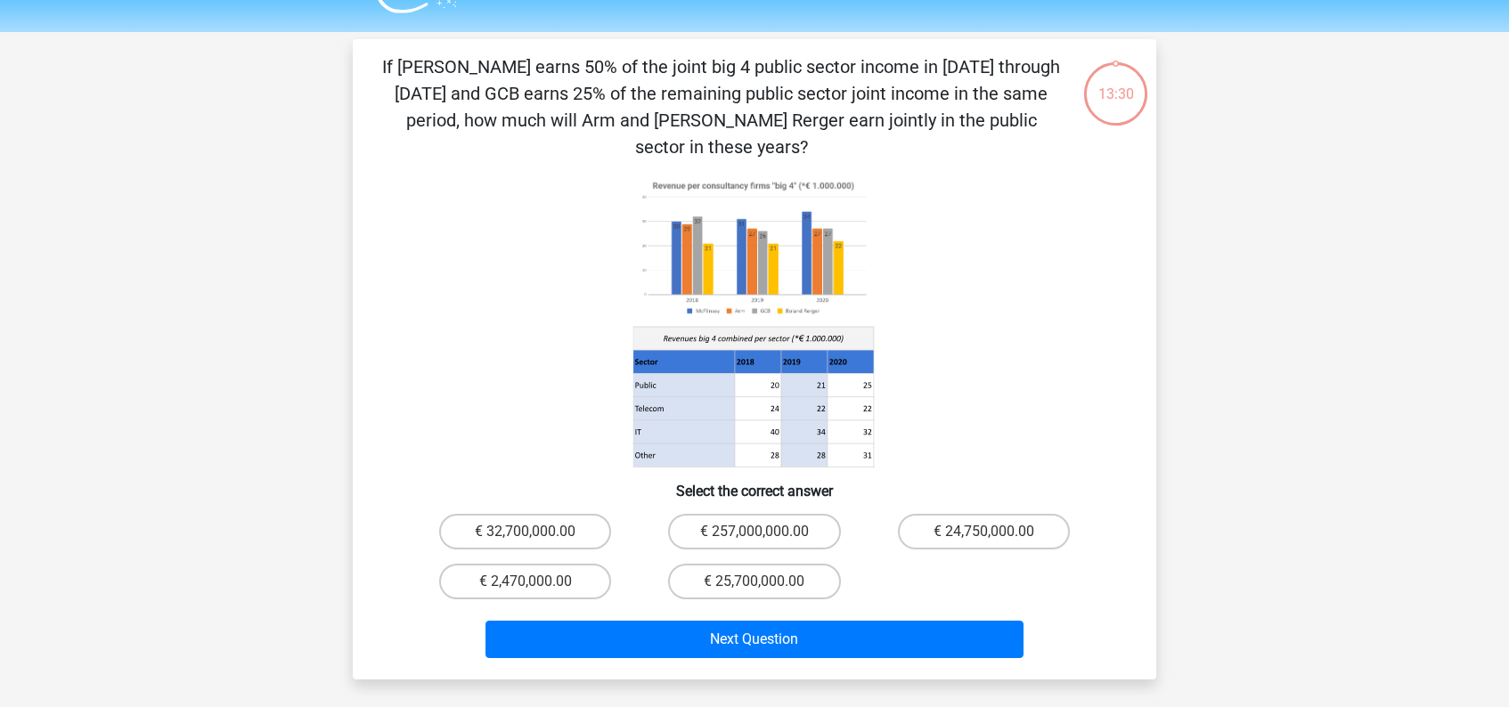
scroll to position [82, 0]
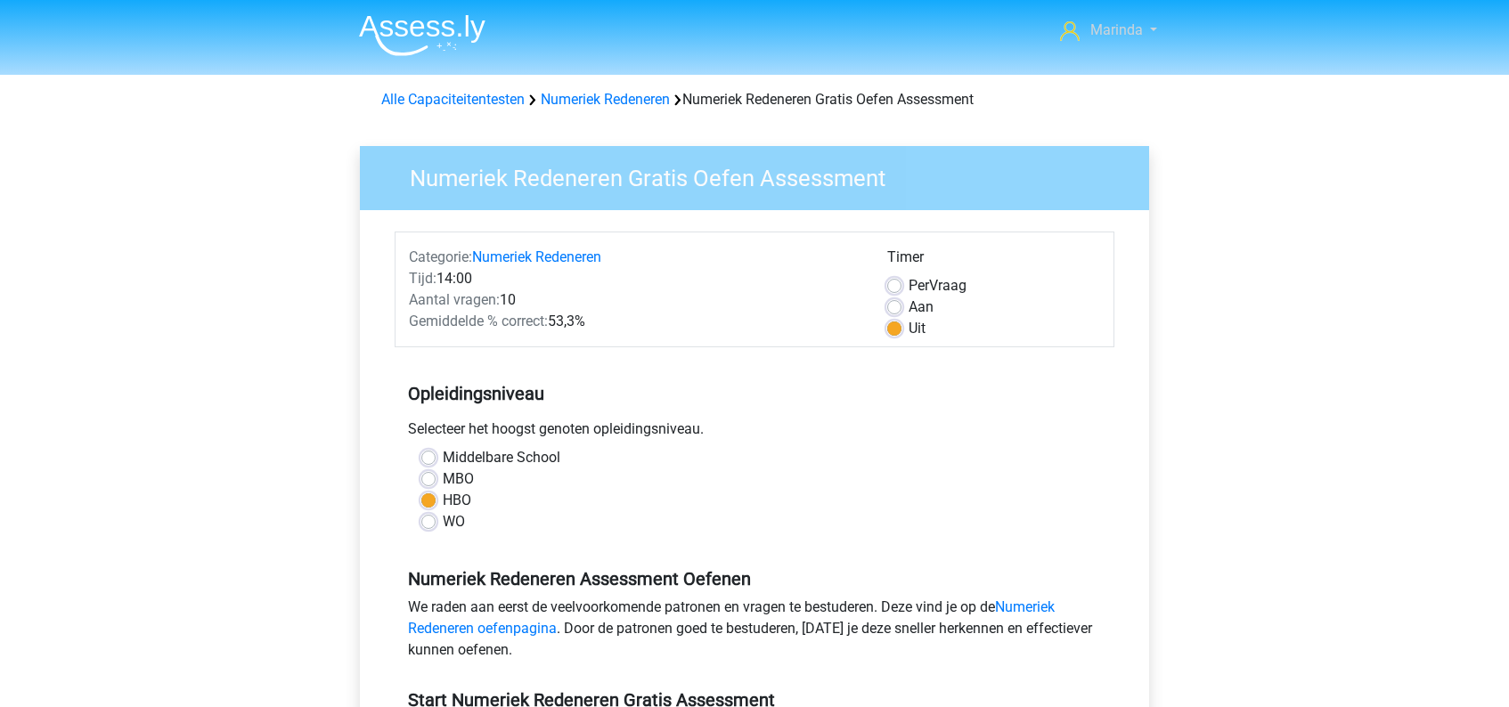
click at [1157, 22] on link "Marinda" at bounding box center [1108, 30] width 111 height 21
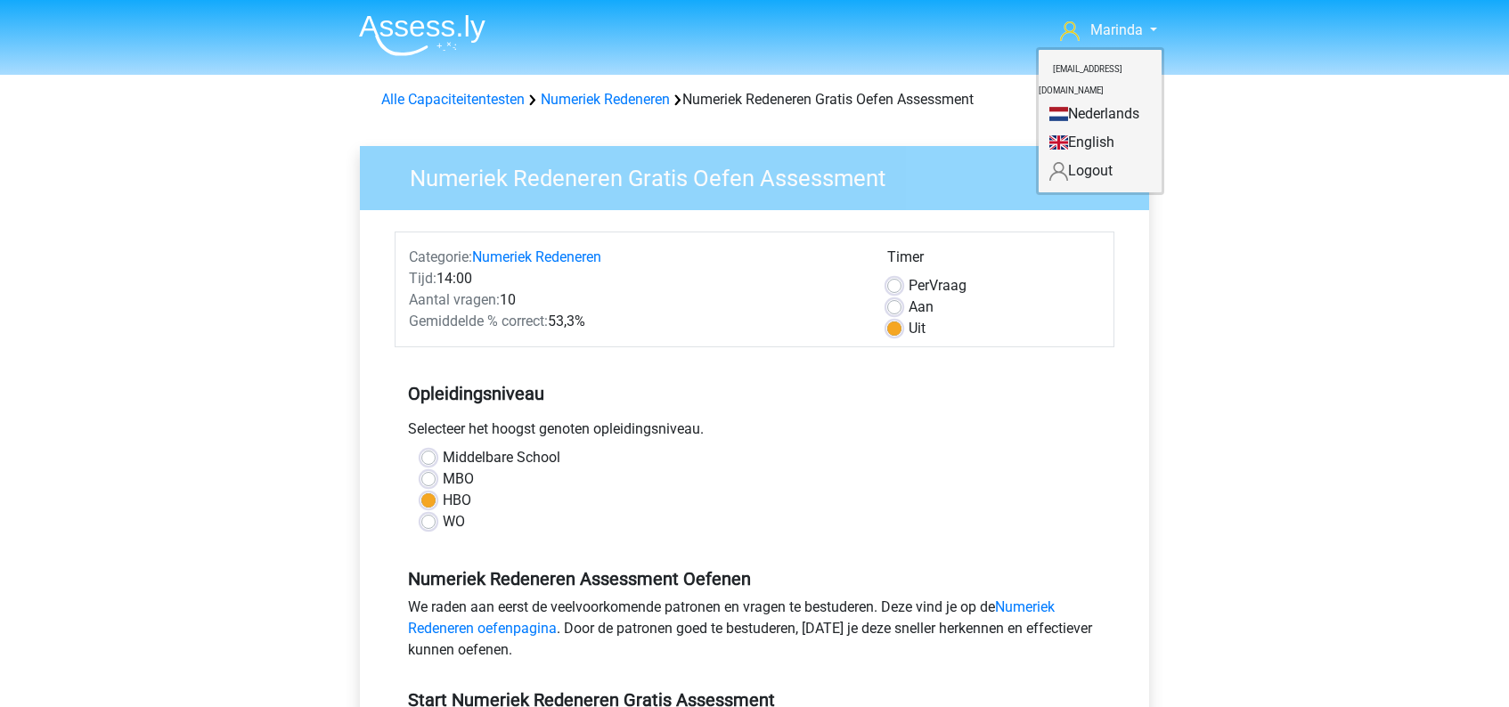
click at [1095, 128] on link "English" at bounding box center [1099, 142] width 123 height 28
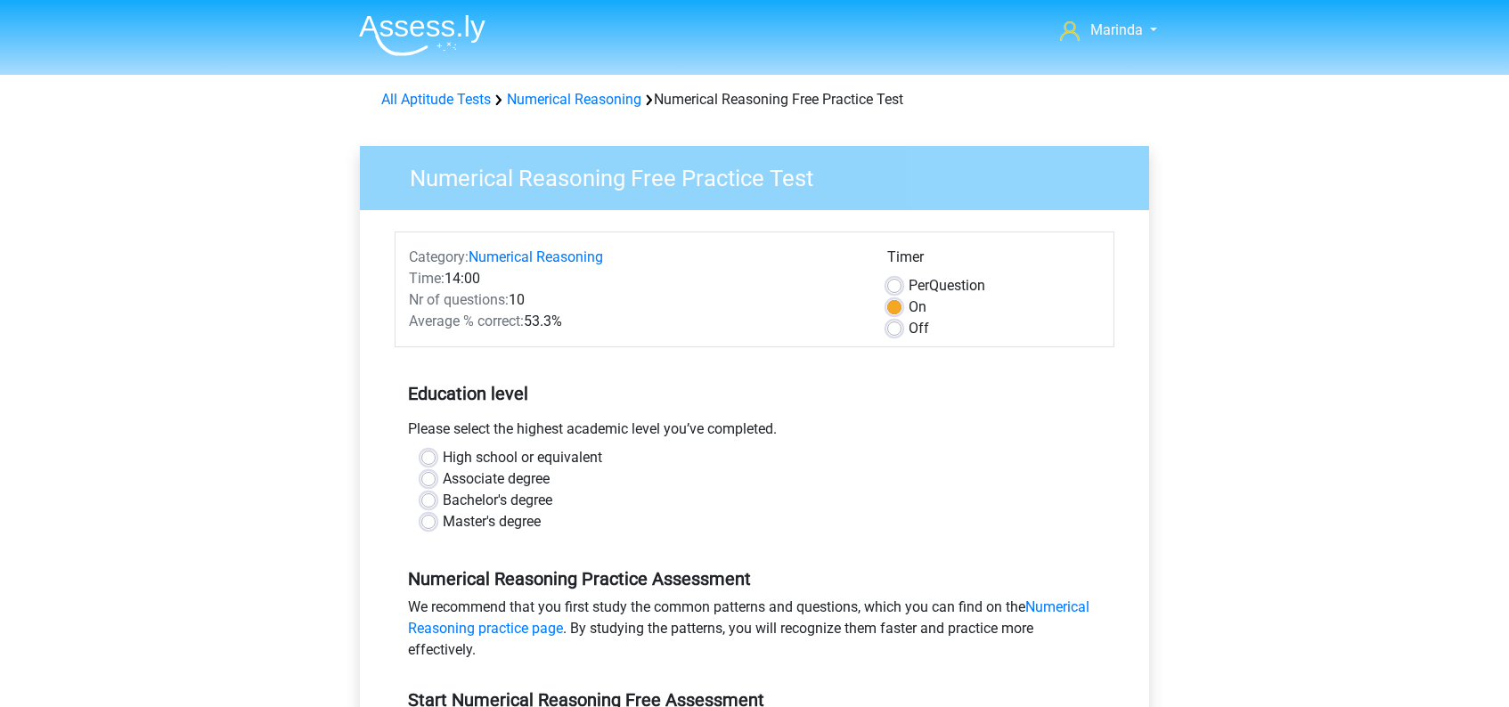
click at [908, 330] on label "Off" at bounding box center [918, 328] width 20 height 21
click at [892, 330] on input "Off" at bounding box center [894, 327] width 14 height 18
radio input "true"
click at [443, 501] on label "Bachelor's degree" at bounding box center [498, 500] width 110 height 21
click at [427, 501] on input "Bachelor's degree" at bounding box center [428, 499] width 14 height 18
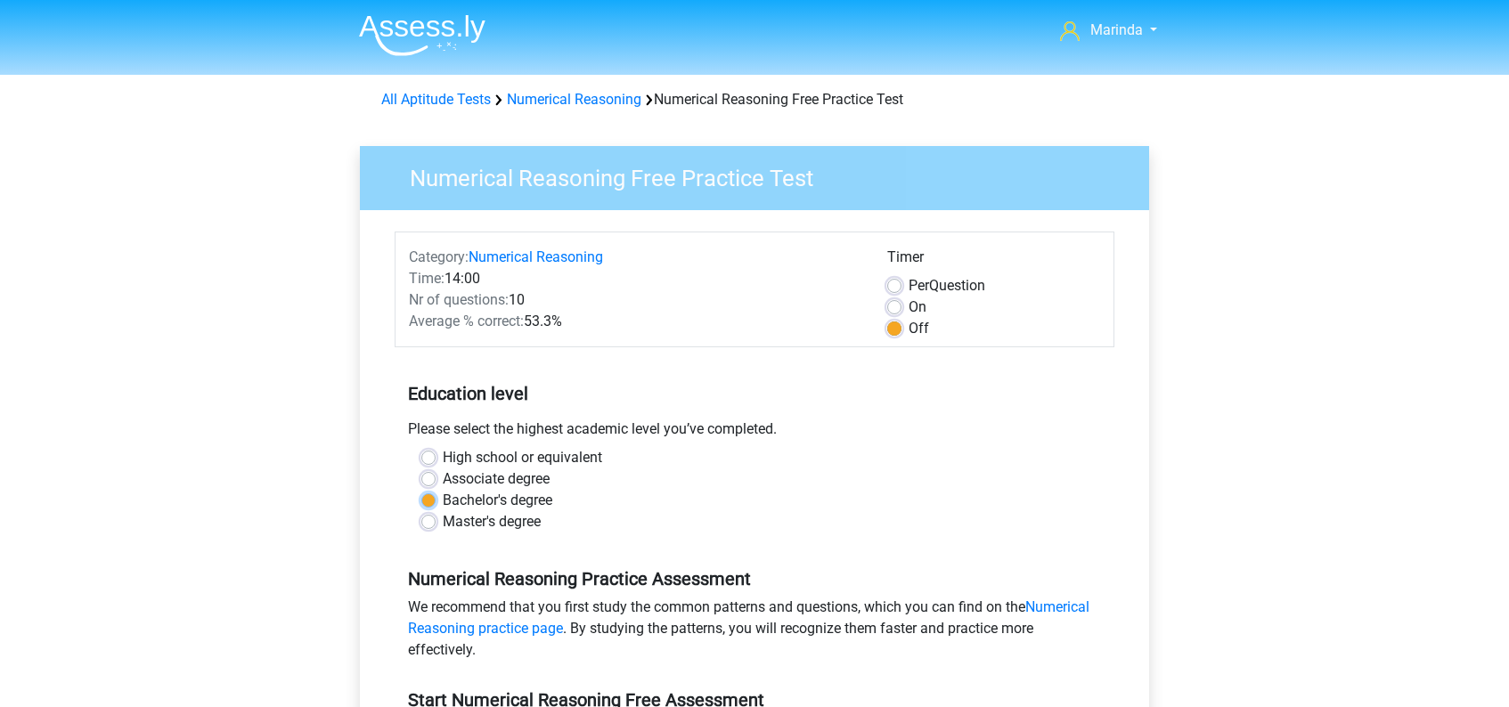
radio input "true"
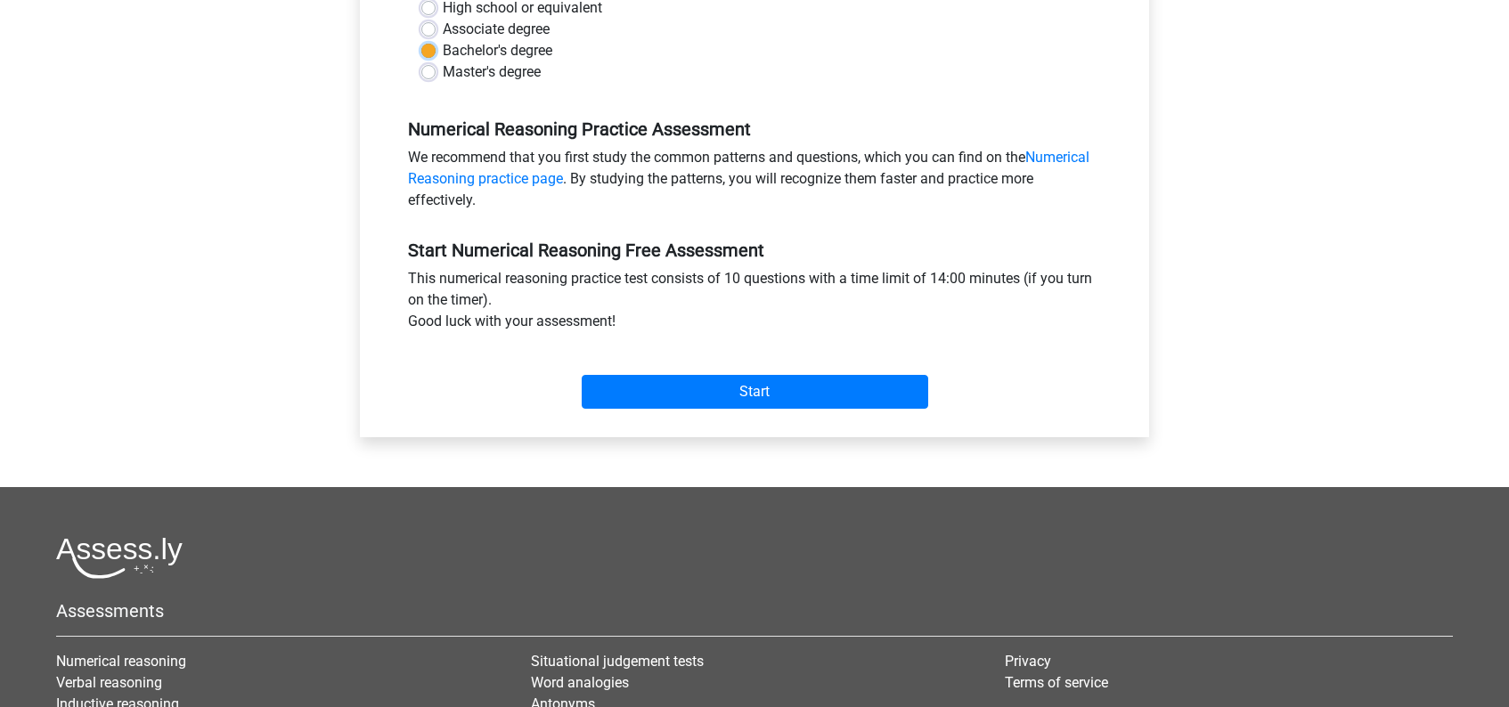
scroll to position [451, 0]
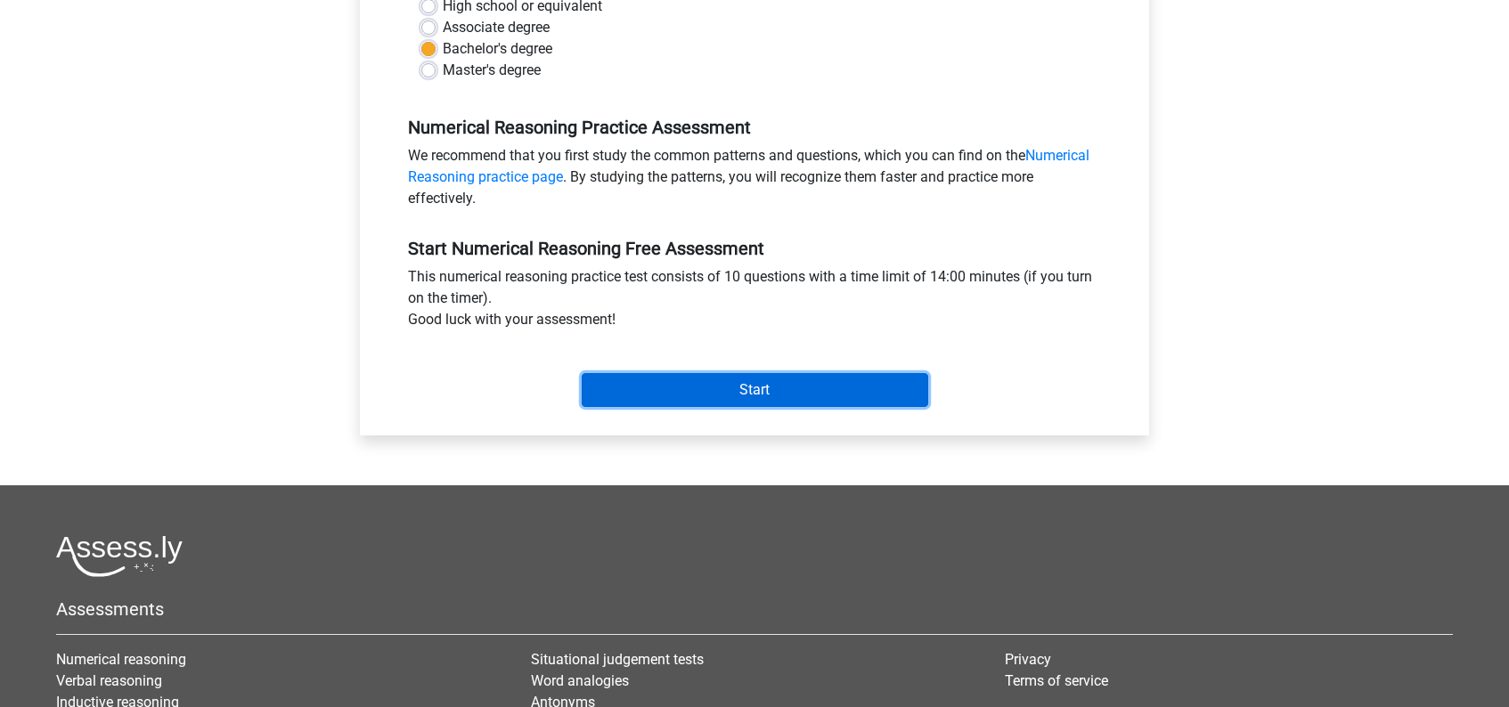
click at [767, 391] on input "Start" at bounding box center [754, 390] width 346 height 34
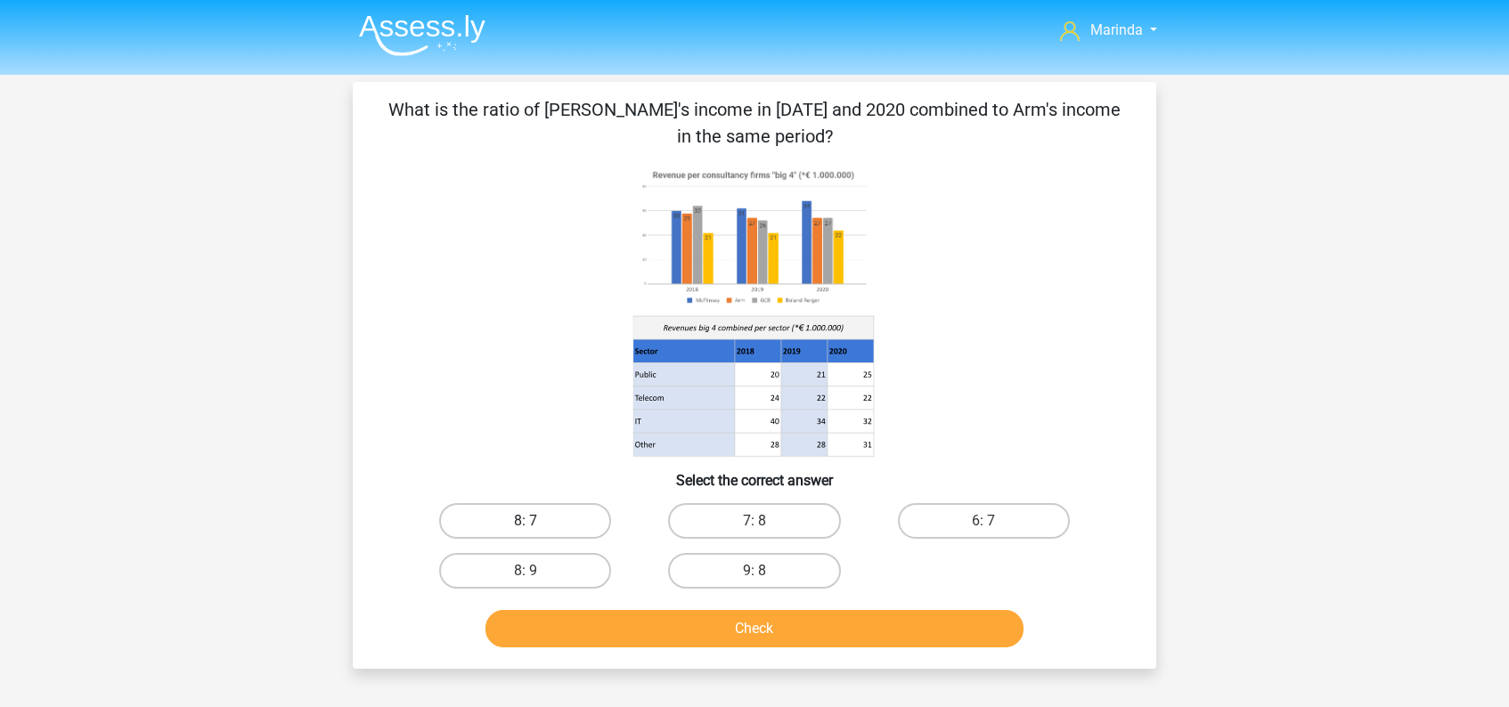
click at [538, 530] on label "8: 7" at bounding box center [525, 521] width 172 height 36
click at [537, 530] on input "8: 7" at bounding box center [531, 527] width 12 height 12
radio input "true"
click at [786, 630] on button "Check" at bounding box center [754, 628] width 539 height 37
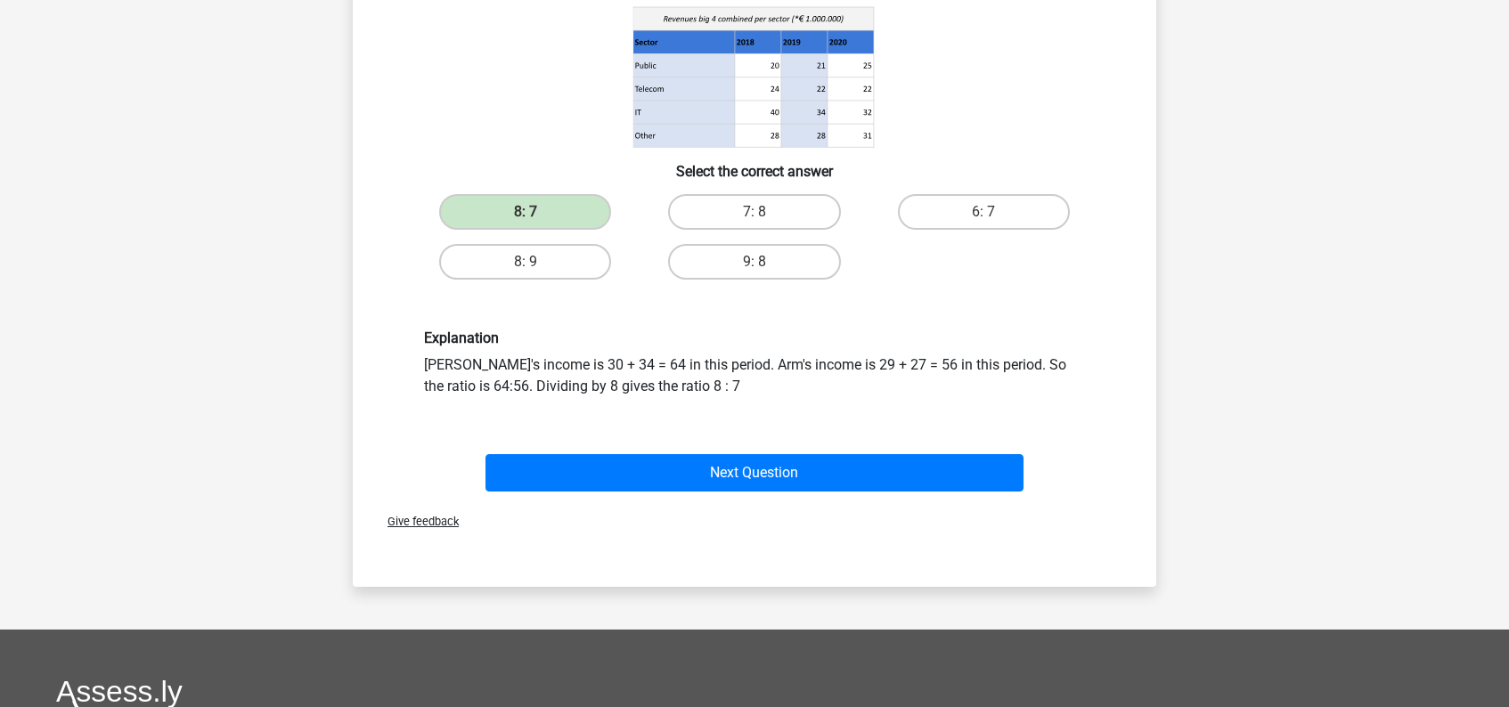
scroll to position [315, 0]
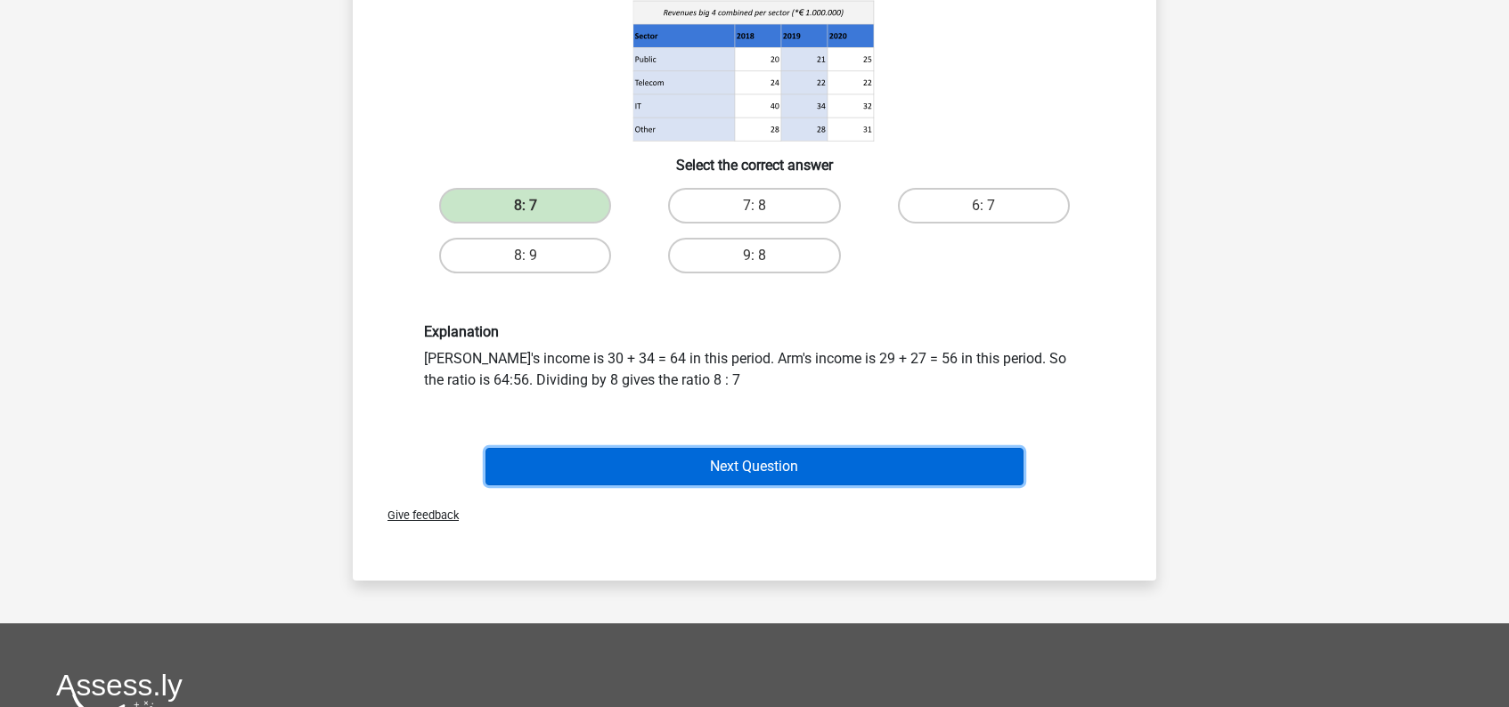
click at [746, 471] on button "Next Question" at bounding box center [754, 466] width 539 height 37
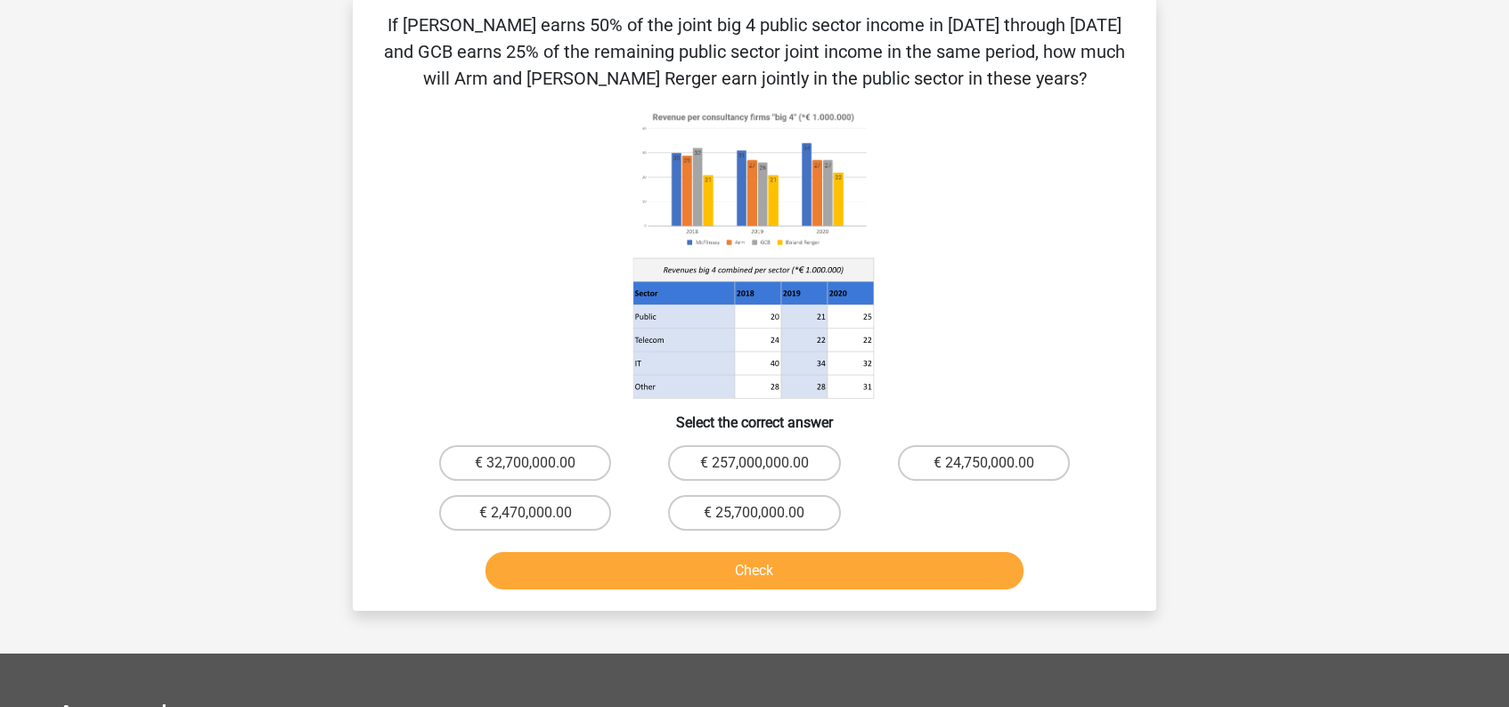
scroll to position [82, 0]
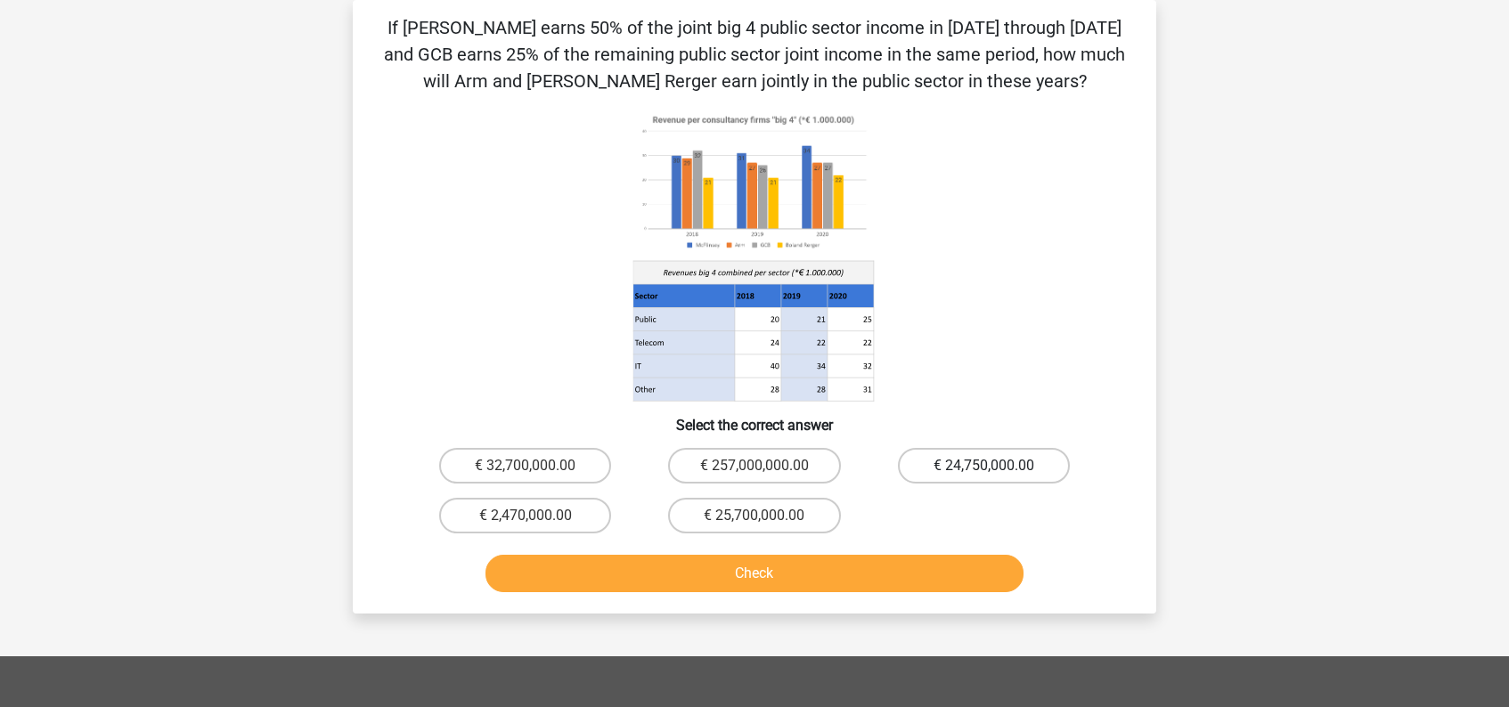
click at [1022, 467] on label "€ 24,750,000.00" at bounding box center [984, 466] width 172 height 36
click at [995, 467] on input "€ 24,750,000.00" at bounding box center [989, 472] width 12 height 12
radio input "true"
click at [803, 571] on button "Check" at bounding box center [754, 573] width 539 height 37
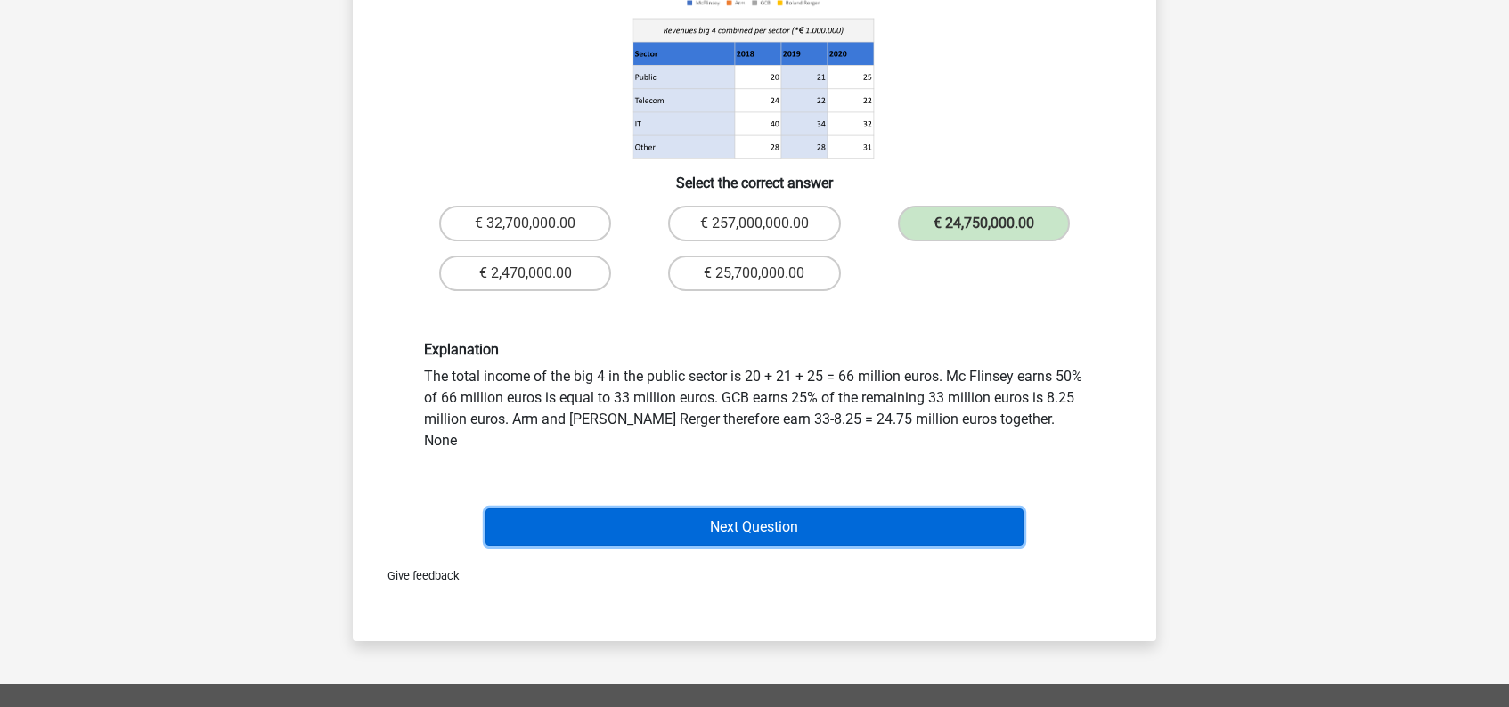
click at [774, 513] on button "Next Question" at bounding box center [754, 526] width 539 height 37
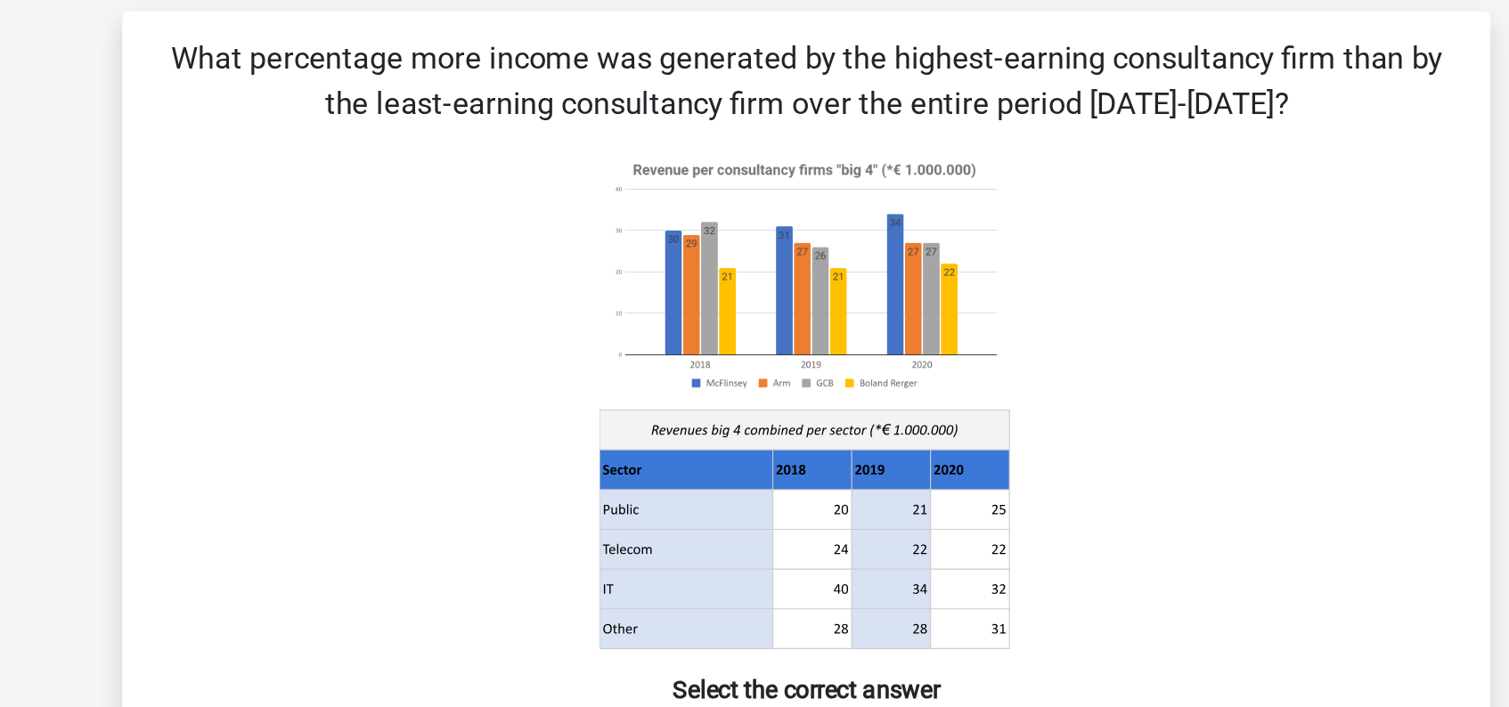
scroll to position [0, 0]
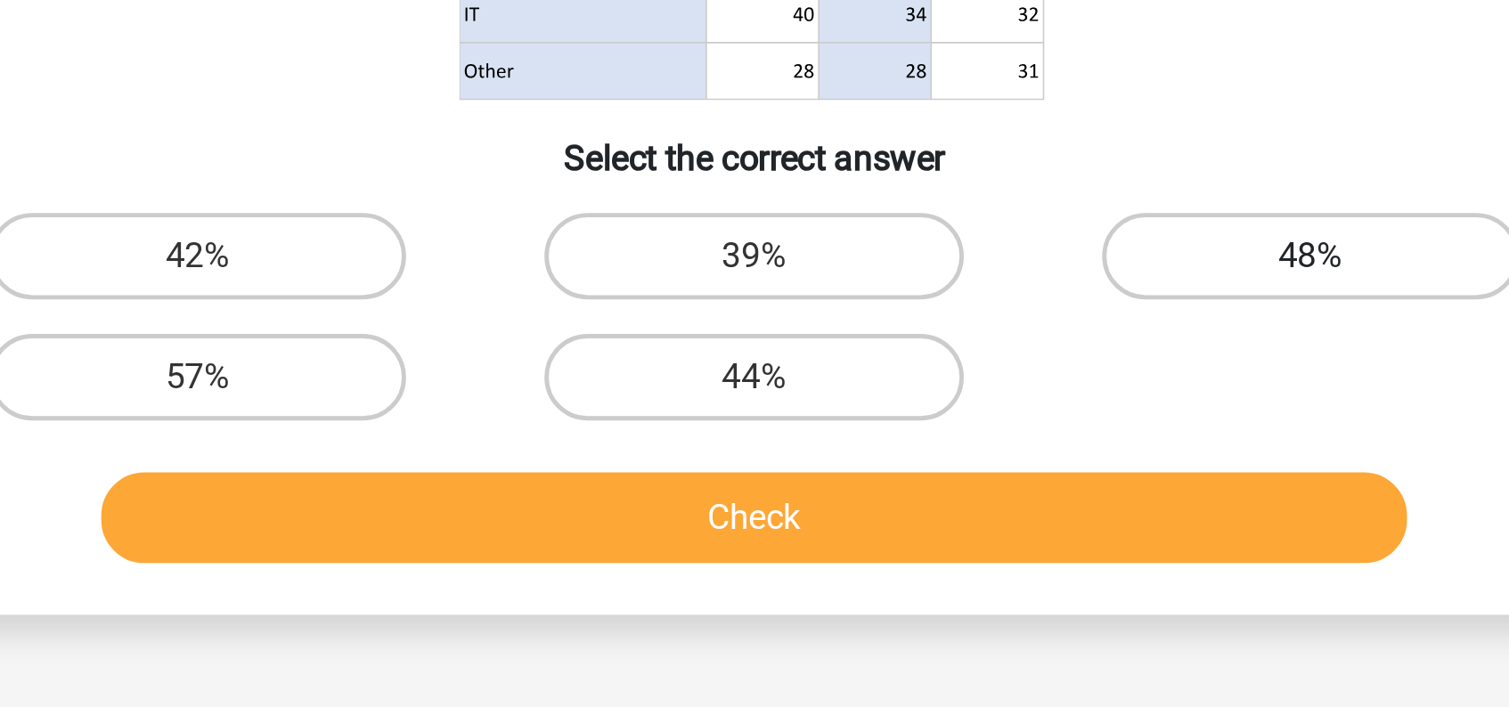
click at [962, 523] on label "48%" at bounding box center [984, 521] width 172 height 36
click at [983, 523] on input "48%" at bounding box center [989, 527] width 12 height 12
radio input "true"
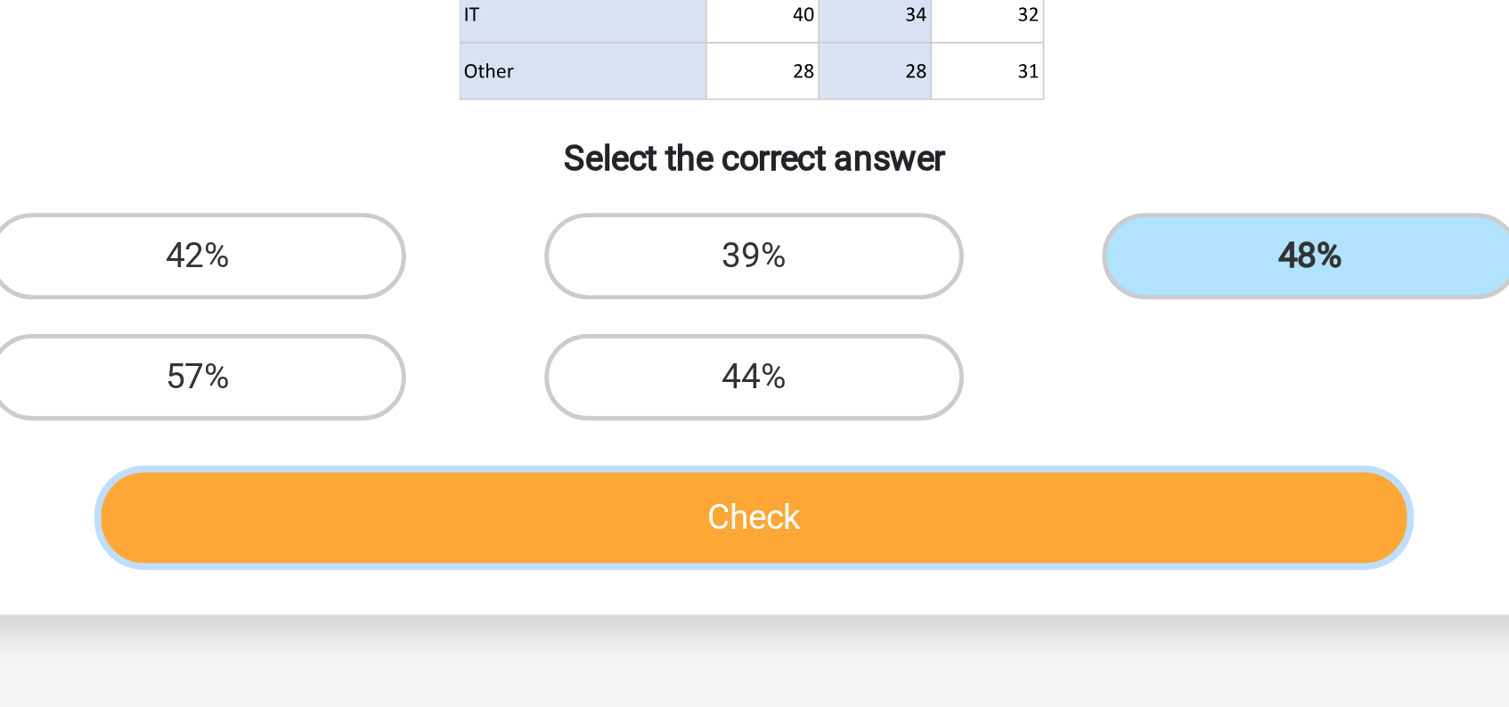
click at [793, 626] on button "Check" at bounding box center [754, 628] width 539 height 37
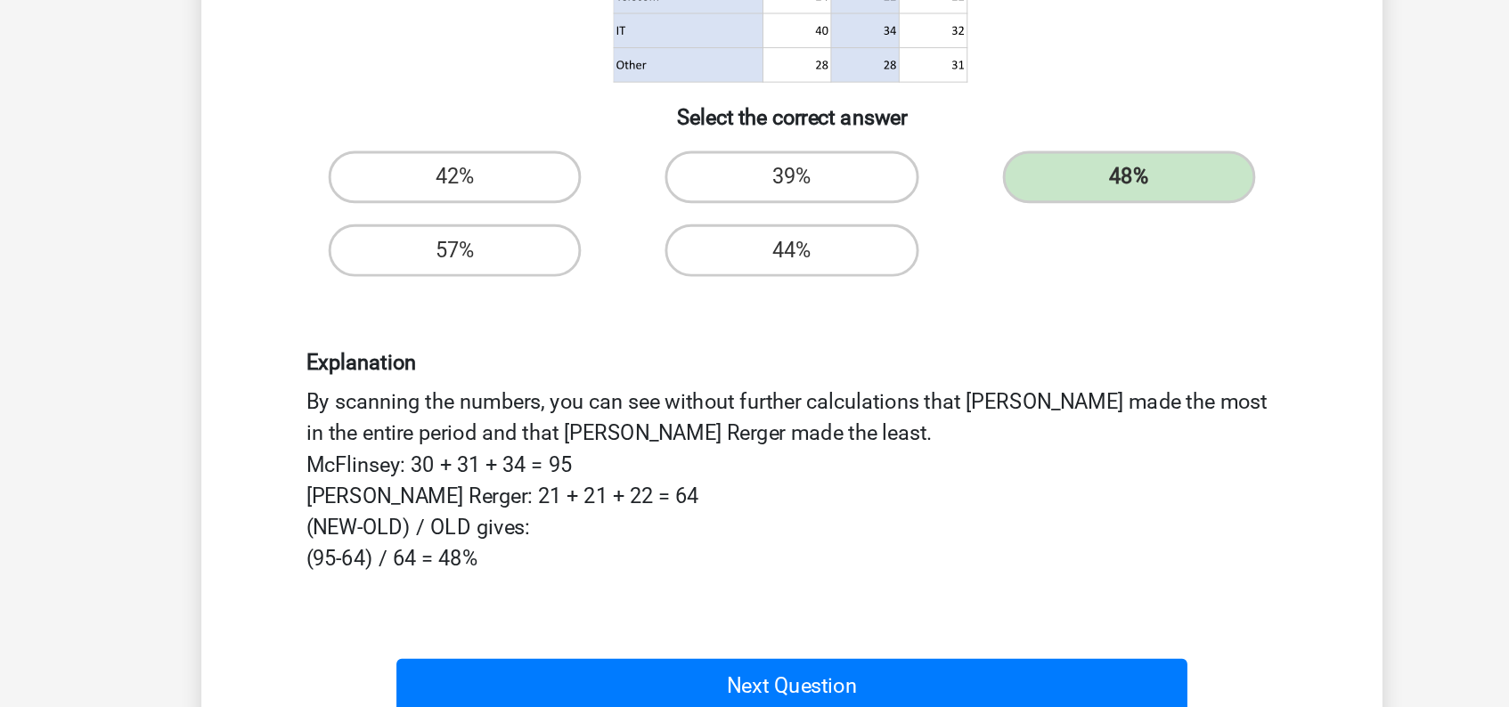
scroll to position [175, 0]
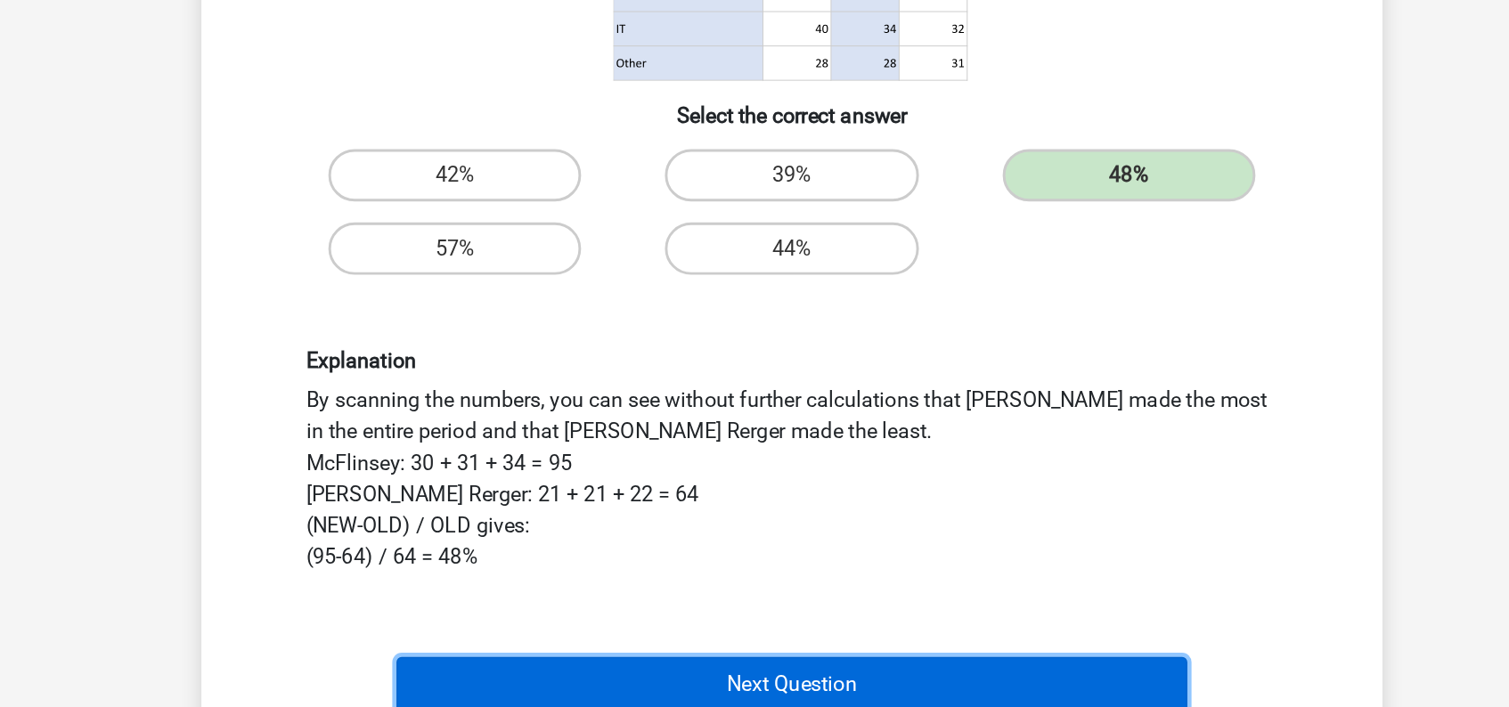
click at [768, 691] on button "Next Question" at bounding box center [754, 691] width 539 height 37
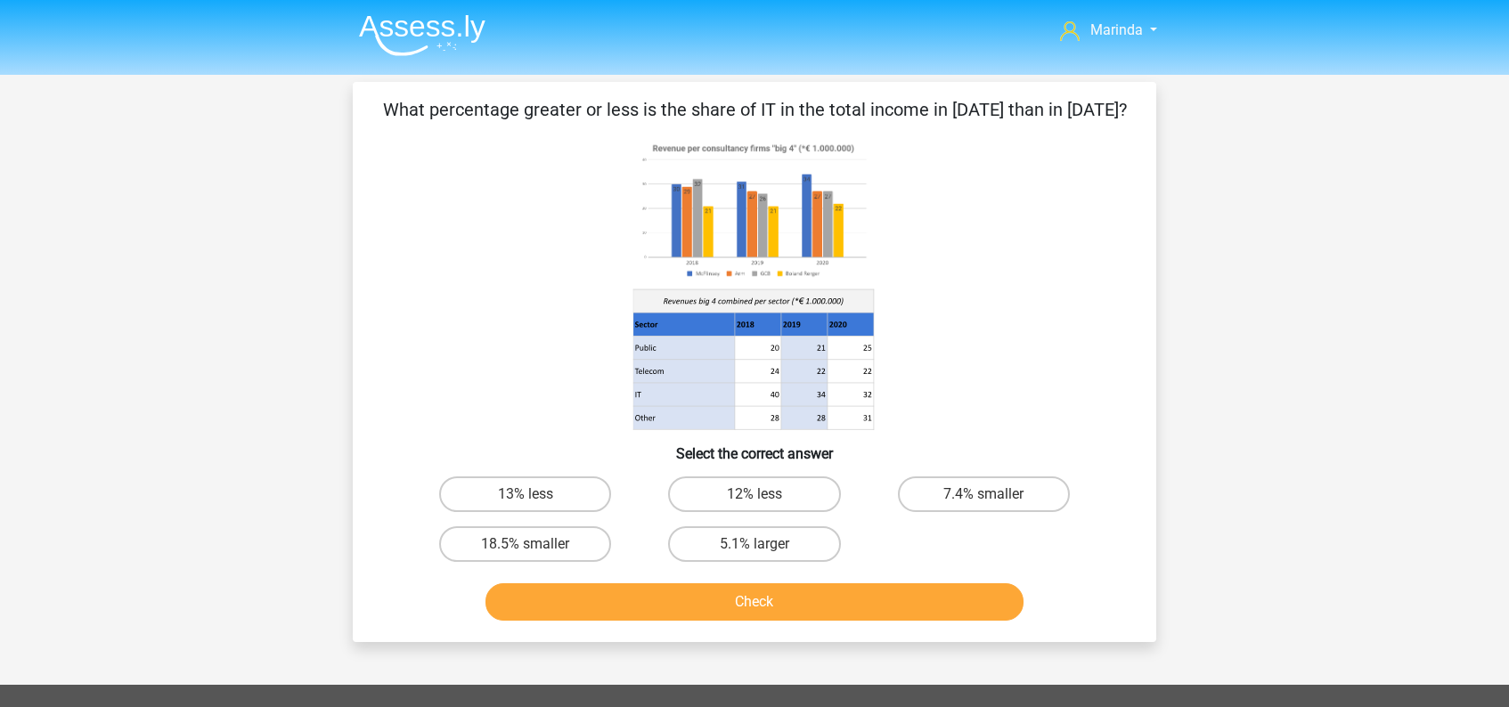
scroll to position [0, 0]
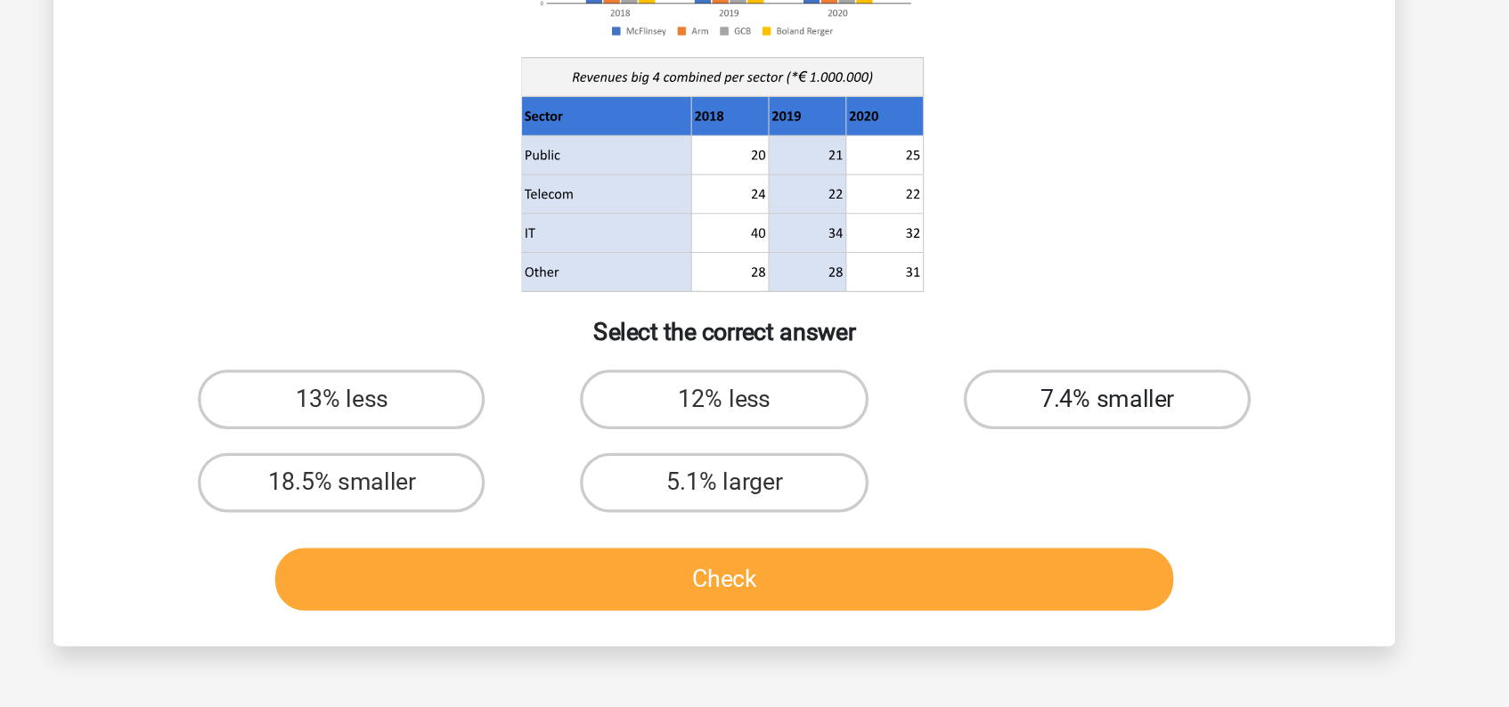
click at [945, 492] on label "7.4% smaller" at bounding box center [984, 494] width 172 height 36
click at [983, 494] on input "7.4% smaller" at bounding box center [989, 500] width 12 height 12
radio input "true"
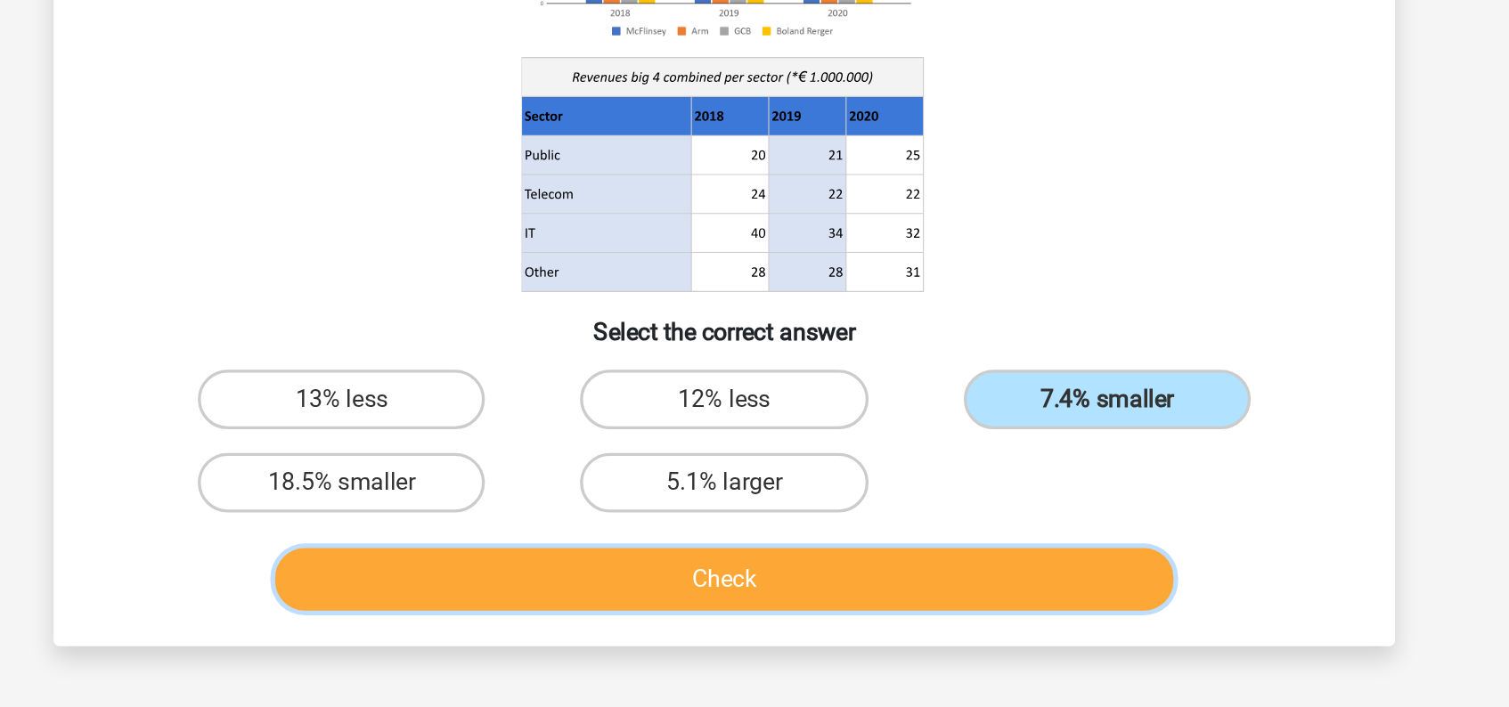
click at [803, 598] on button "Check" at bounding box center [754, 601] width 539 height 37
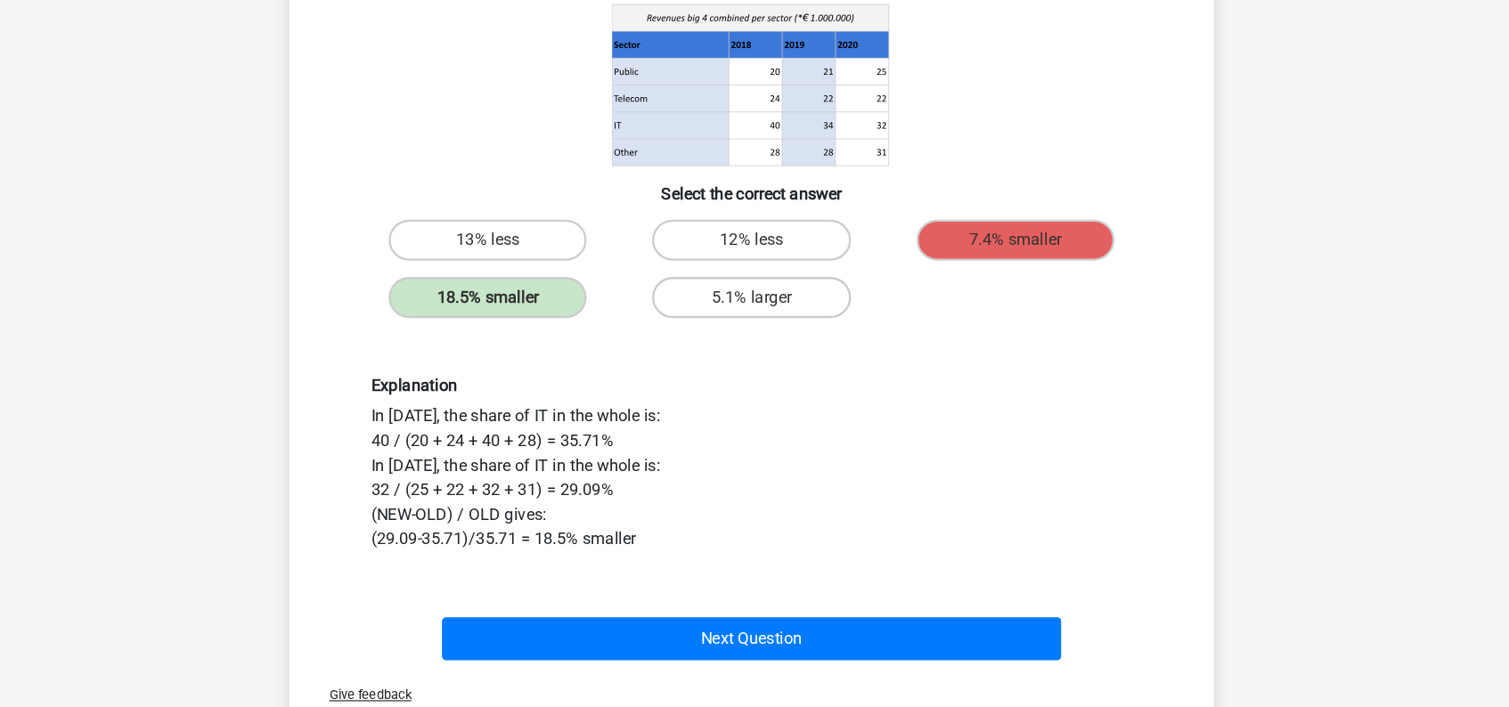
scroll to position [193, 0]
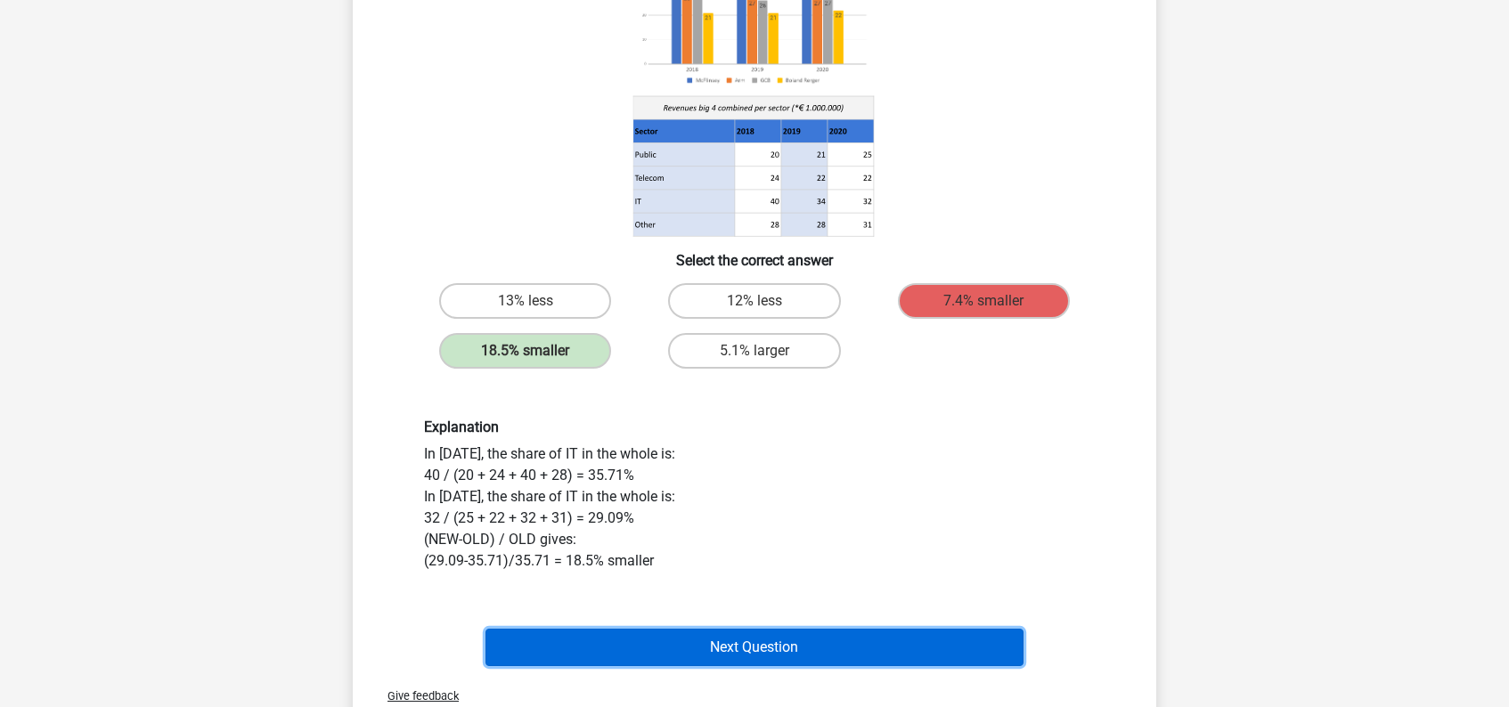
click at [778, 644] on button "Next Question" at bounding box center [754, 647] width 539 height 37
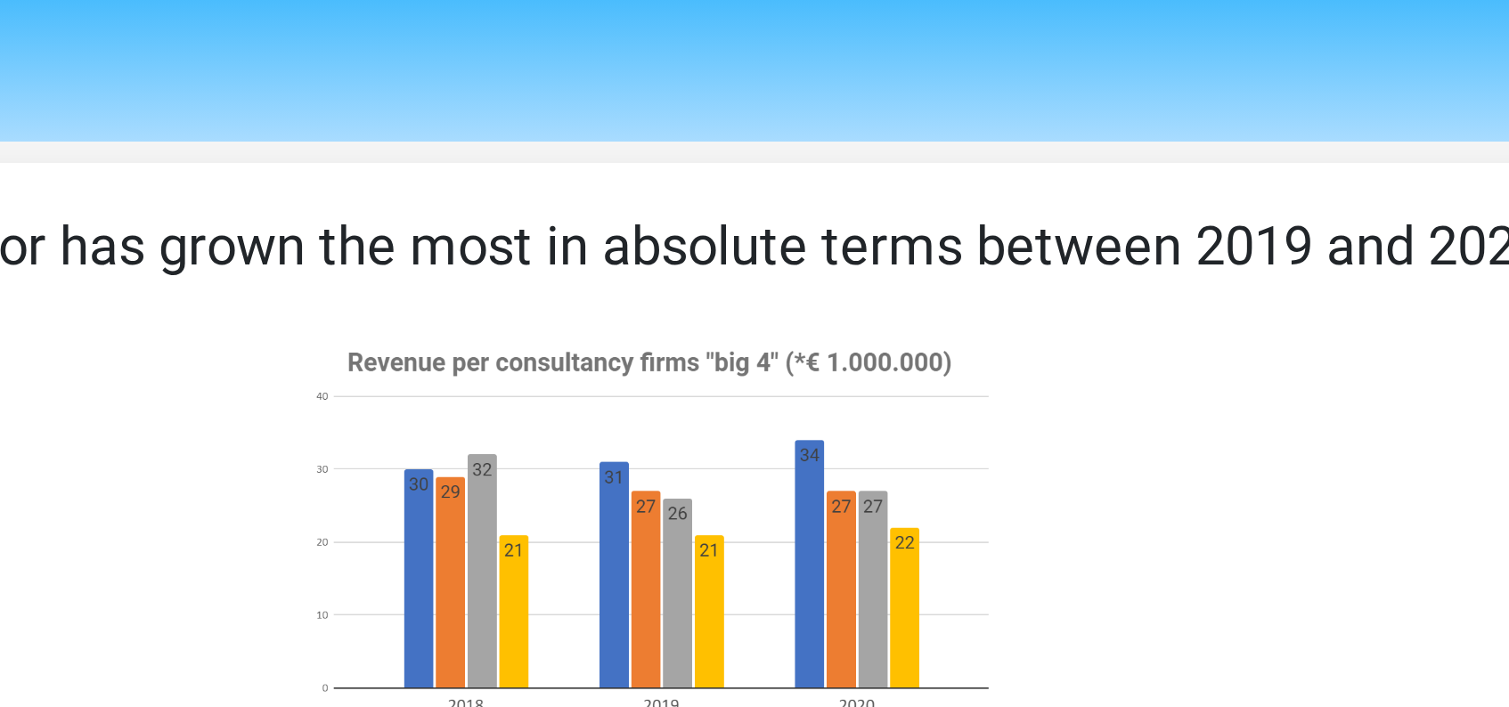
scroll to position [25, 0]
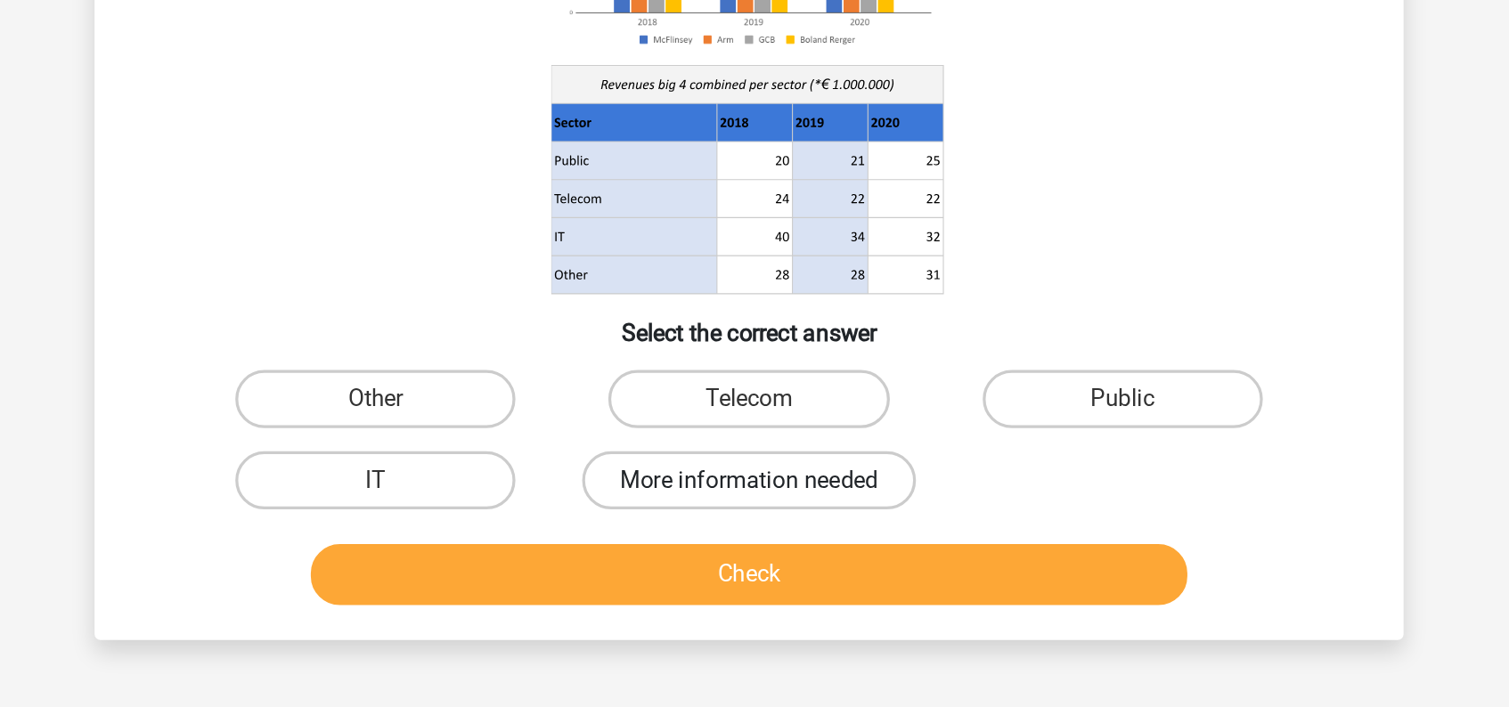
click at [778, 519] on label "More information needed" at bounding box center [754, 519] width 205 height 36
click at [766, 519] on input "More information needed" at bounding box center [760, 525] width 12 height 12
radio input "true"
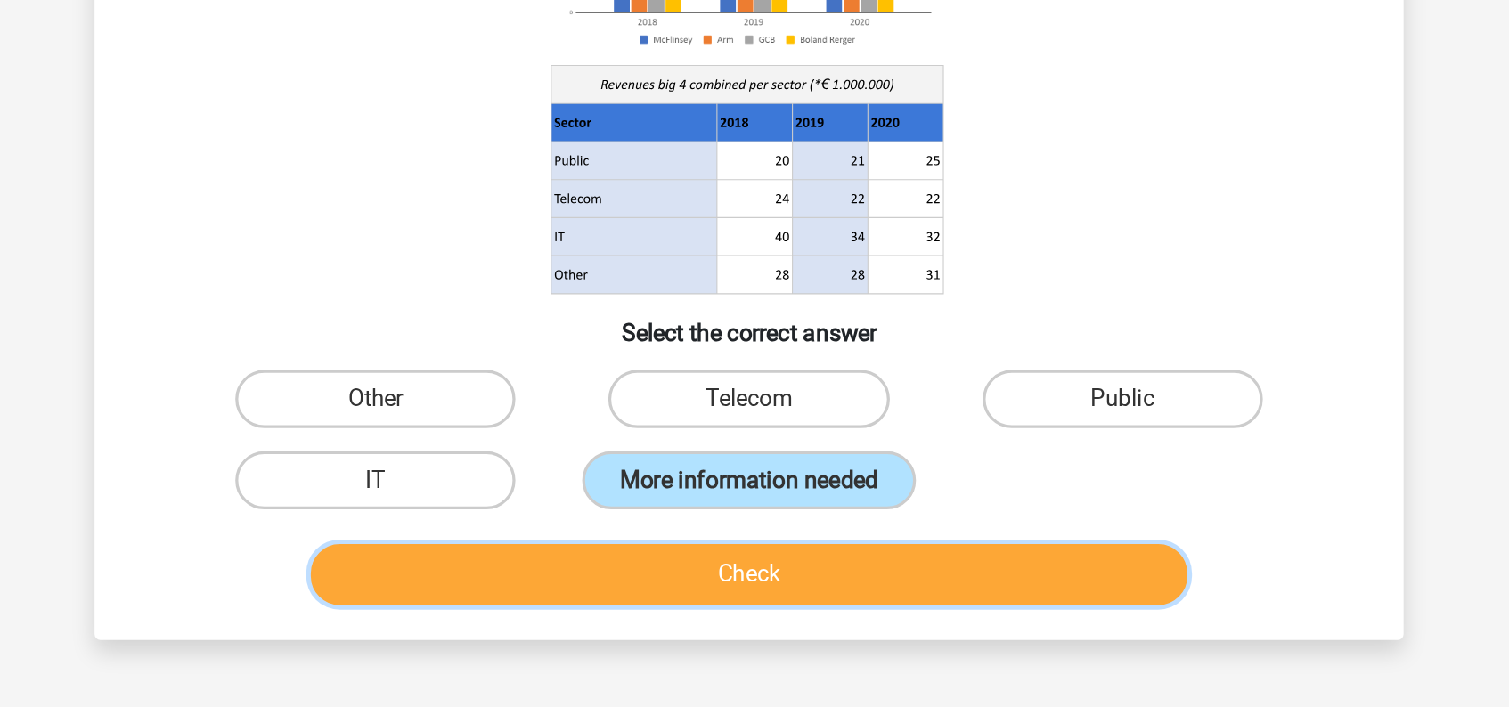
click at [768, 581] on button "Check" at bounding box center [754, 576] width 539 height 37
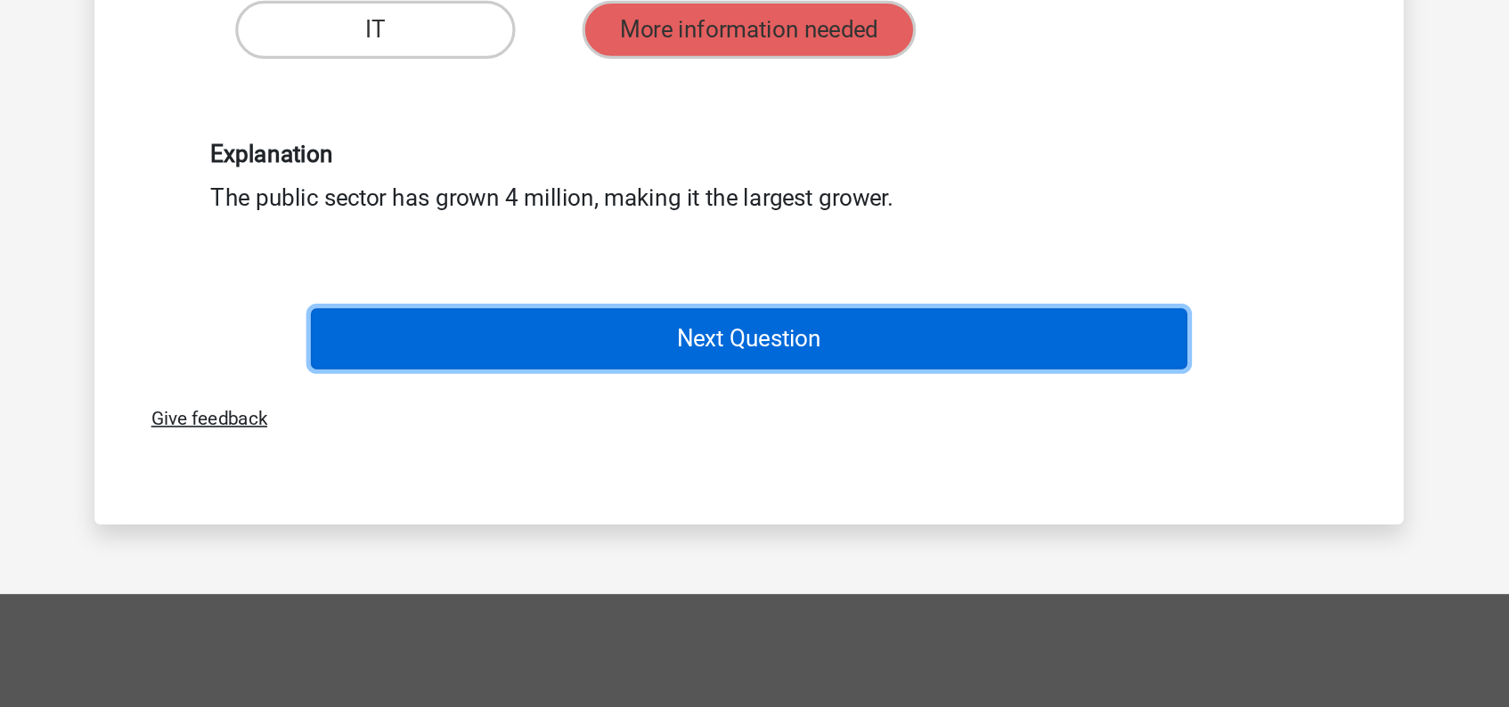
click at [793, 476] on button "Next Question" at bounding box center [754, 480] width 539 height 37
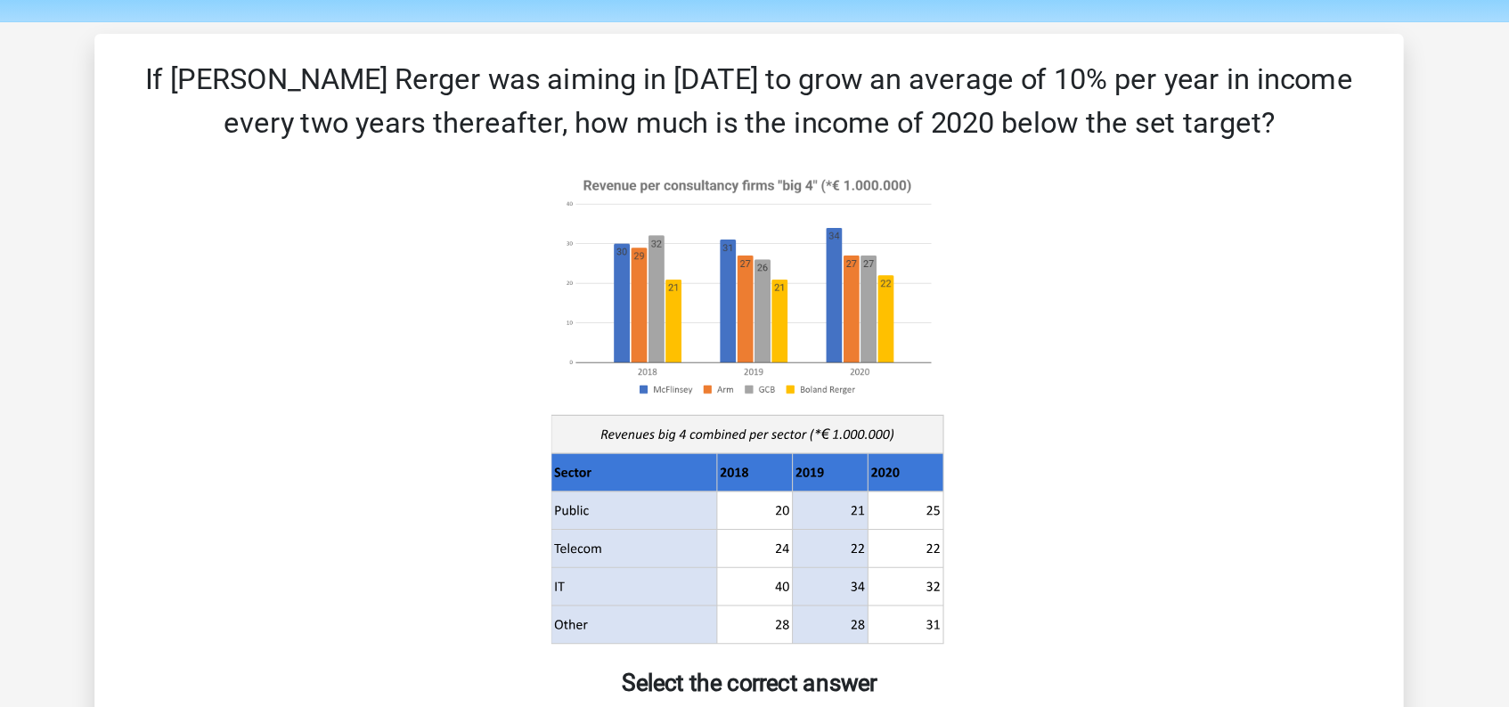
scroll to position [0, 0]
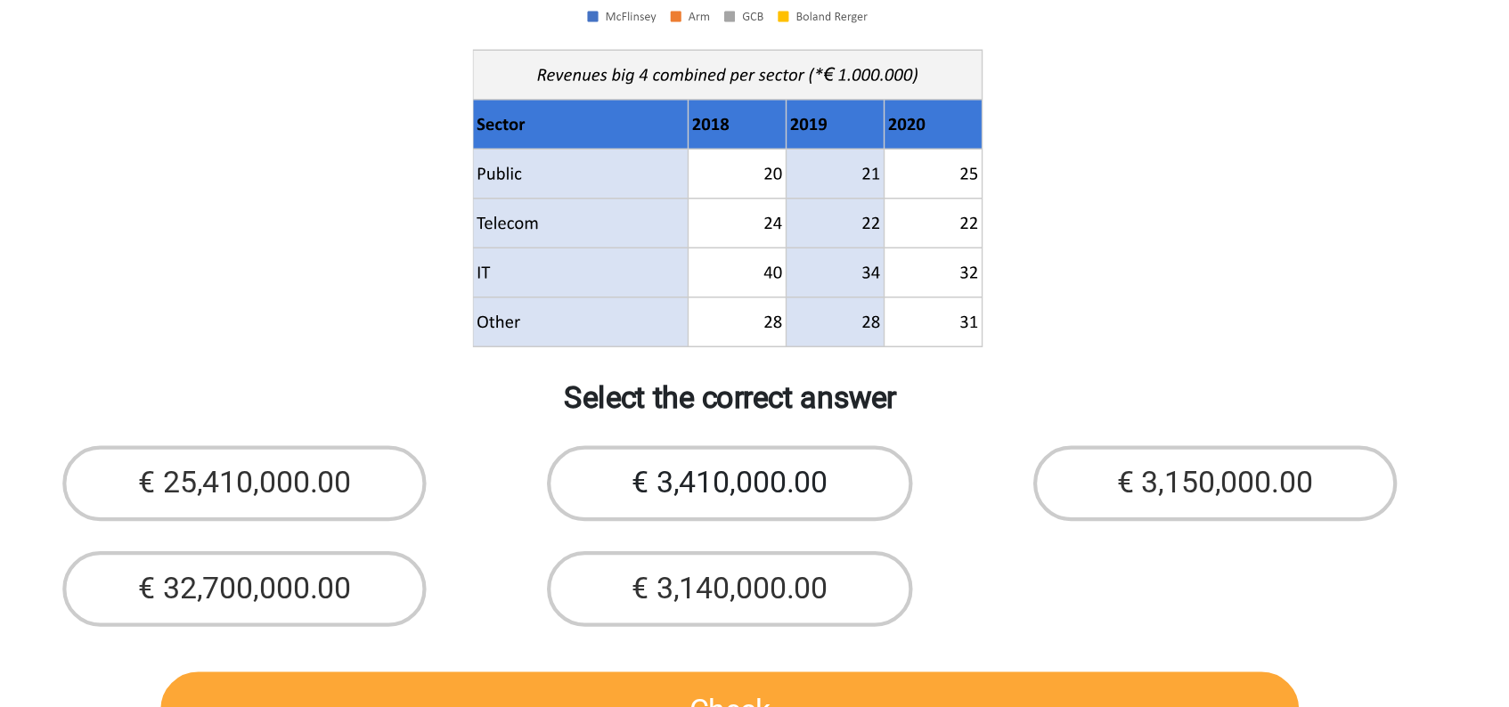
click at [801, 518] on label "€ 3,410,000.00" at bounding box center [754, 521] width 172 height 36
click at [766, 521] on input "€ 3,410,000.00" at bounding box center [760, 527] width 12 height 12
radio input "true"
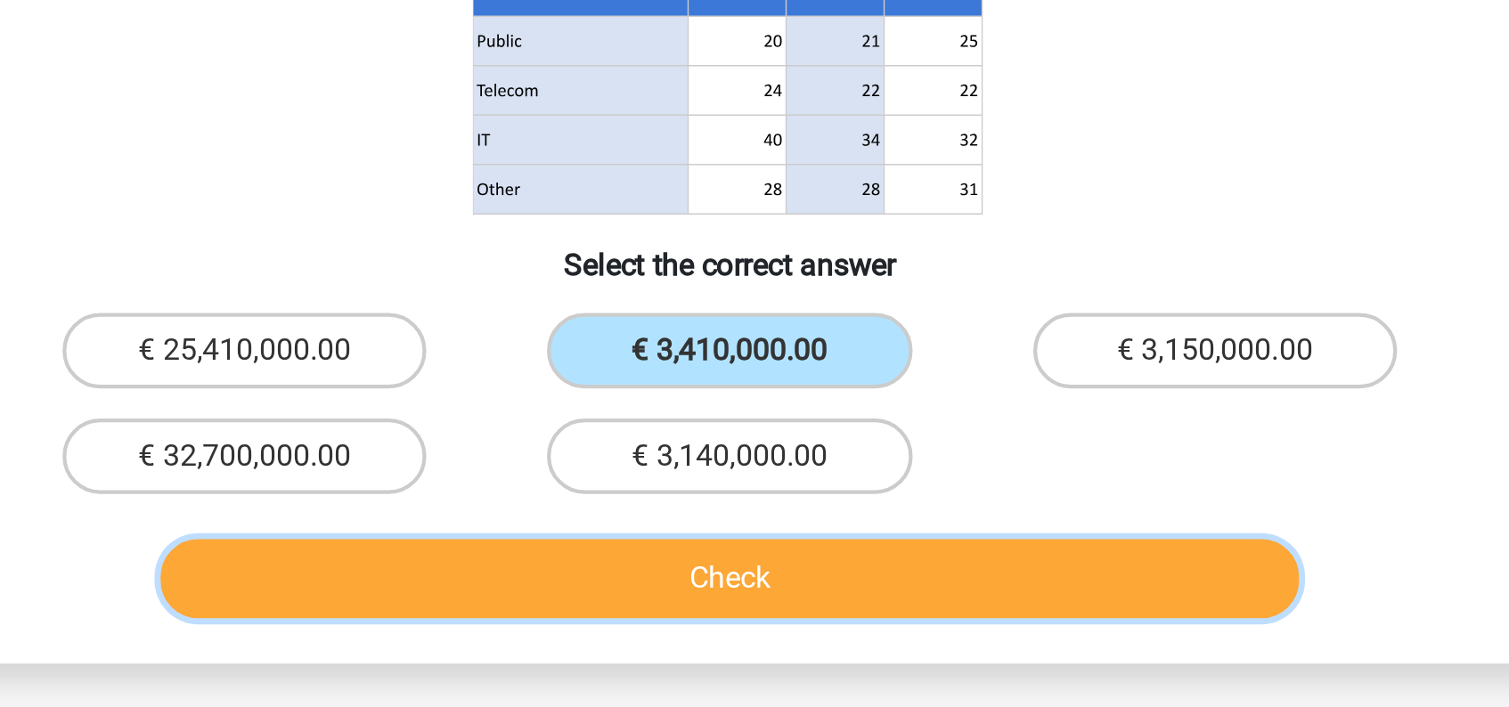
click at [822, 628] on button "Check" at bounding box center [754, 628] width 539 height 37
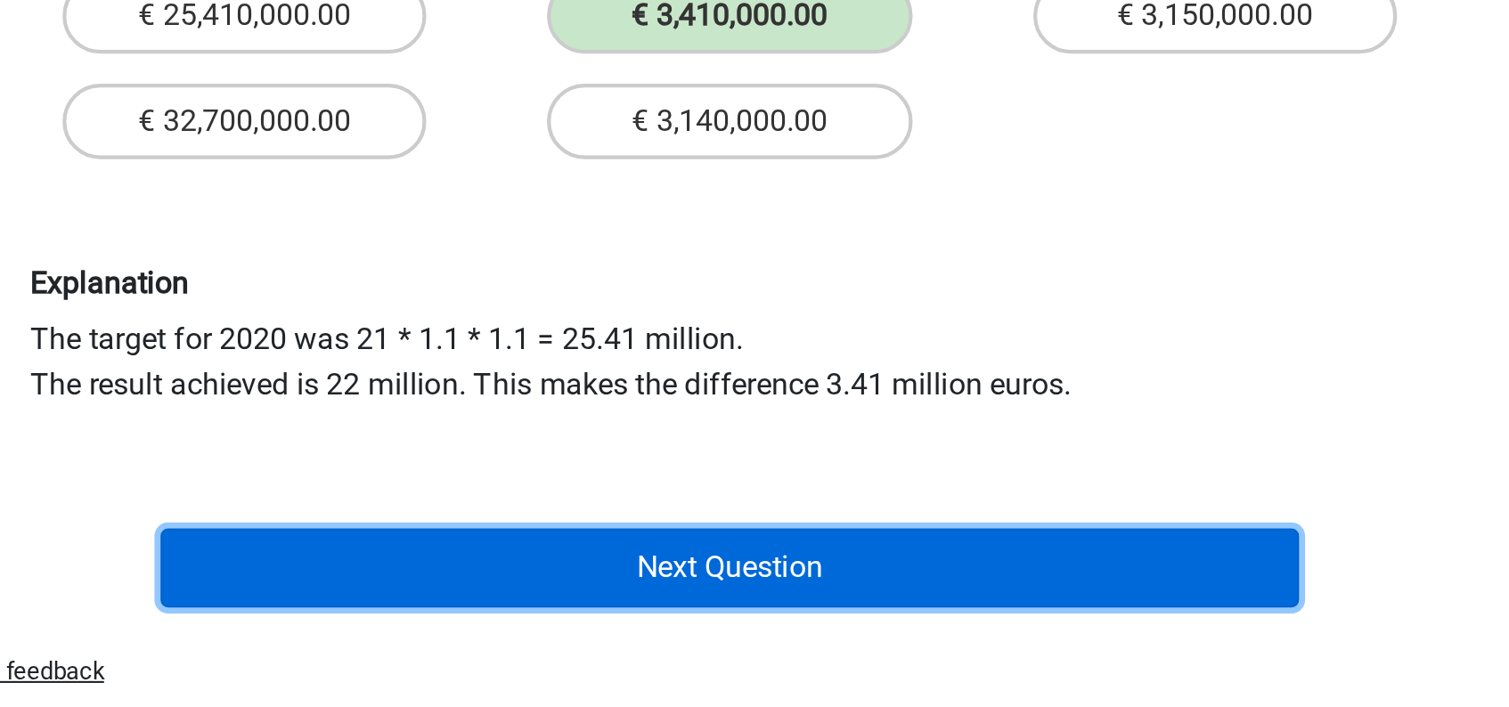
click at [775, 640] on button "Next Question" at bounding box center [754, 640] width 539 height 37
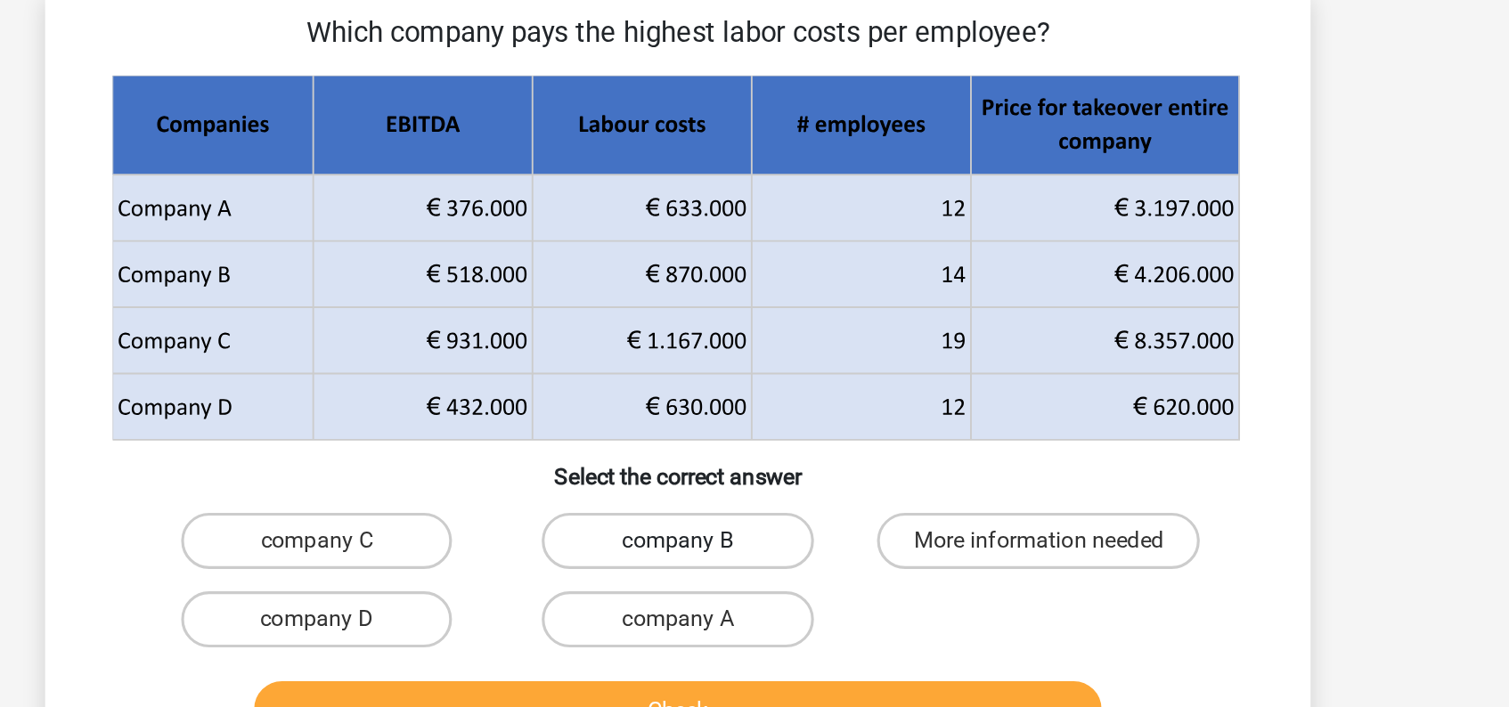
click at [810, 427] on label "company B" at bounding box center [754, 433] width 172 height 36
click at [766, 433] on input "company B" at bounding box center [760, 439] width 12 height 12
radio input "true"
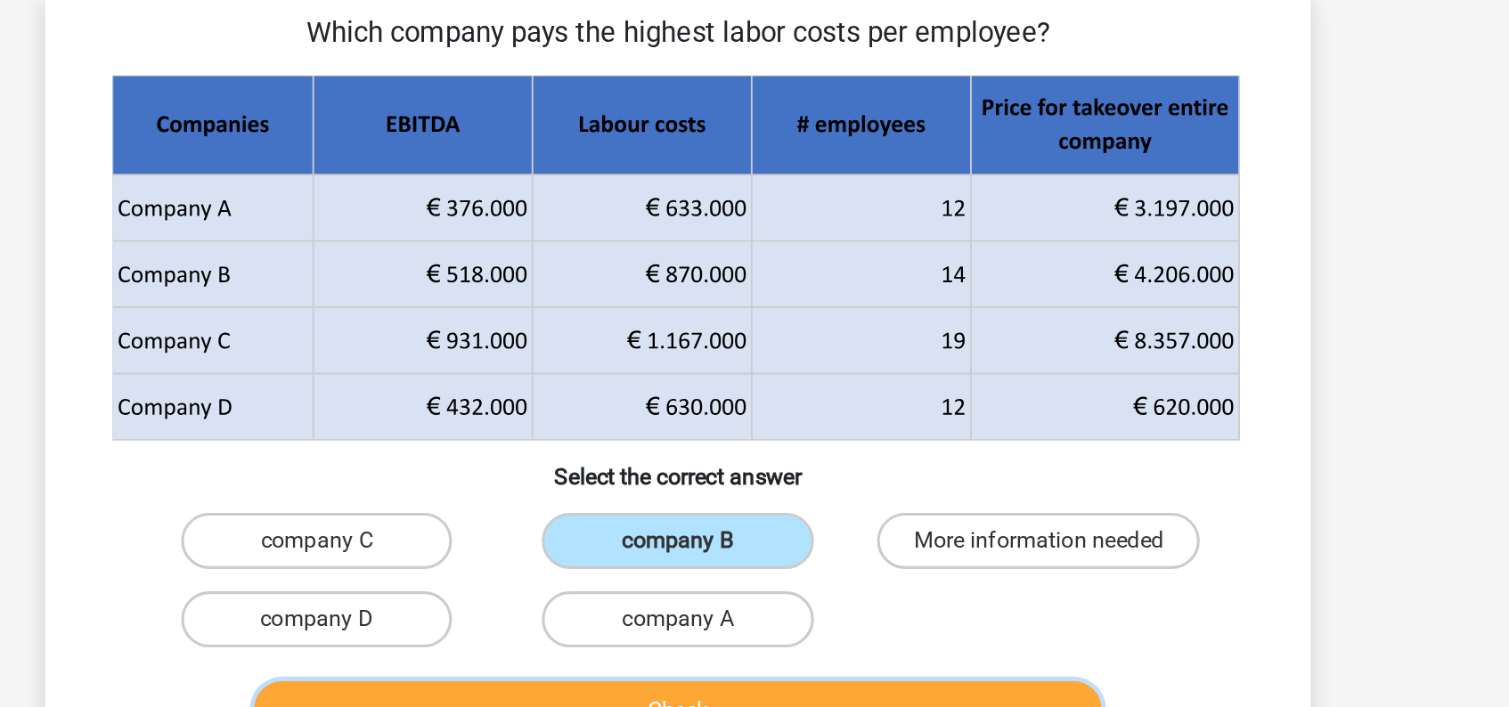
click at [834, 527] on button "Check" at bounding box center [754, 540] width 539 height 37
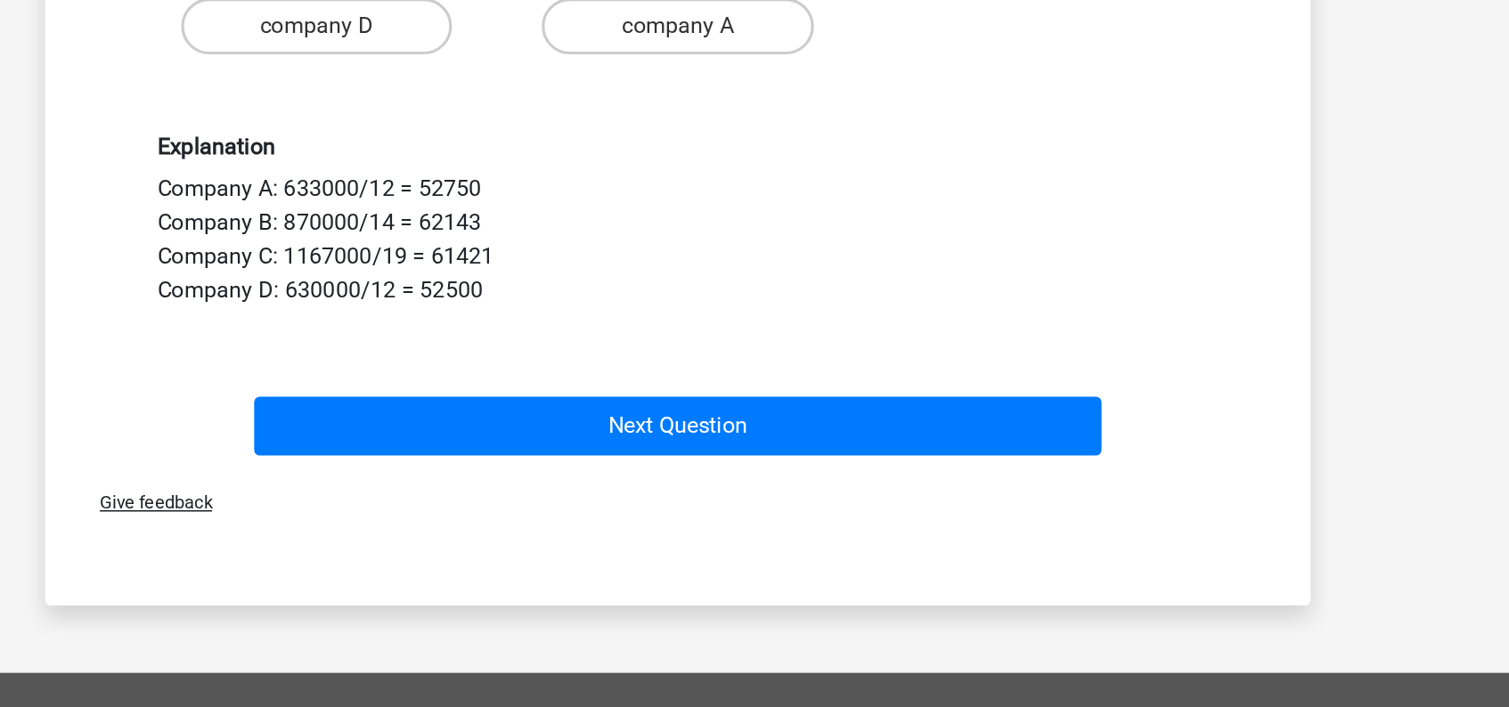
scroll to position [210, 0]
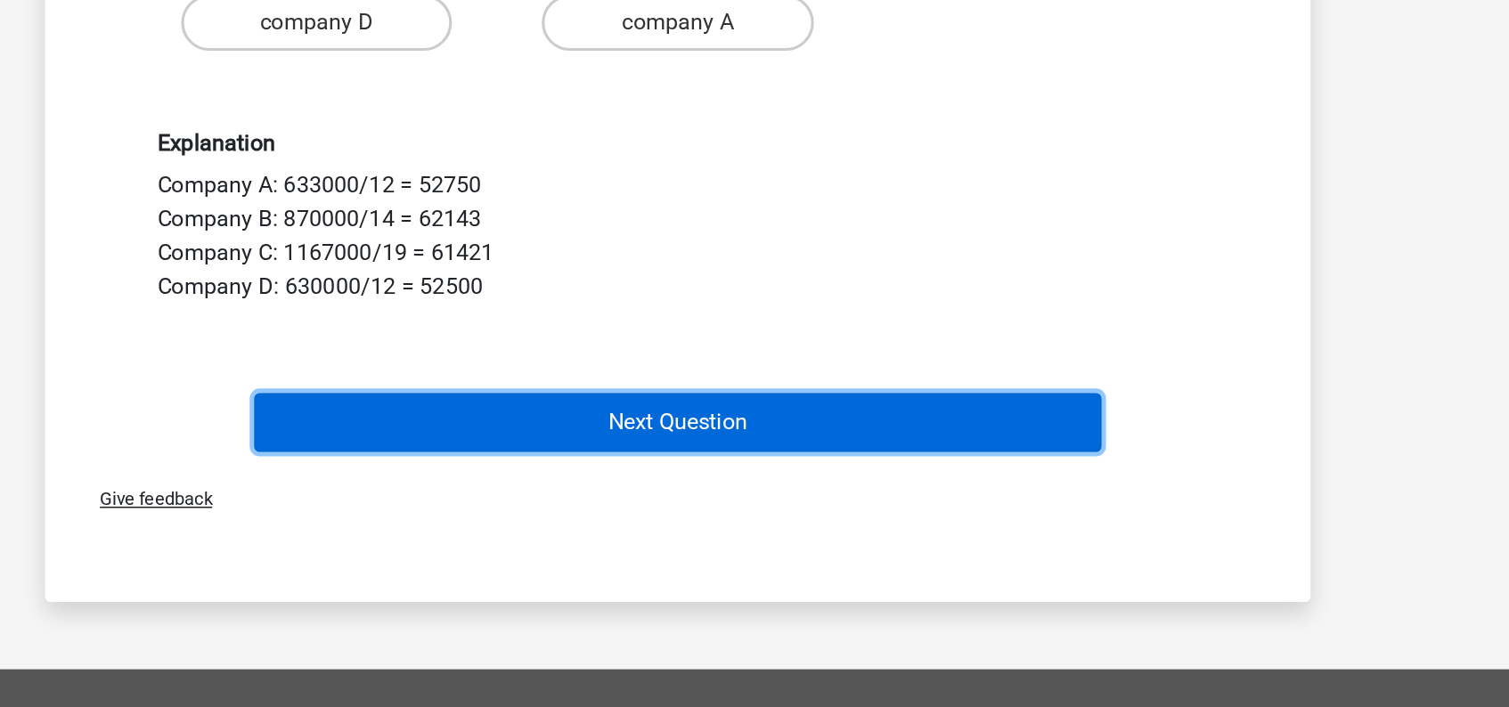
click at [795, 525] on button "Next Question" at bounding box center [754, 526] width 539 height 37
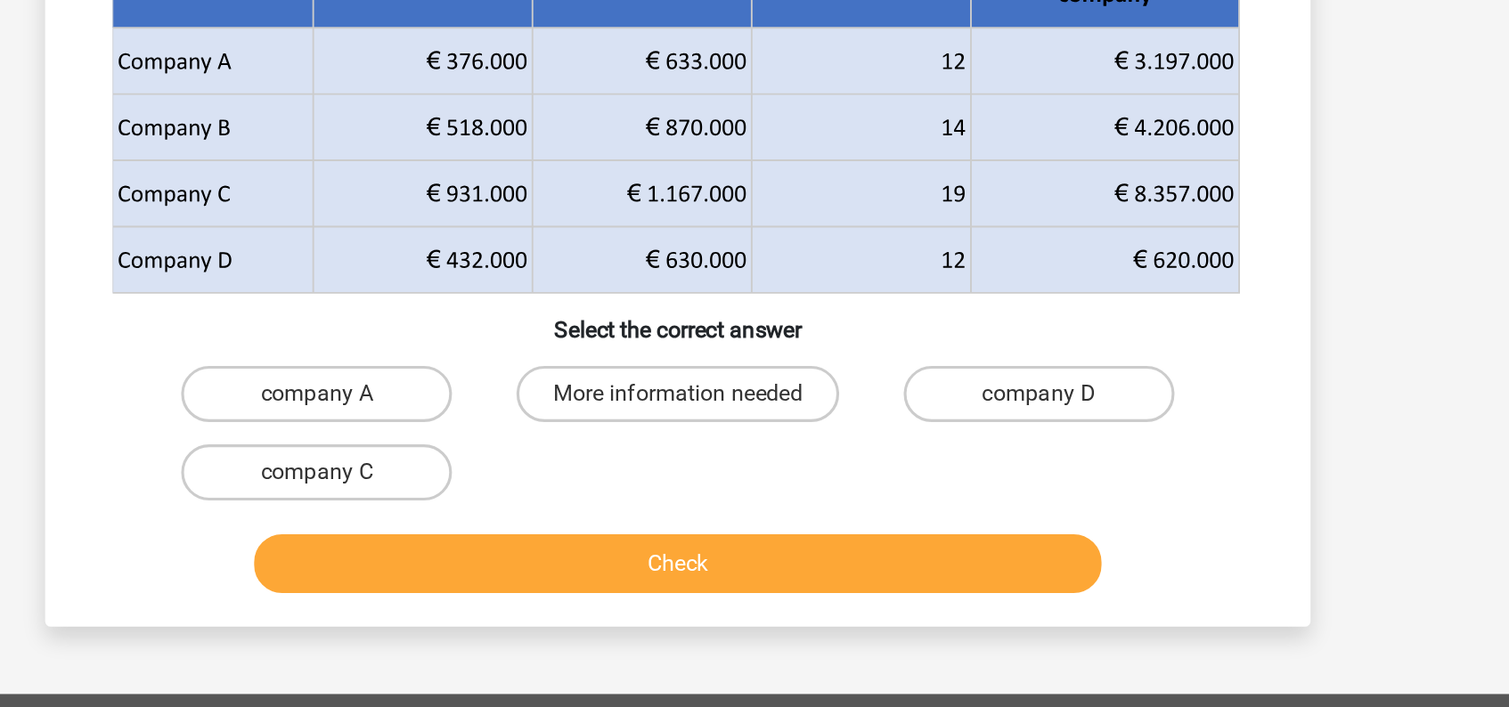
scroll to position [82, 0]
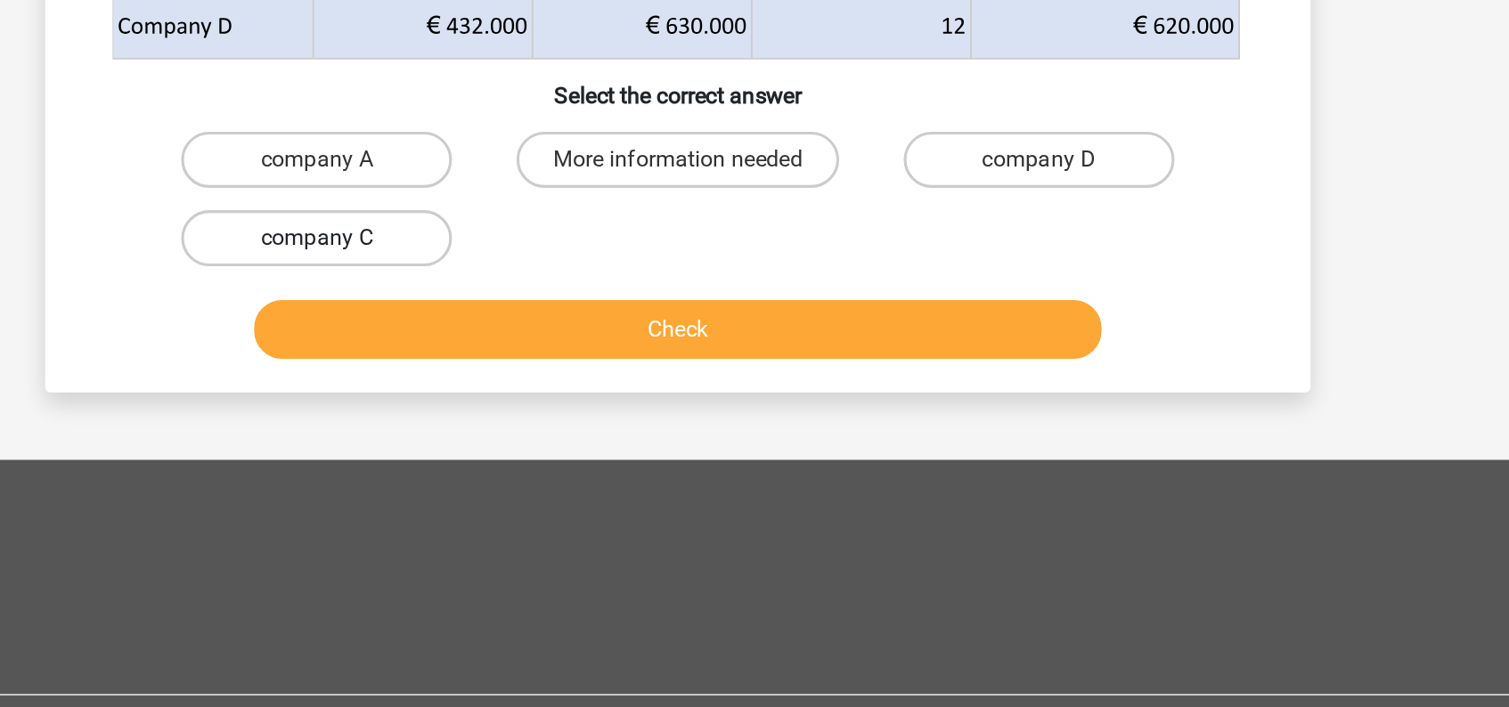
click at [549, 392] on label "company C" at bounding box center [525, 401] width 172 height 36
click at [537, 401] on input "company C" at bounding box center [531, 407] width 12 height 12
radio input "true"
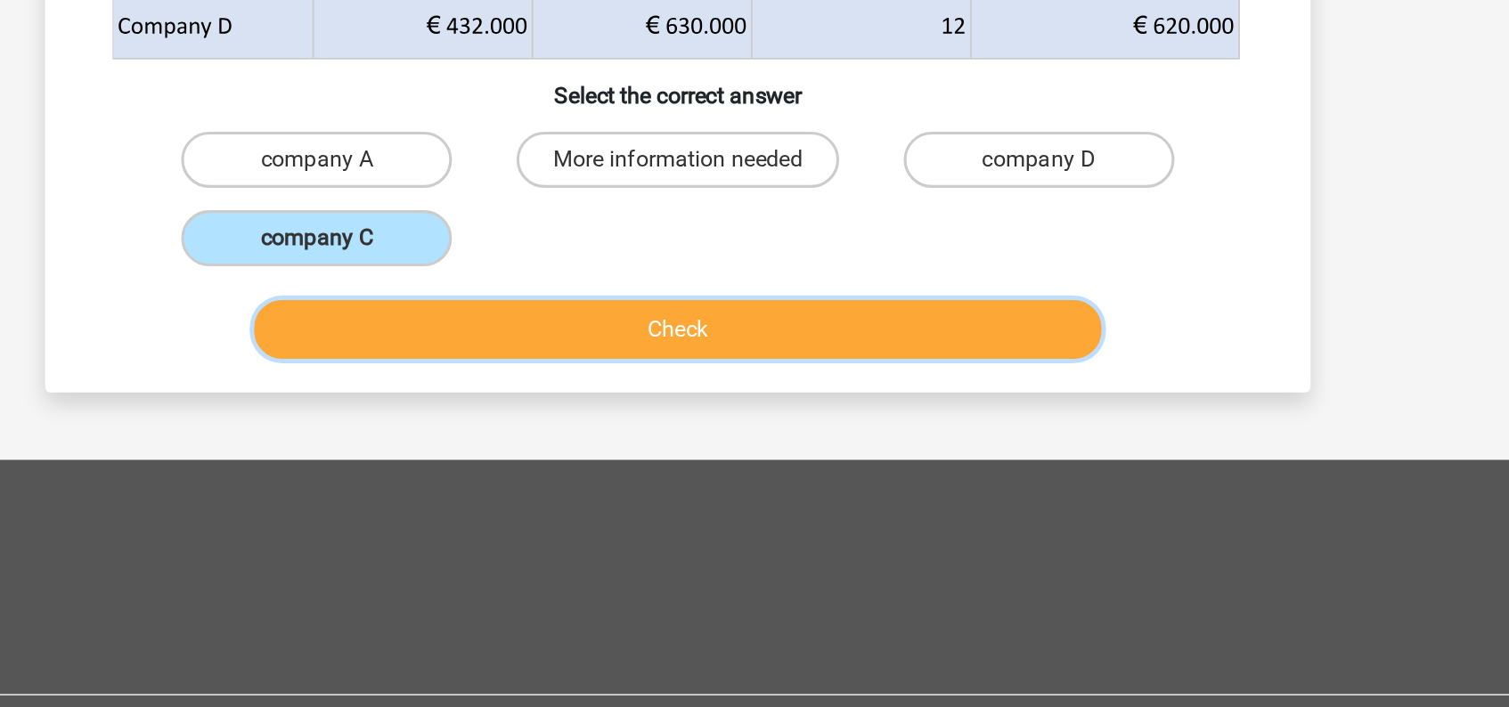
click at [746, 462] on button "Check" at bounding box center [754, 458] width 539 height 37
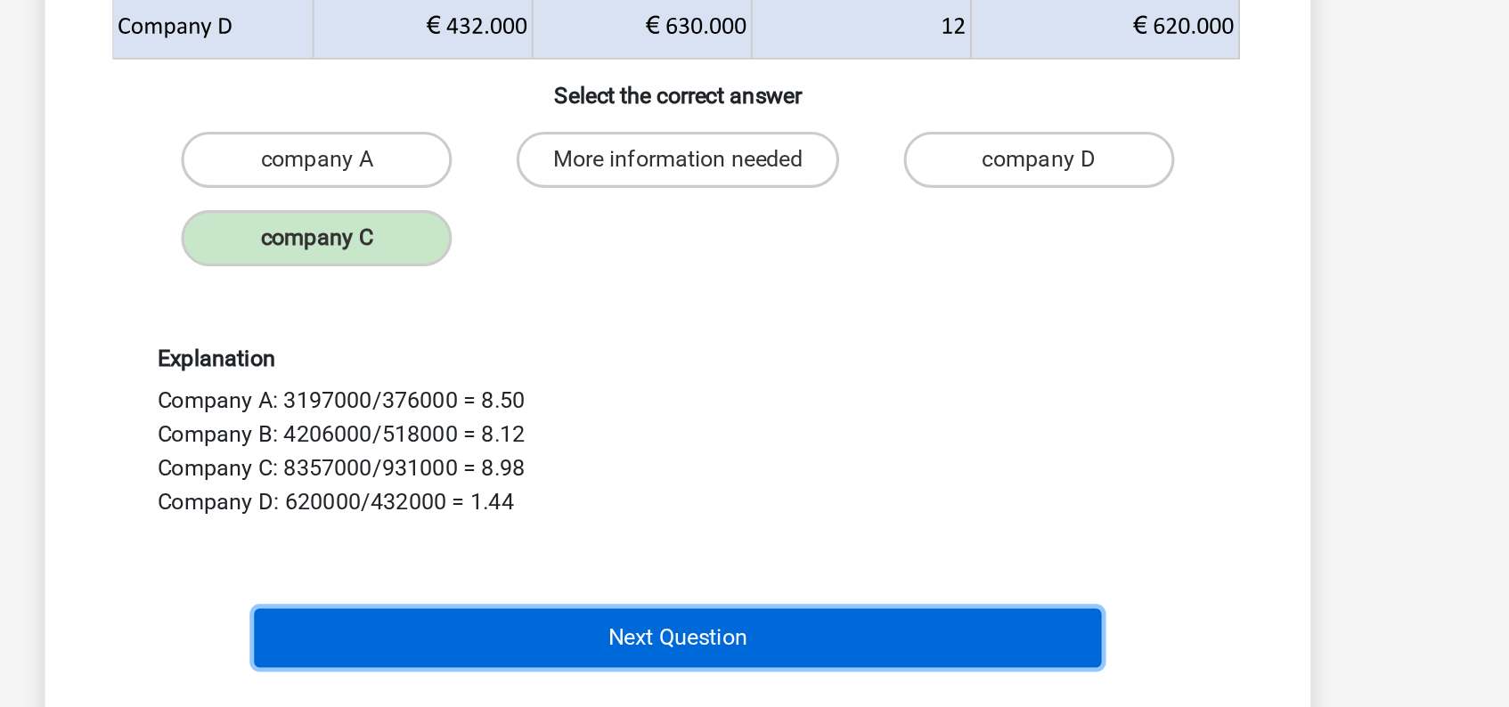
click at [785, 647] on button "Next Question" at bounding box center [754, 654] width 539 height 37
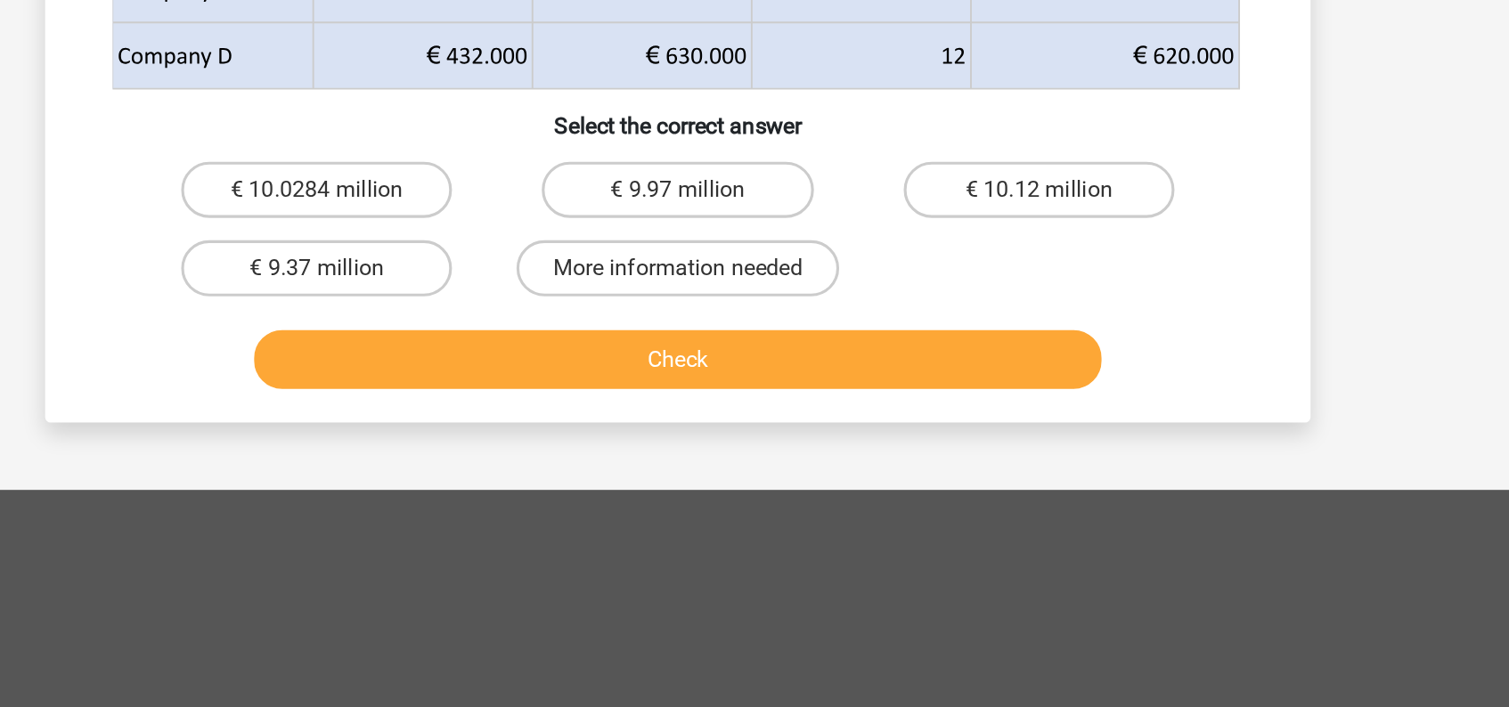
scroll to position [159, 0]
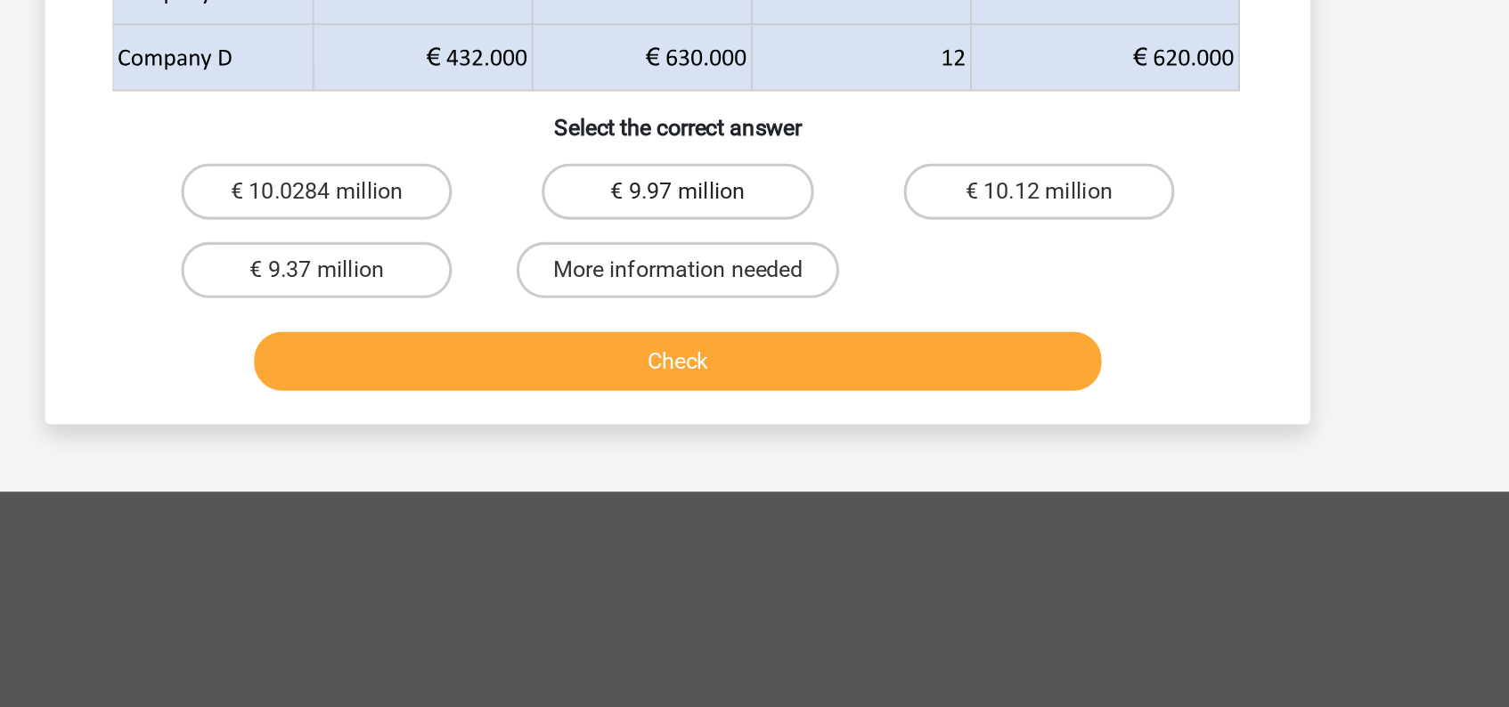
click at [738, 354] on label "€ 9.97 million" at bounding box center [754, 355] width 172 height 36
click at [754, 354] on input "€ 9.97 million" at bounding box center [760, 360] width 12 height 12
radio input "true"
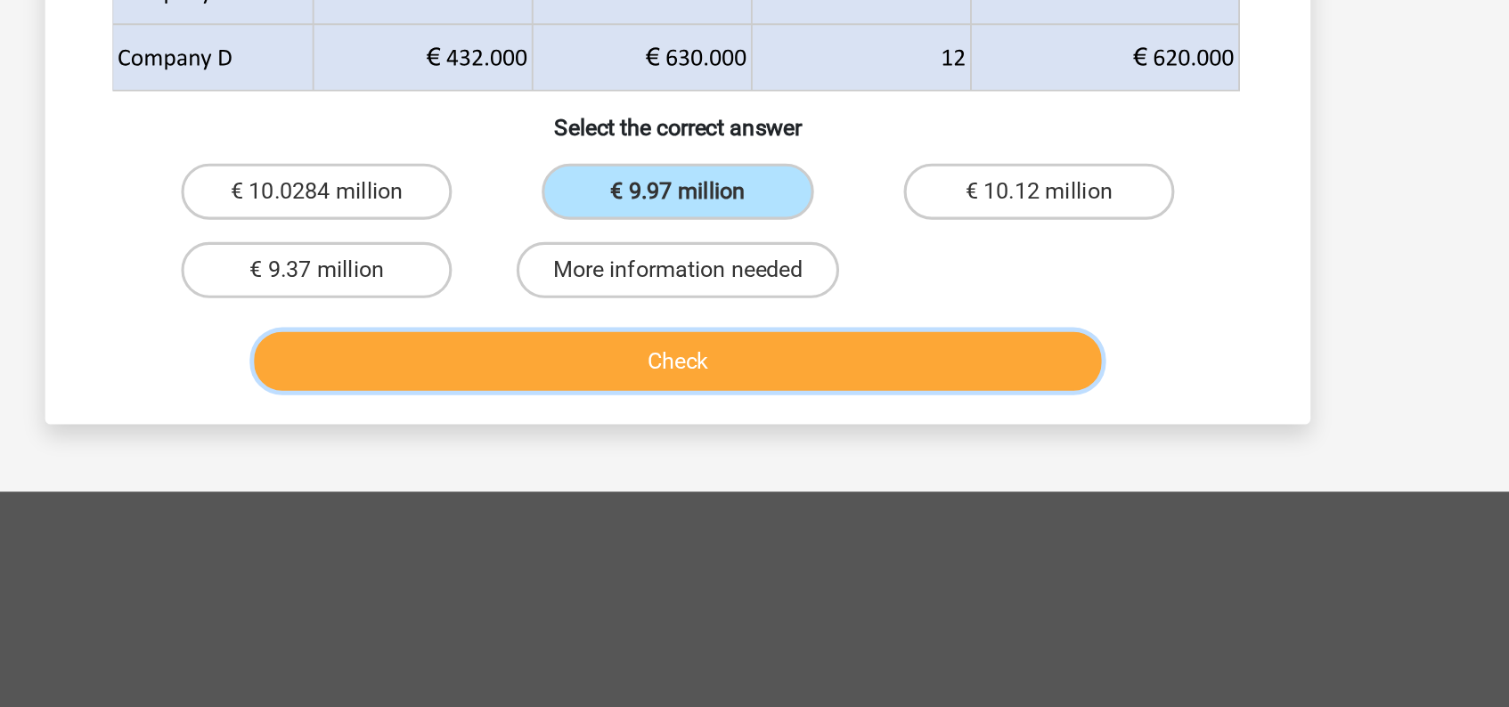
click at [777, 463] on button "Check" at bounding box center [754, 461] width 539 height 37
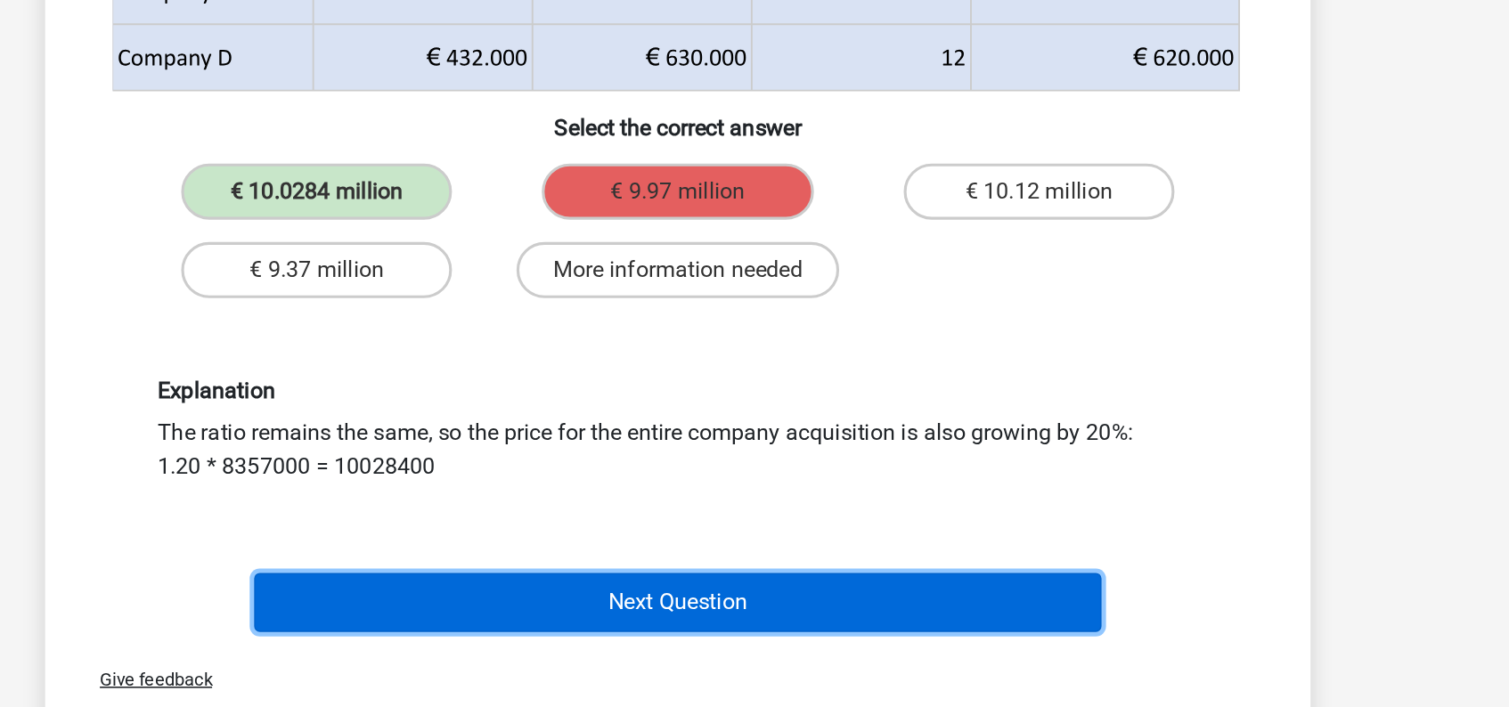
click at [768, 621] on button "Next Question" at bounding box center [754, 615] width 539 height 37
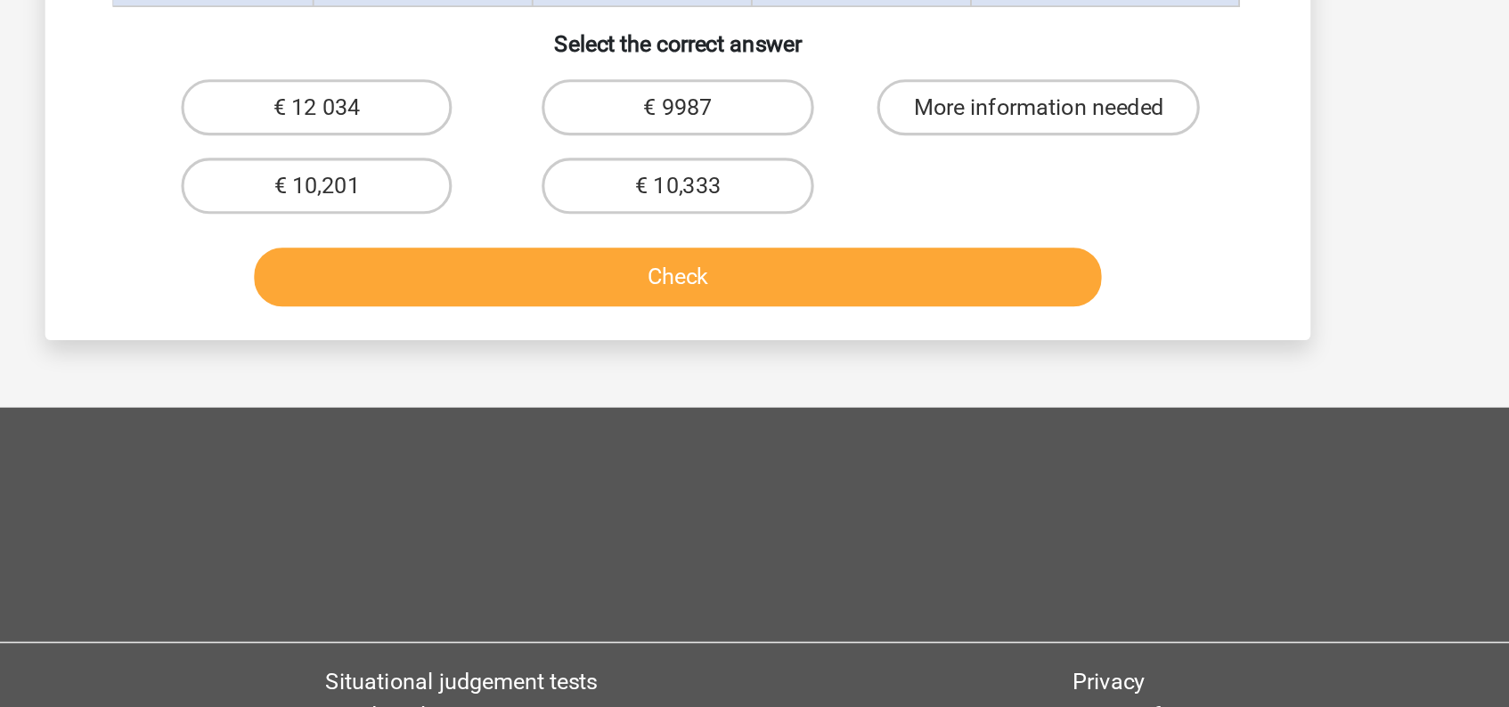
scroll to position [82, 0]
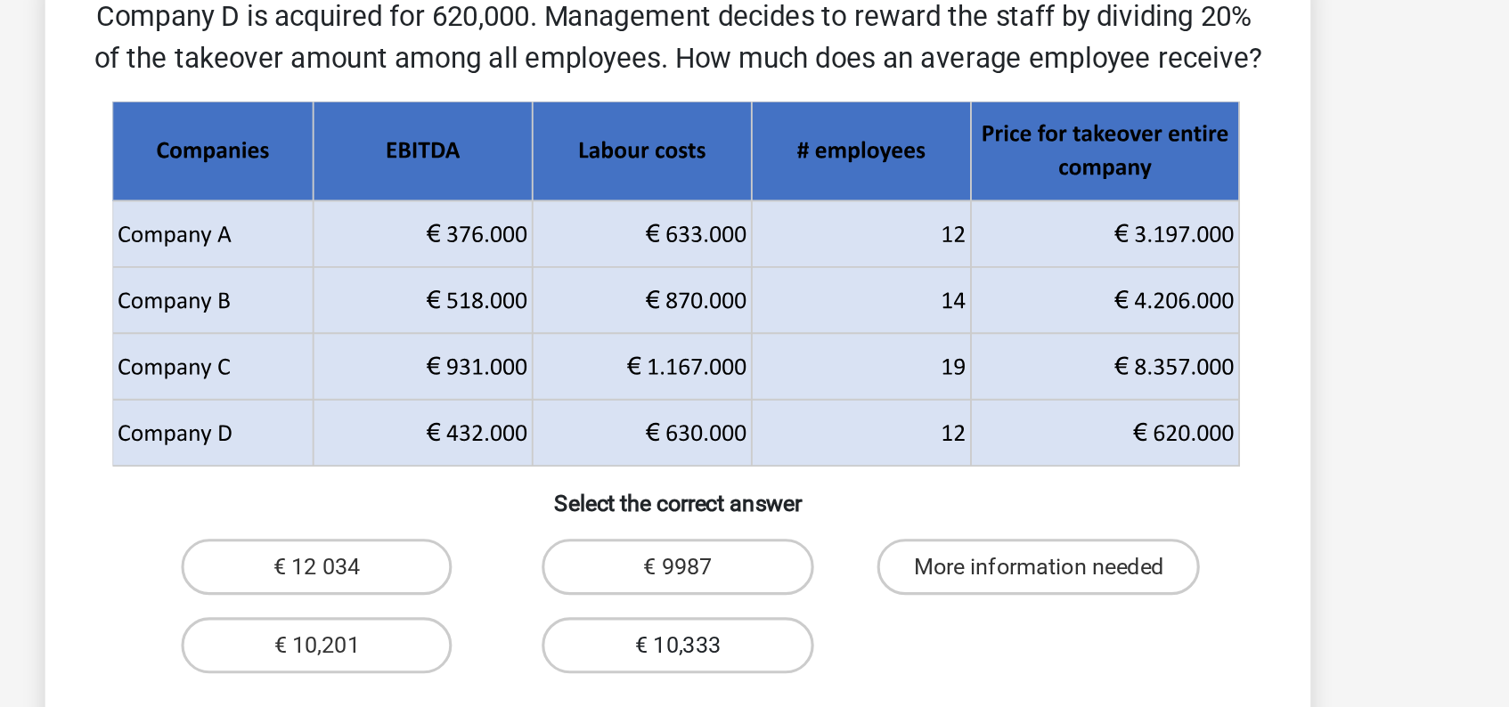
click at [767, 425] on label "€ 10,333" at bounding box center [754, 428] width 172 height 36
click at [766, 427] on input "€ 10,333" at bounding box center [760, 433] width 12 height 12
radio input "true"
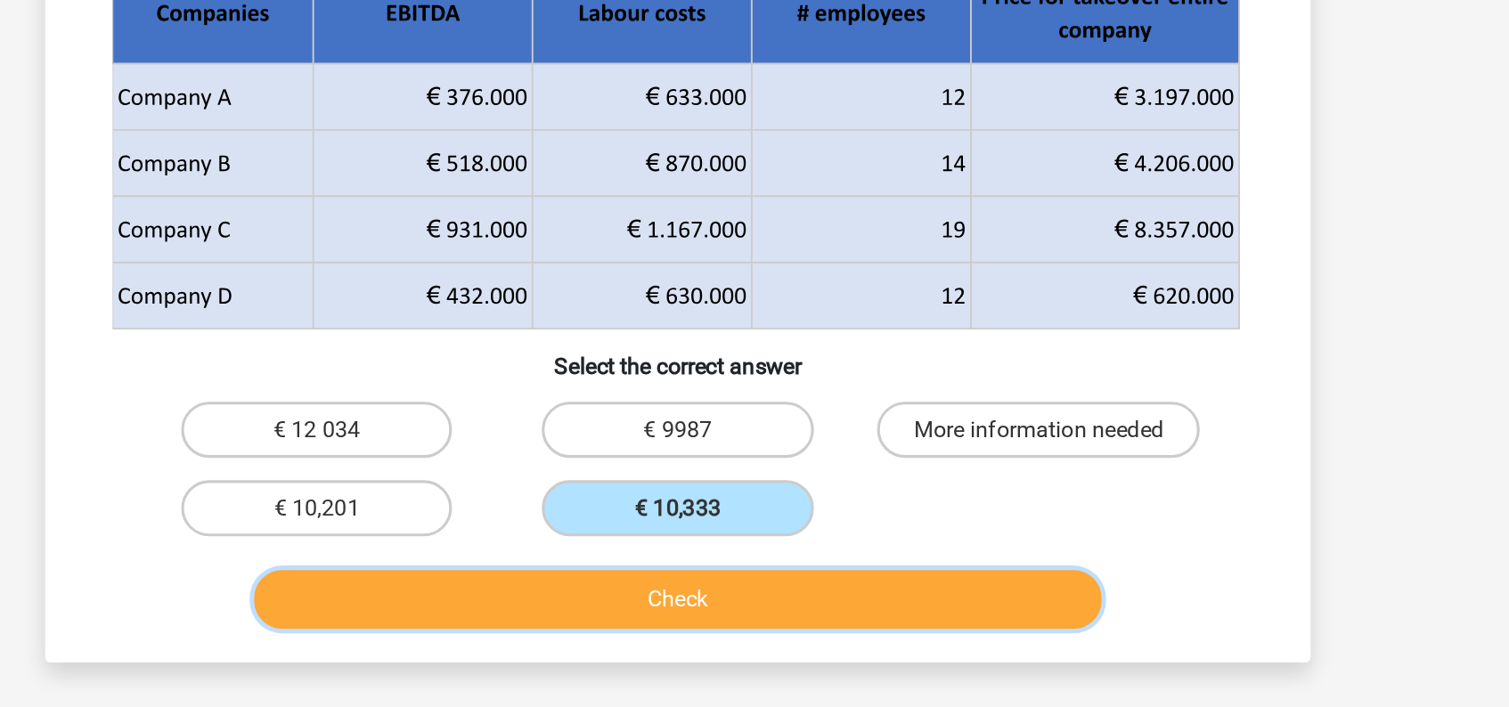
click at [766, 487] on button "Check" at bounding box center [754, 485] width 539 height 37
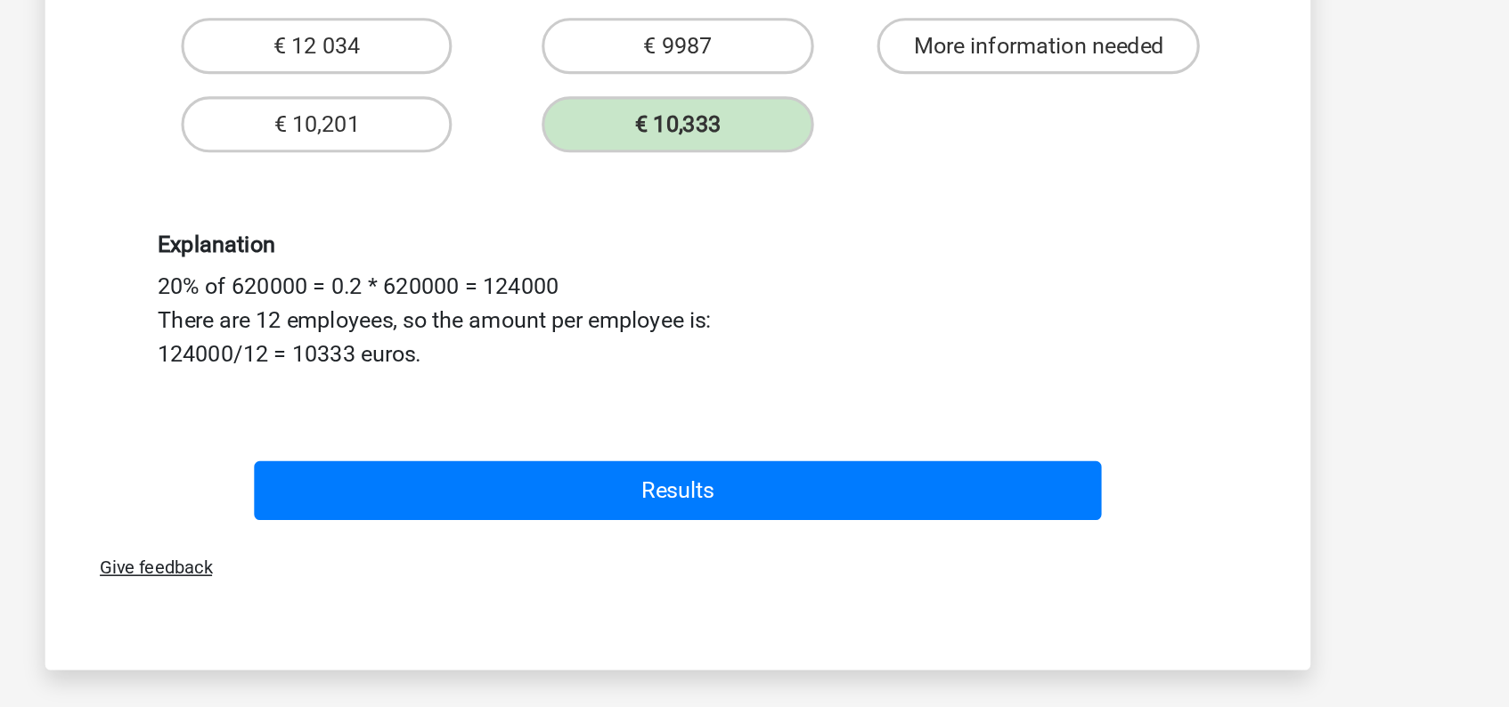
scroll to position [186, 0]
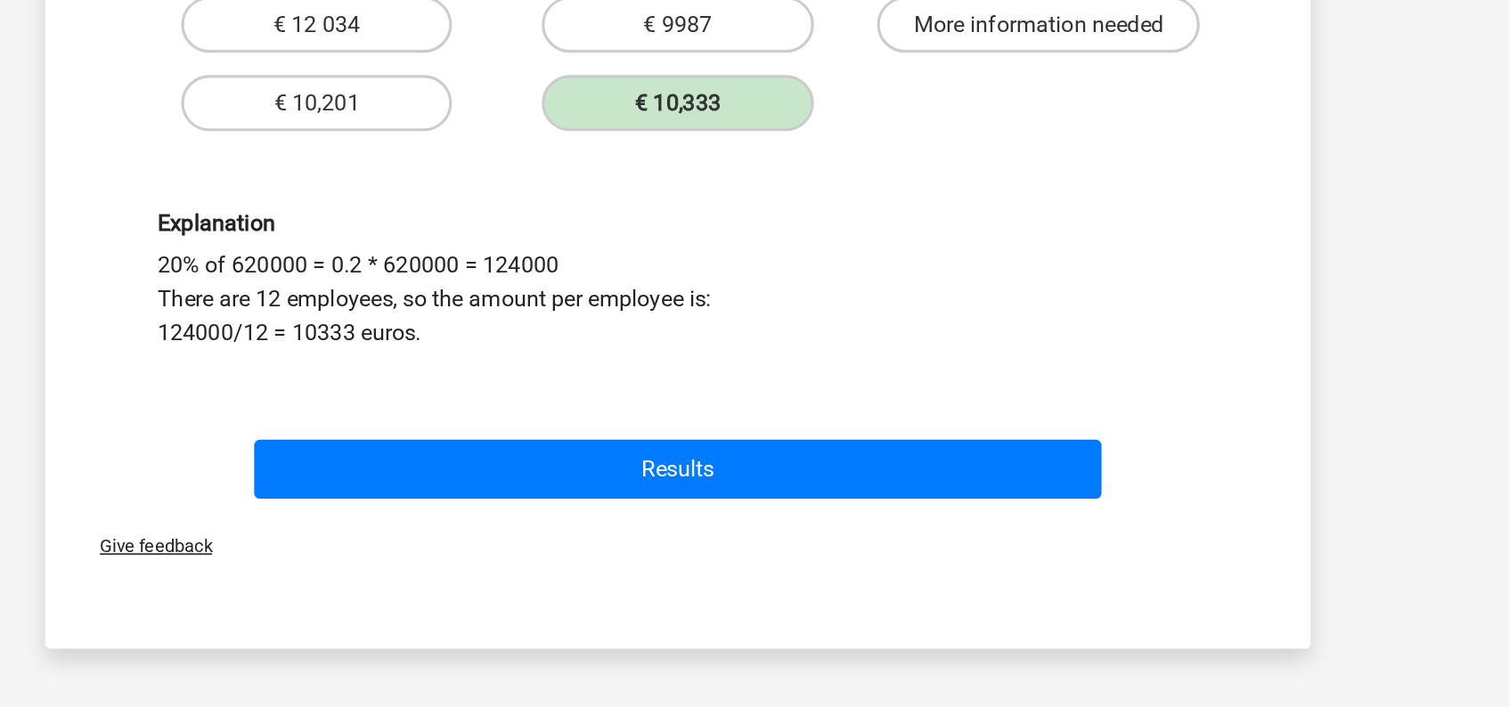
click at [770, 534] on div "Results" at bounding box center [754, 552] width 746 height 59
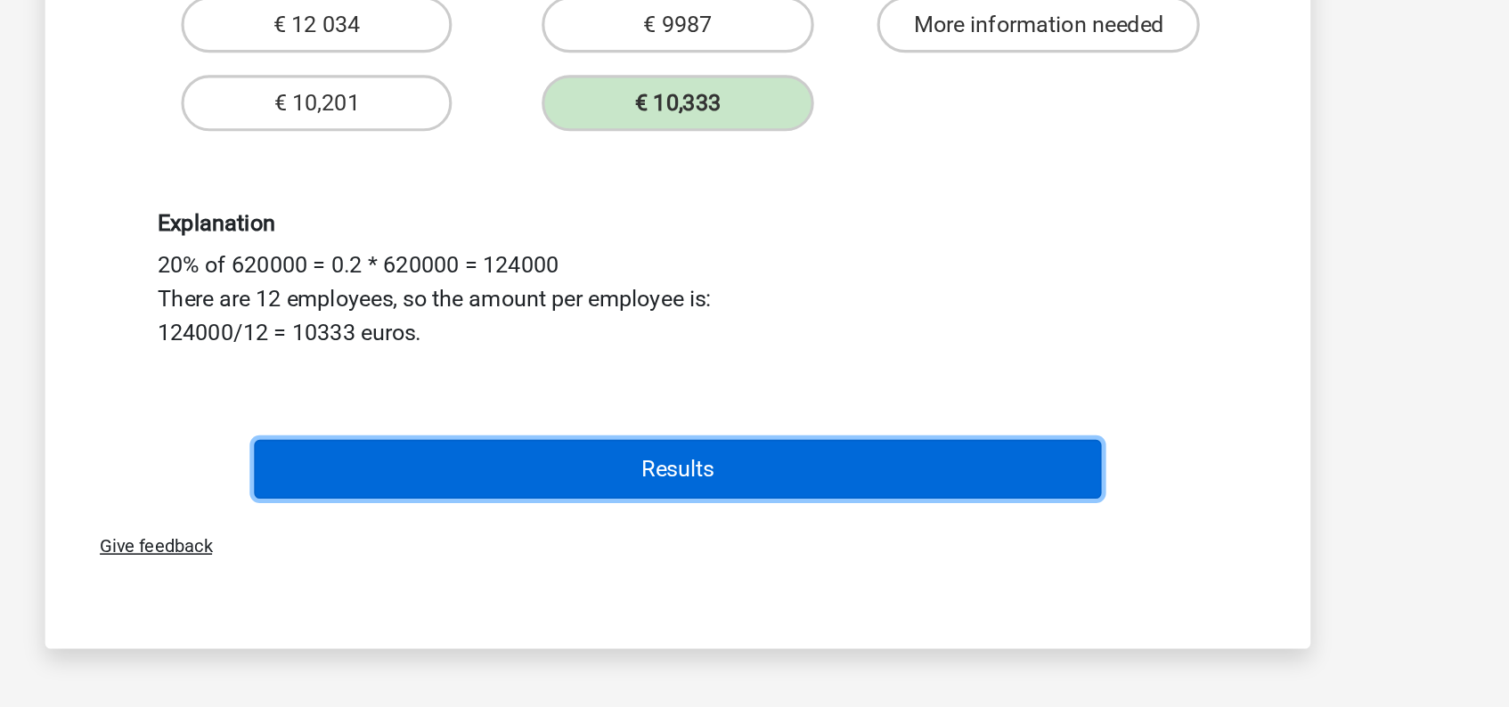
click at [771, 547] on button "Results" at bounding box center [754, 555] width 539 height 37
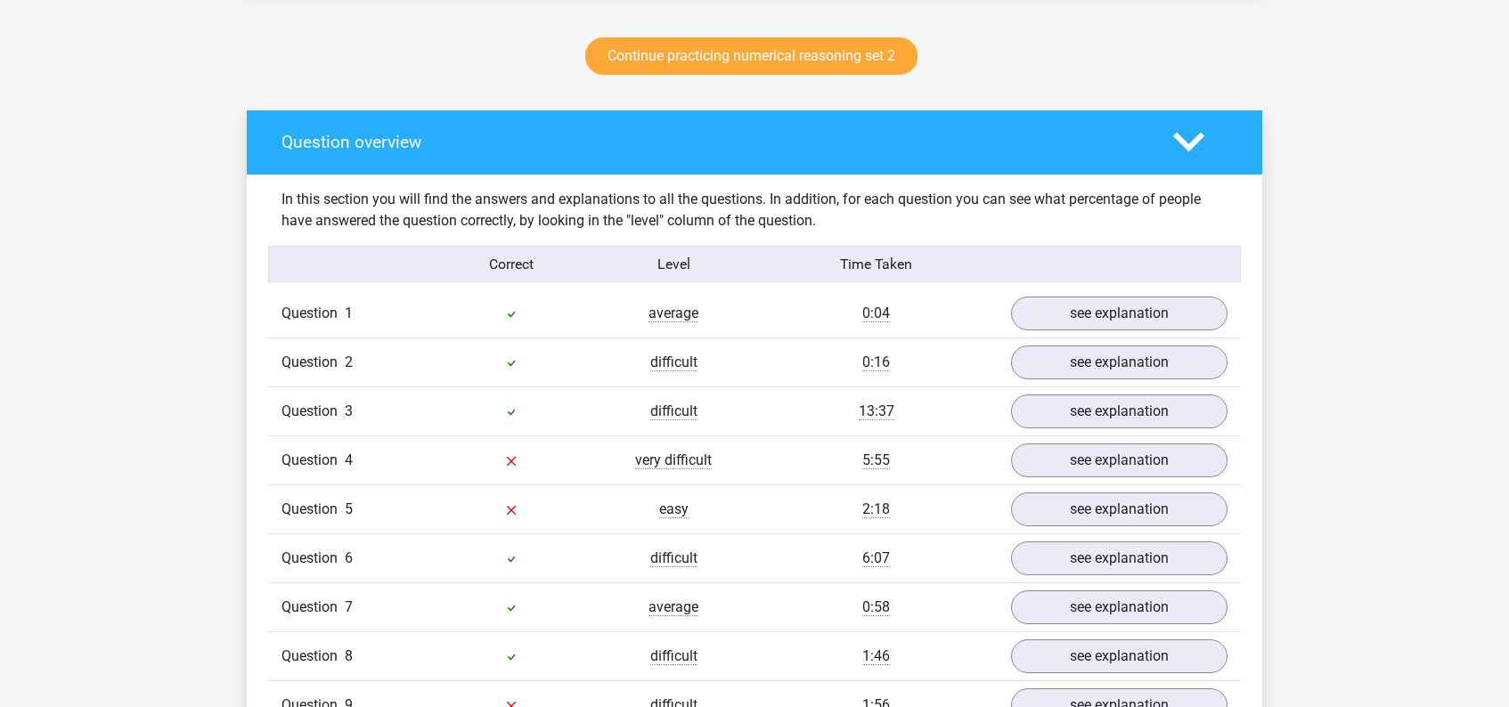
scroll to position [939, 0]
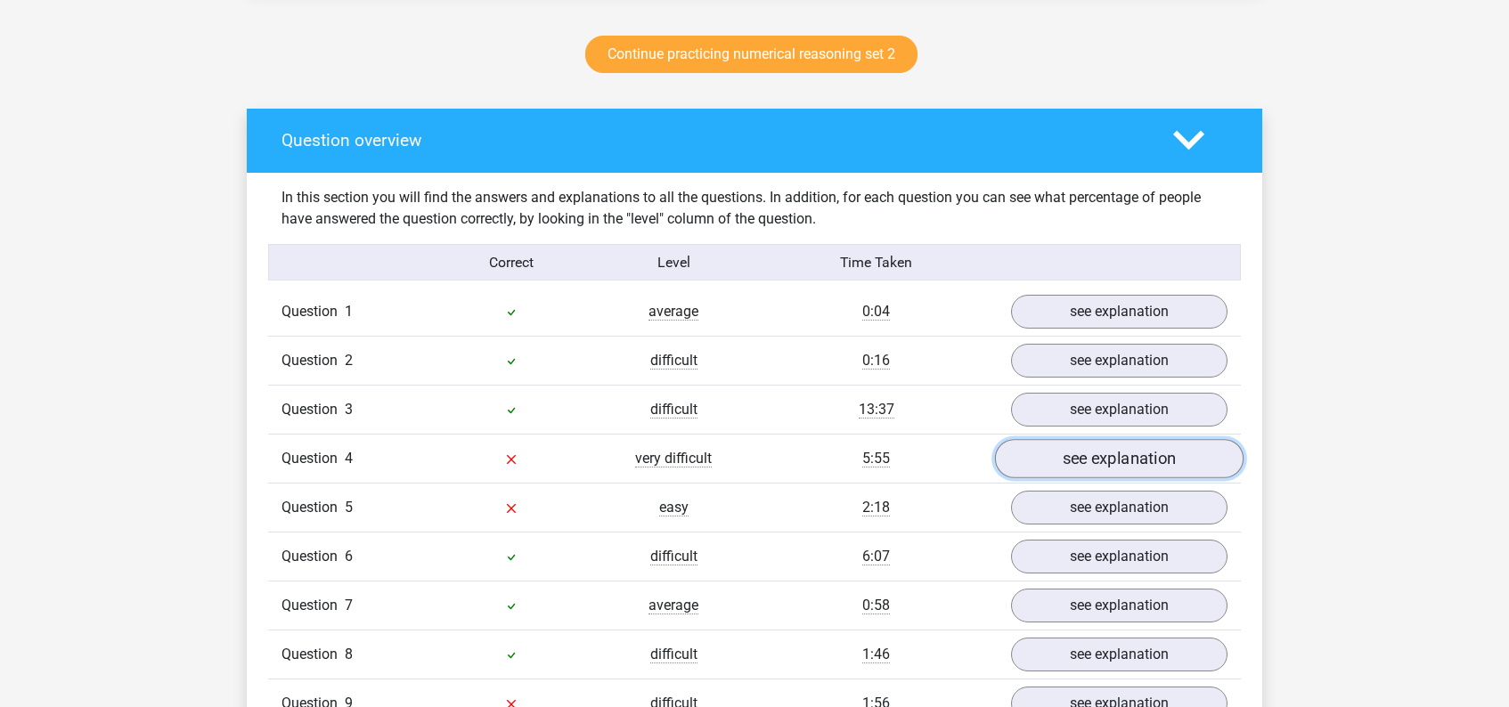
click at [1078, 455] on link "see explanation" at bounding box center [1119, 459] width 248 height 39
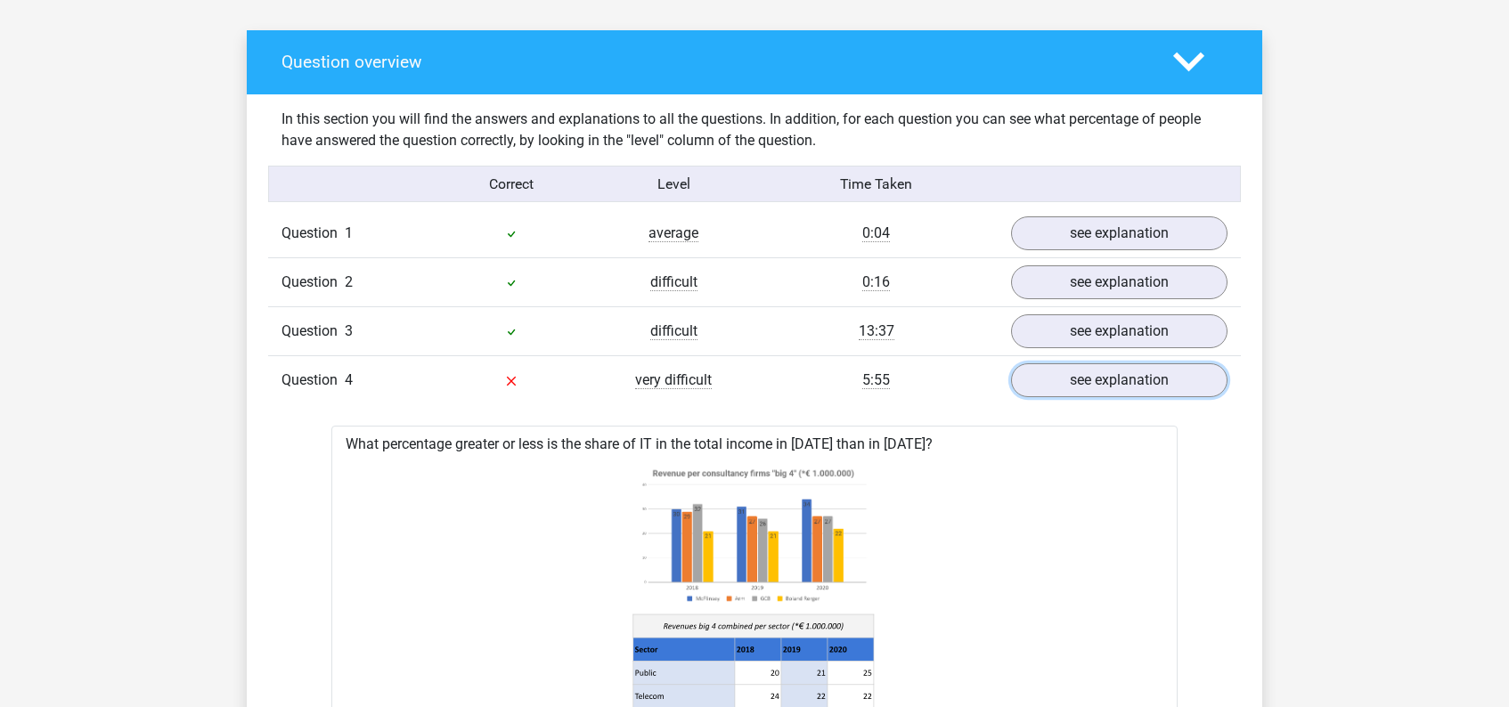
scroll to position [1011, 0]
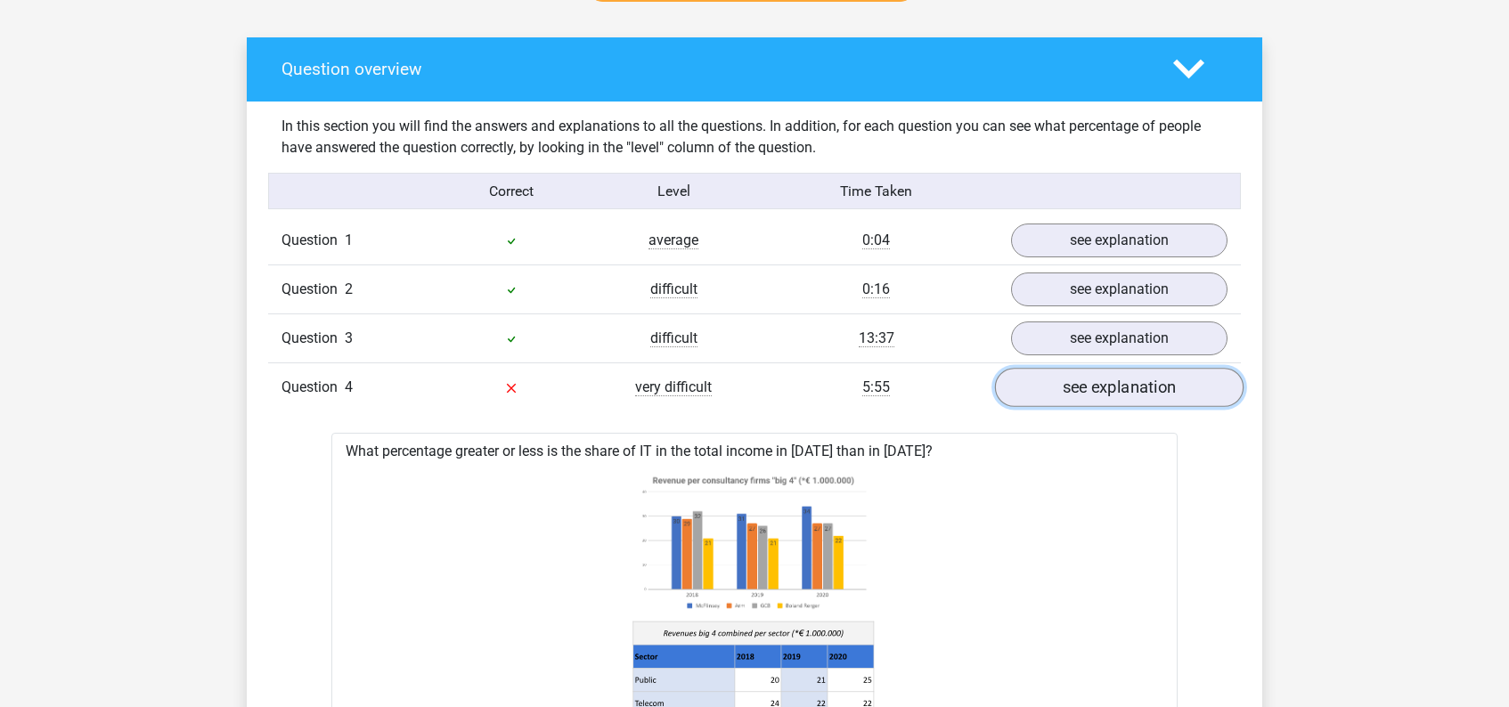
click at [1149, 392] on link "see explanation" at bounding box center [1119, 388] width 248 height 39
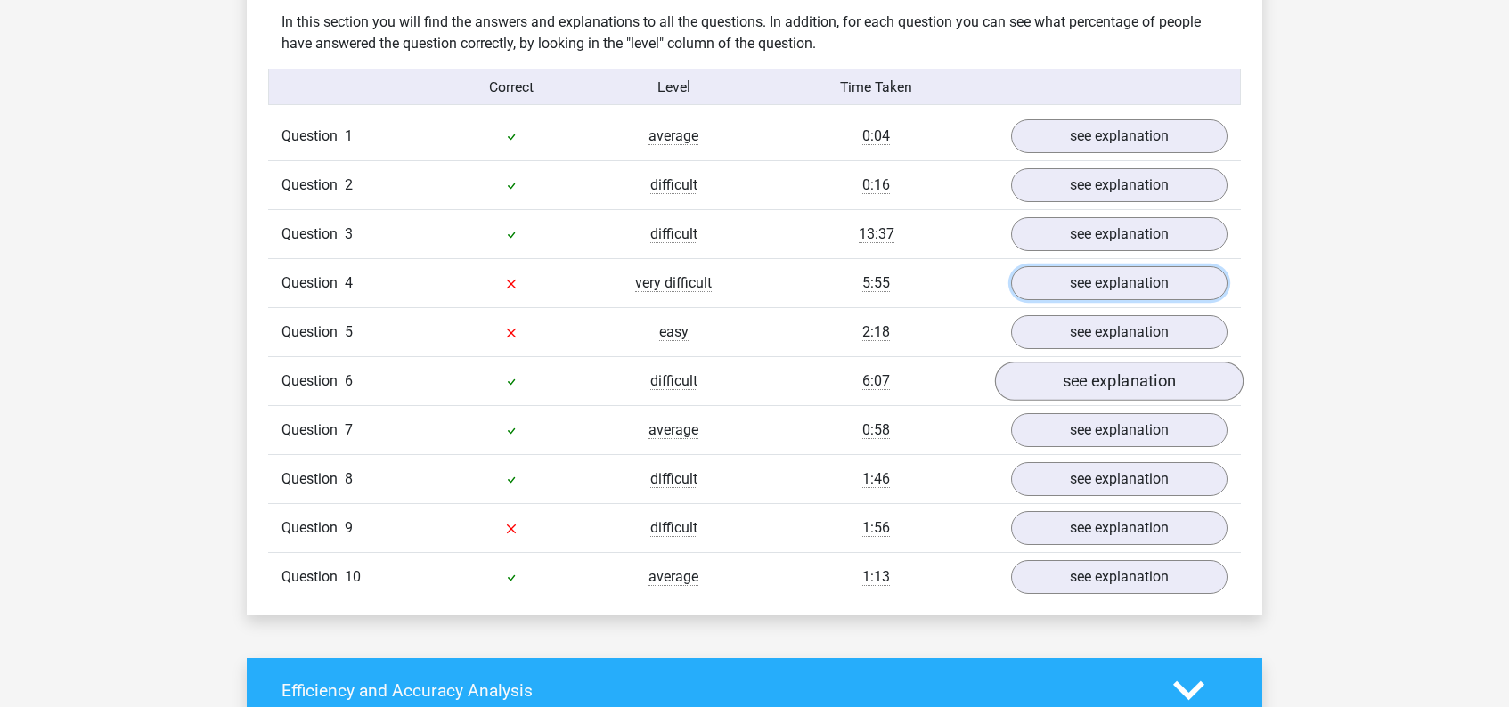
scroll to position [1110, 0]
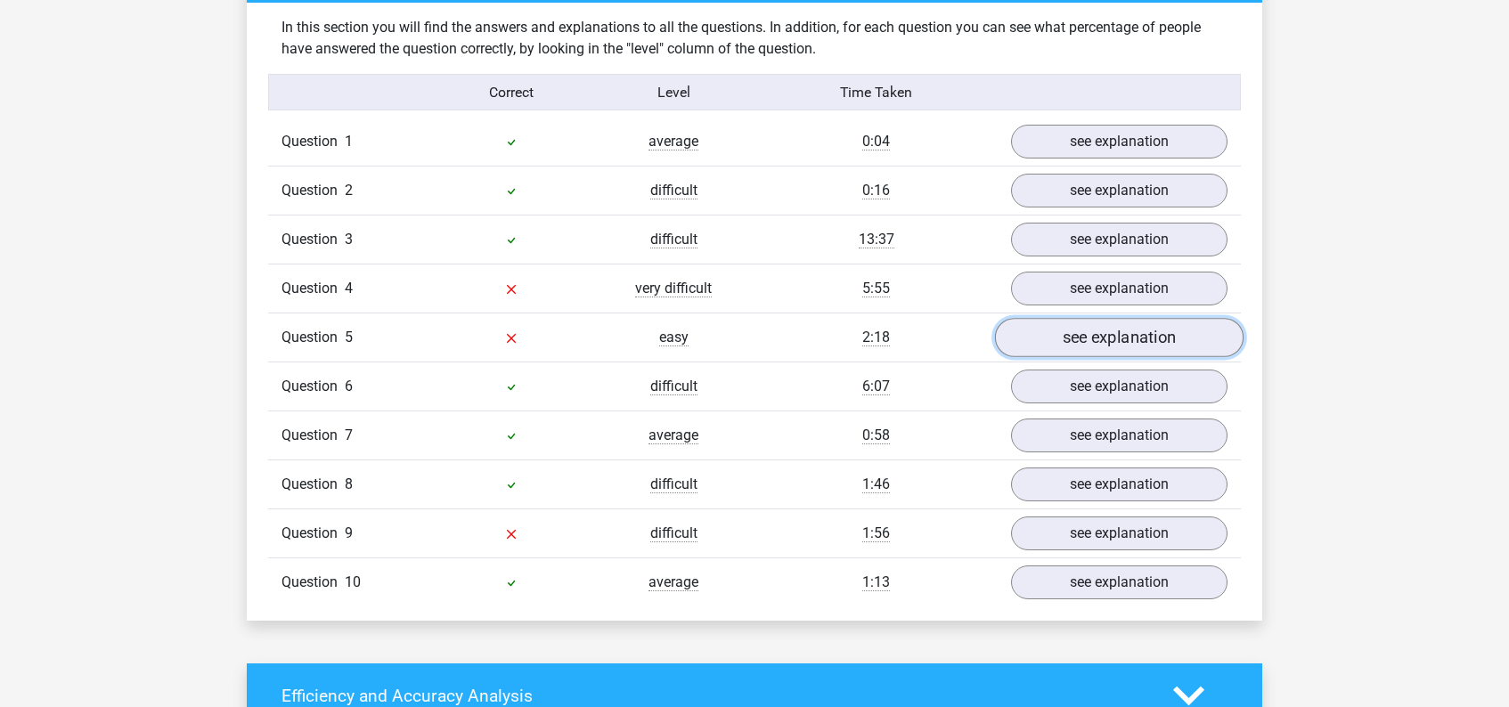
click at [1135, 337] on link "see explanation" at bounding box center [1119, 338] width 248 height 39
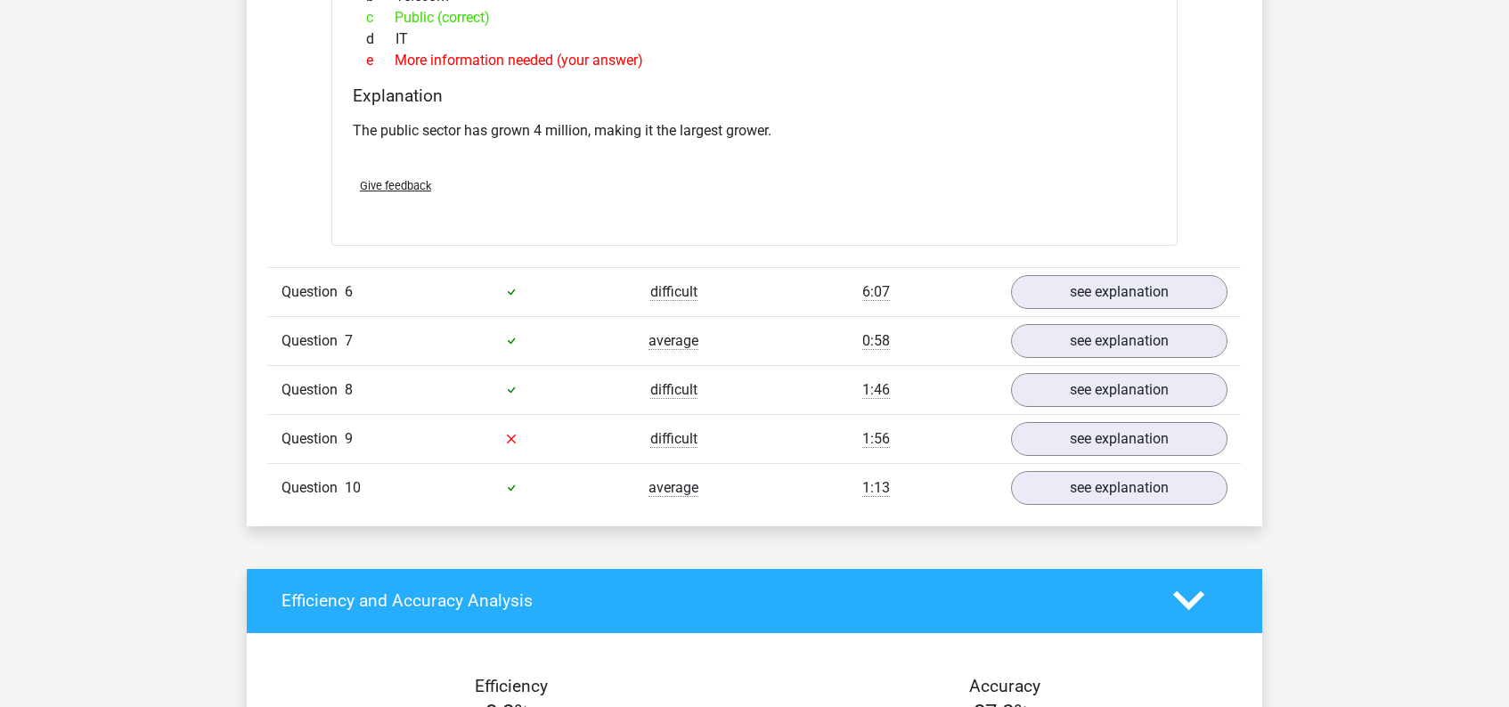
scroll to position [1884, 0]
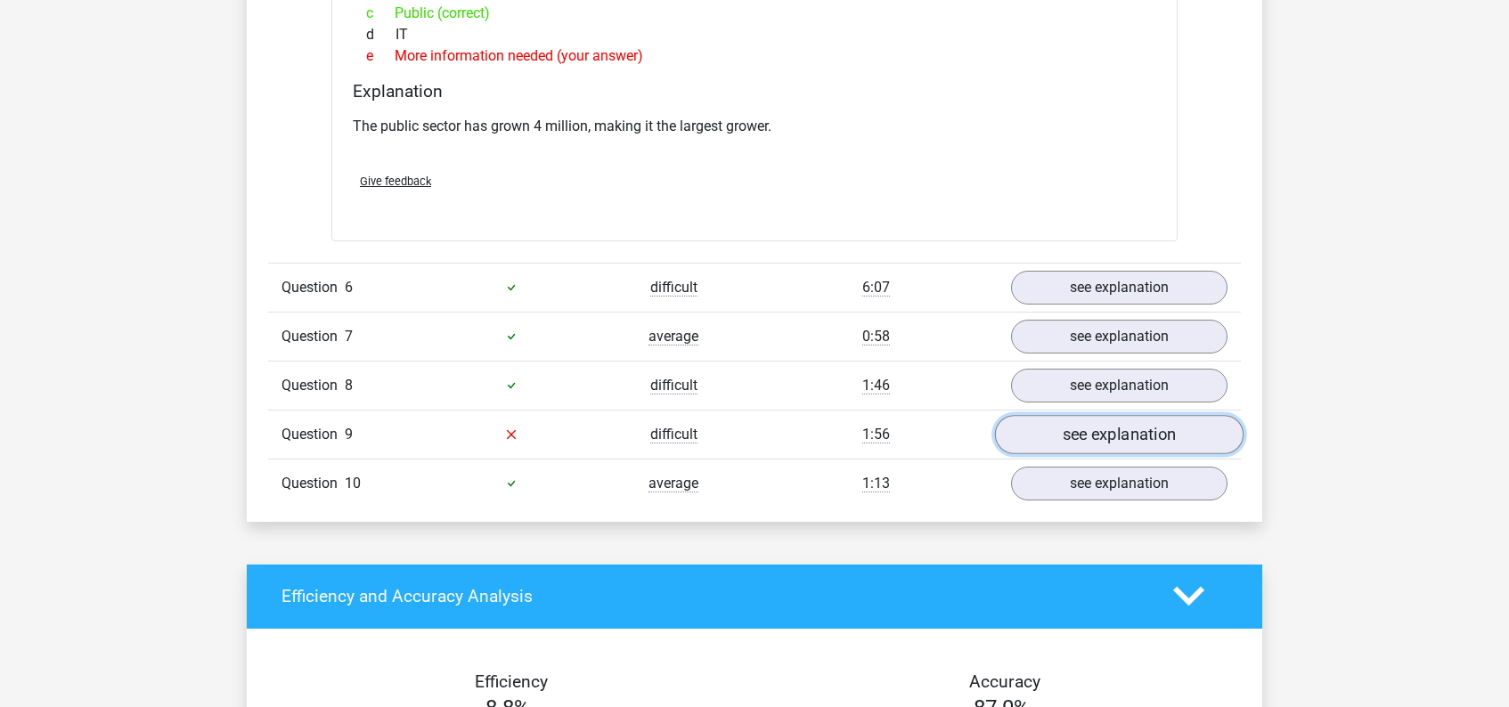
click at [1131, 433] on link "see explanation" at bounding box center [1119, 434] width 248 height 39
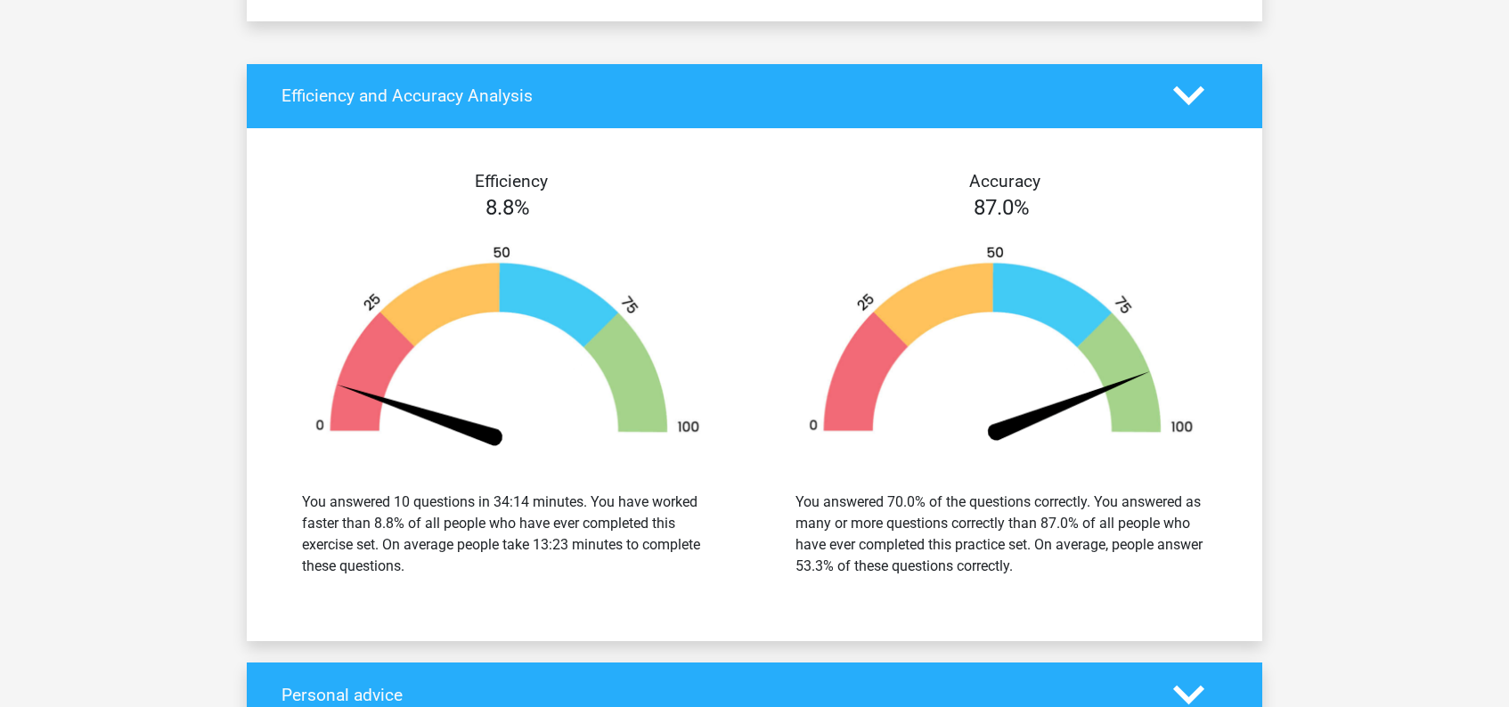
scroll to position [3091, 0]
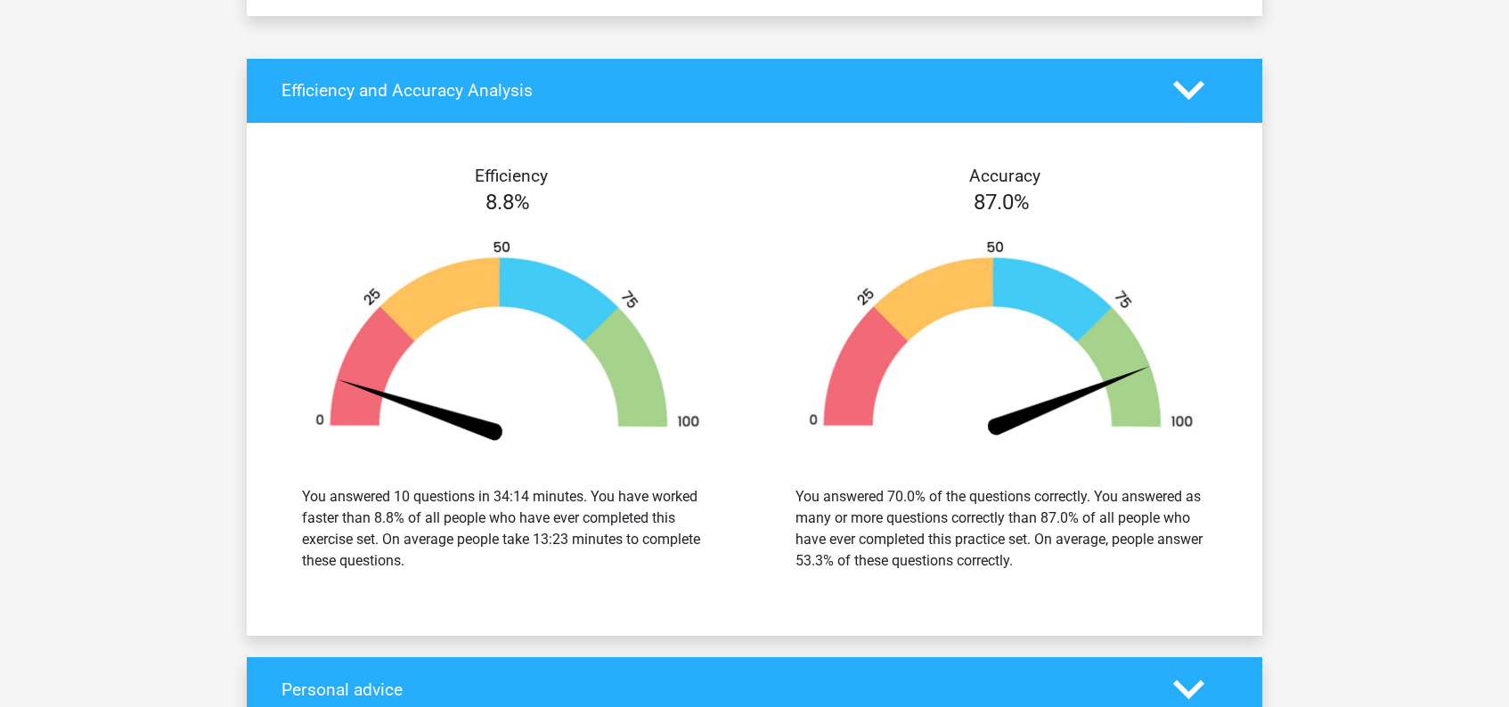
click at [1181, 90] on polygon at bounding box center [1188, 91] width 31 height 20
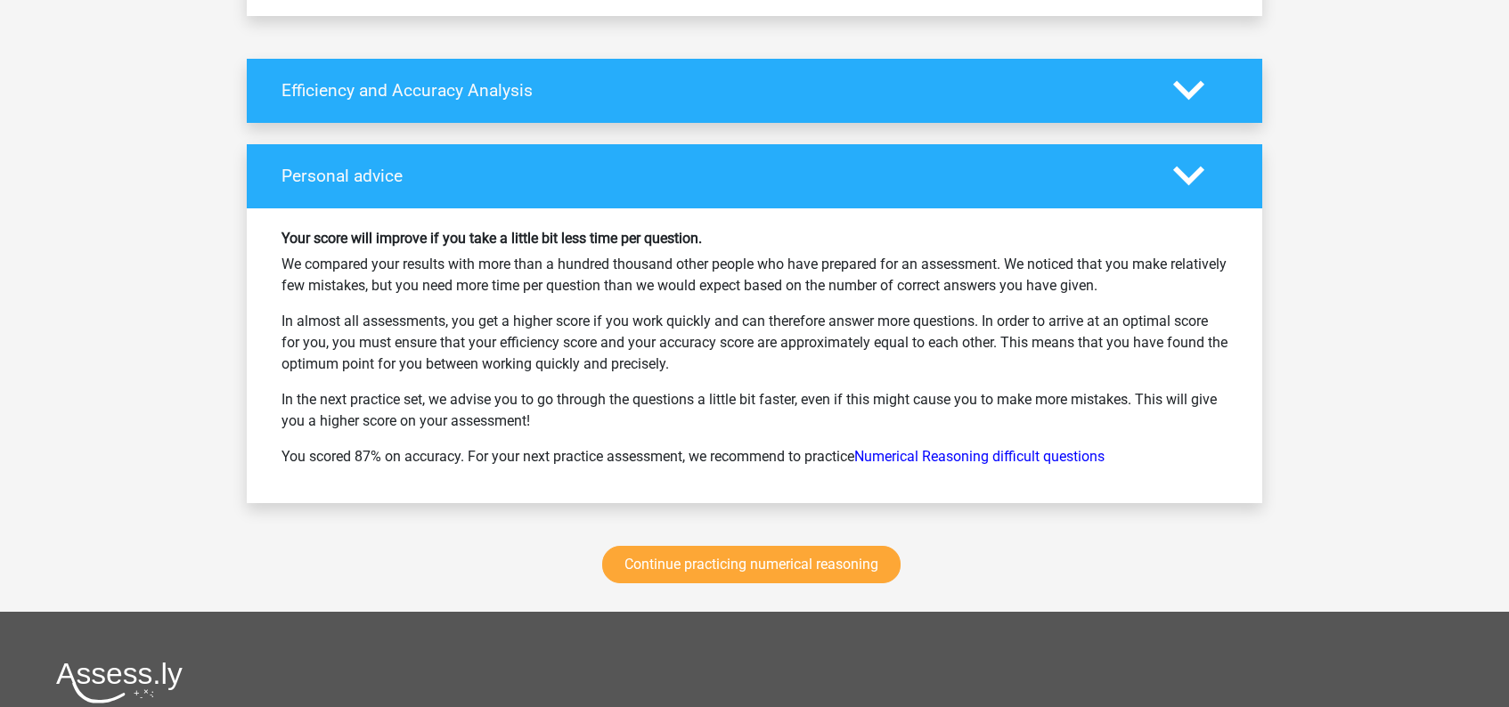
scroll to position [3086, 0]
